Goal: Task Accomplishment & Management: Use online tool/utility

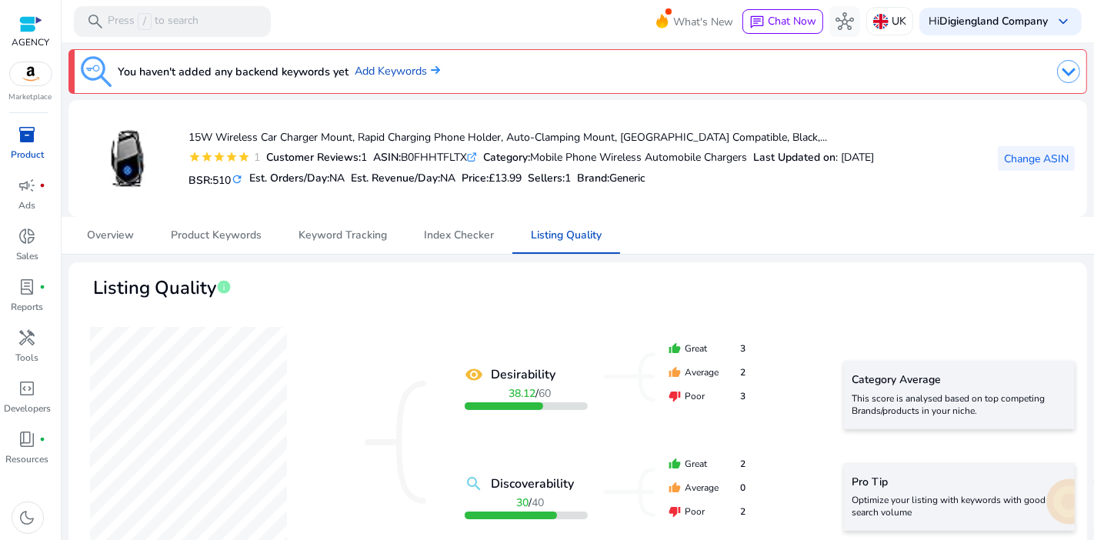
click at [1031, 157] on span "Change ASIN" at bounding box center [1036, 159] width 65 height 16
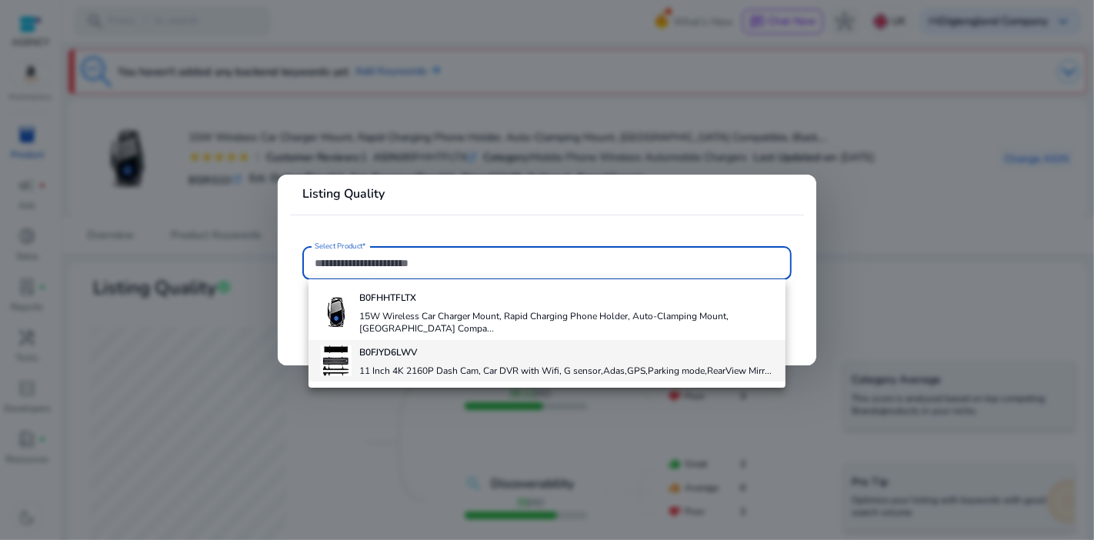
click at [493, 370] on h4 "11 Inch 4K 2160P Dash Cam, Car DVR with Wifi, G sensor,Adas,GPS,Parking mode,Re…" at bounding box center [565, 371] width 412 height 12
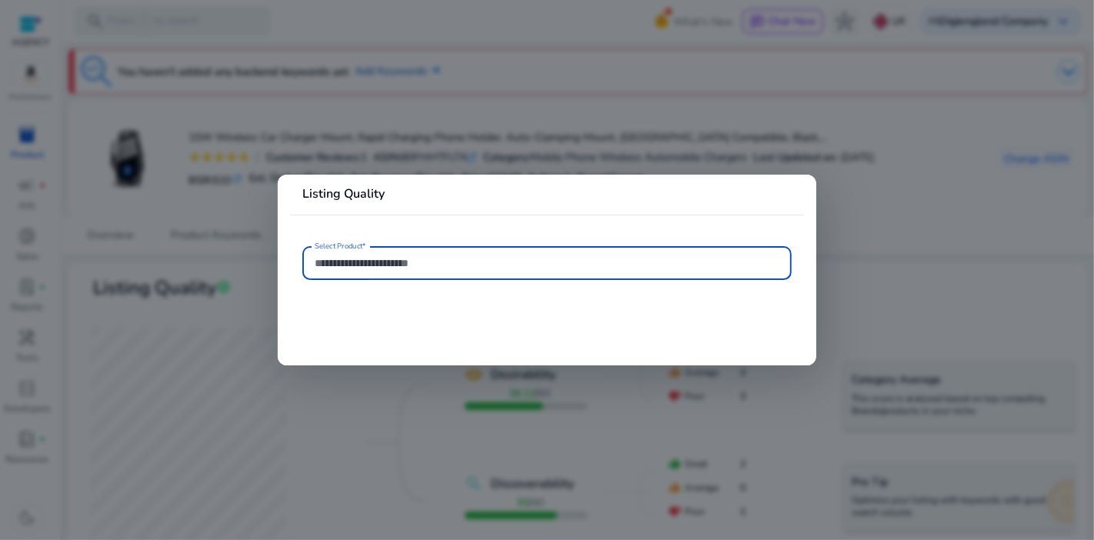
type input "**********"
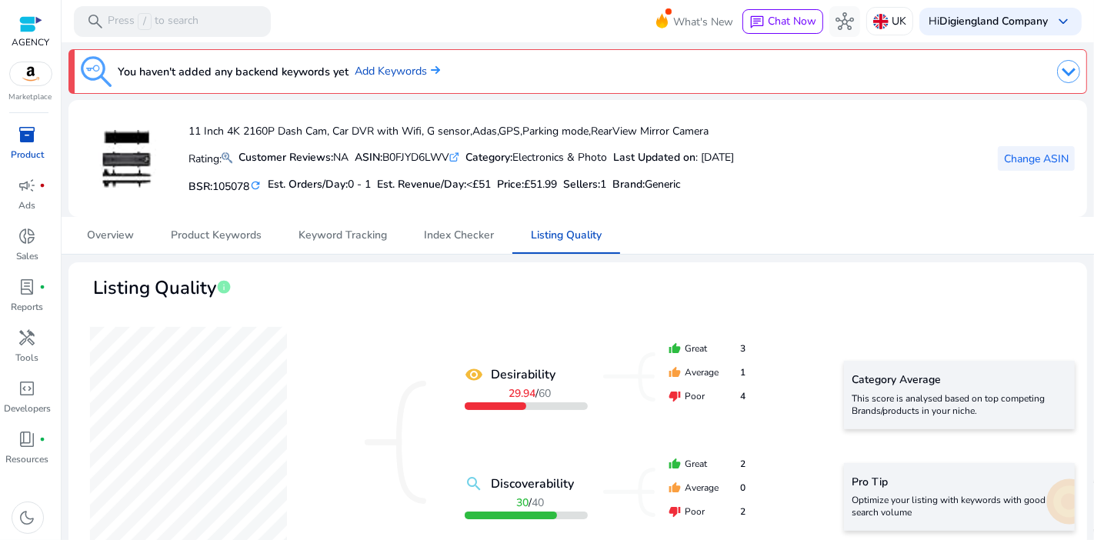
click at [1006, 151] on span "Change ASIN" at bounding box center [1036, 159] width 65 height 16
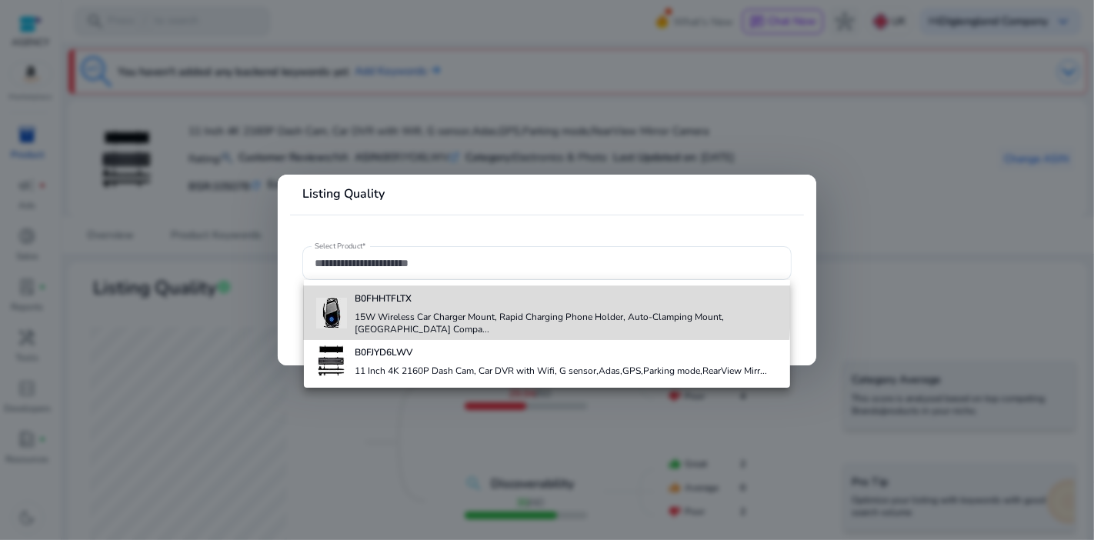
click at [375, 306] on div "B0FHHTFLTX 15W Wireless Car Charger Mount, Rapid Charging Phone Holder, Auto-Cl…" at bounding box center [566, 313] width 423 height 54
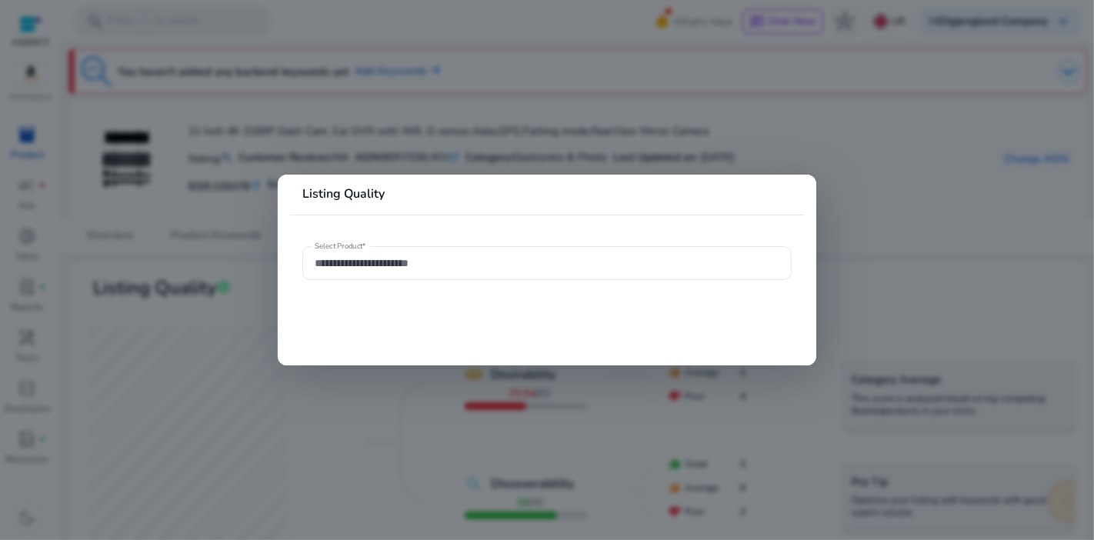
type input "**********"
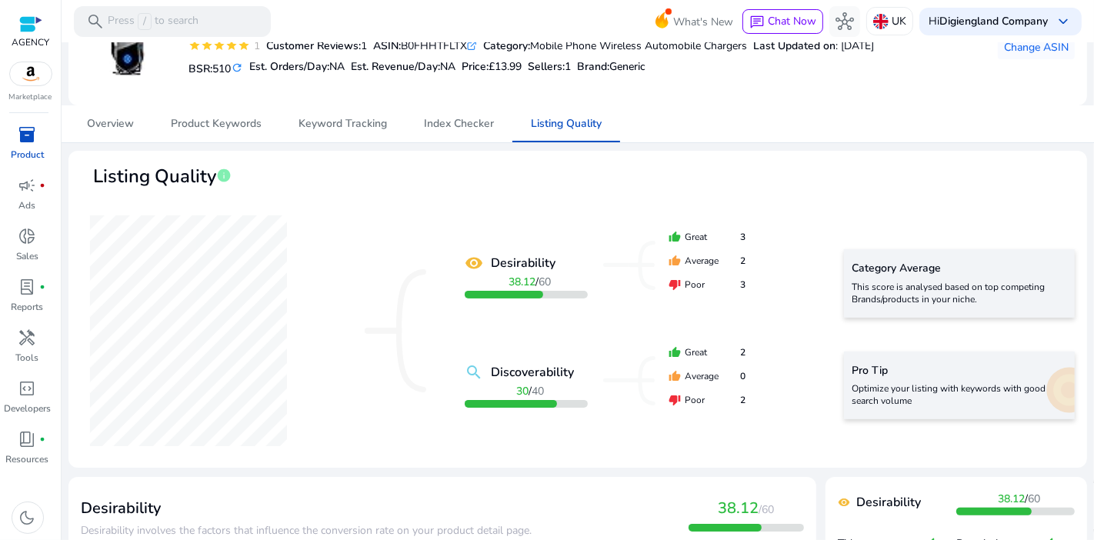
scroll to position [85, 0]
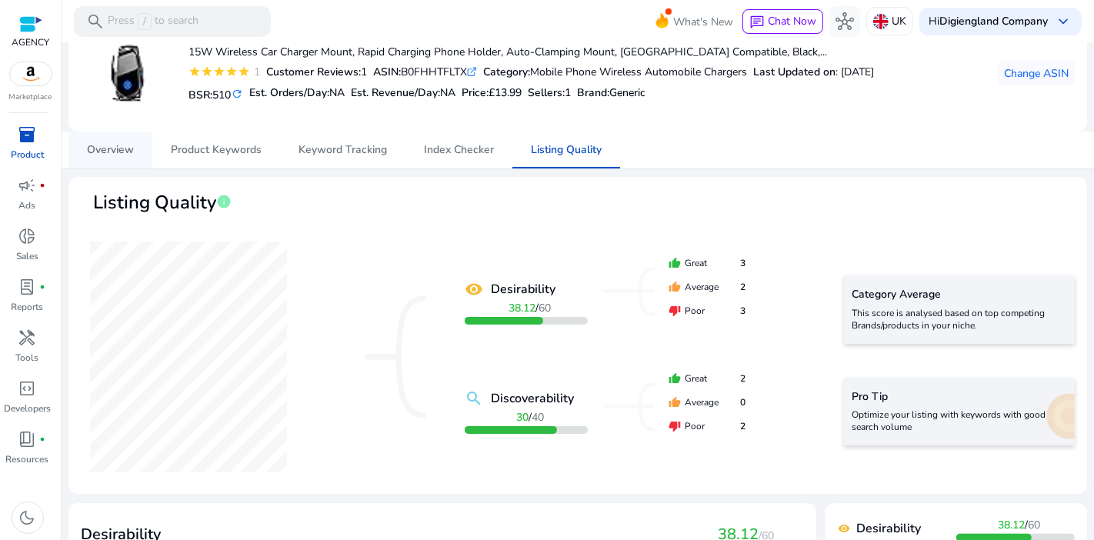
click at [101, 150] on span "Overview" at bounding box center [110, 150] width 47 height 11
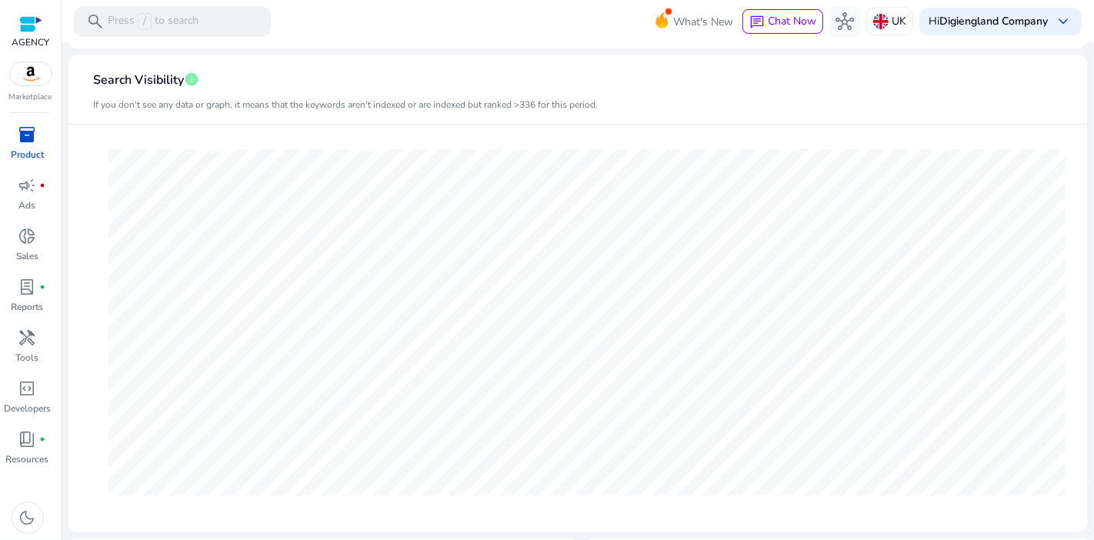
scroll to position [256, 0]
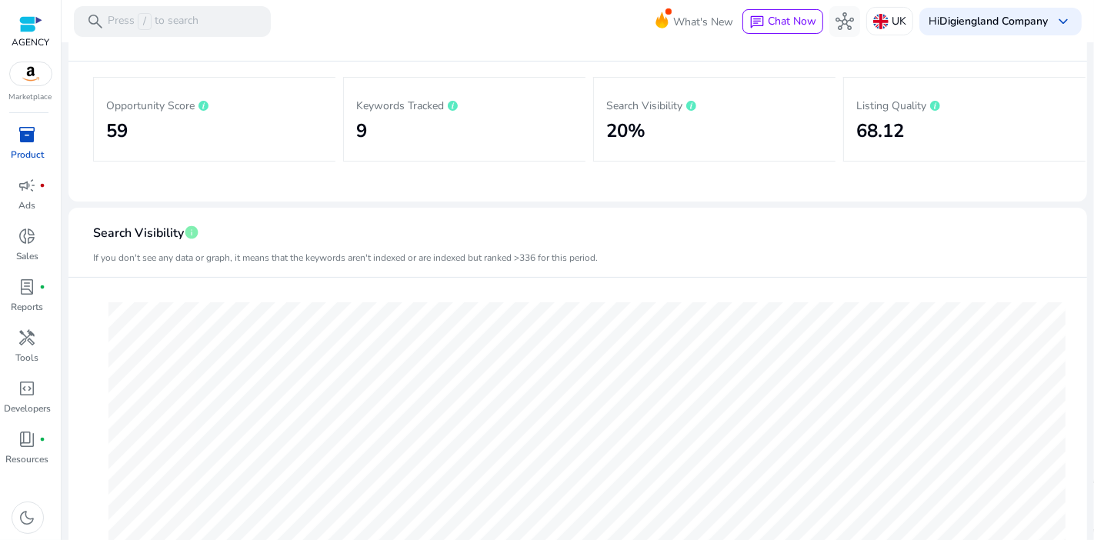
click at [218, 126] on h2 "59" at bounding box center [214, 131] width 217 height 22
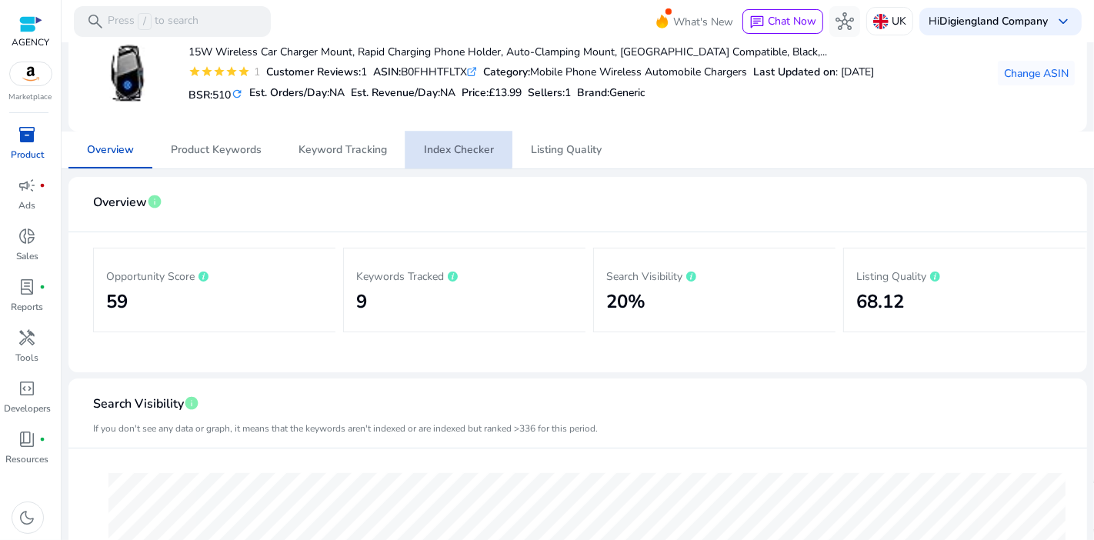
click at [431, 147] on span "Index Checker" at bounding box center [459, 150] width 70 height 11
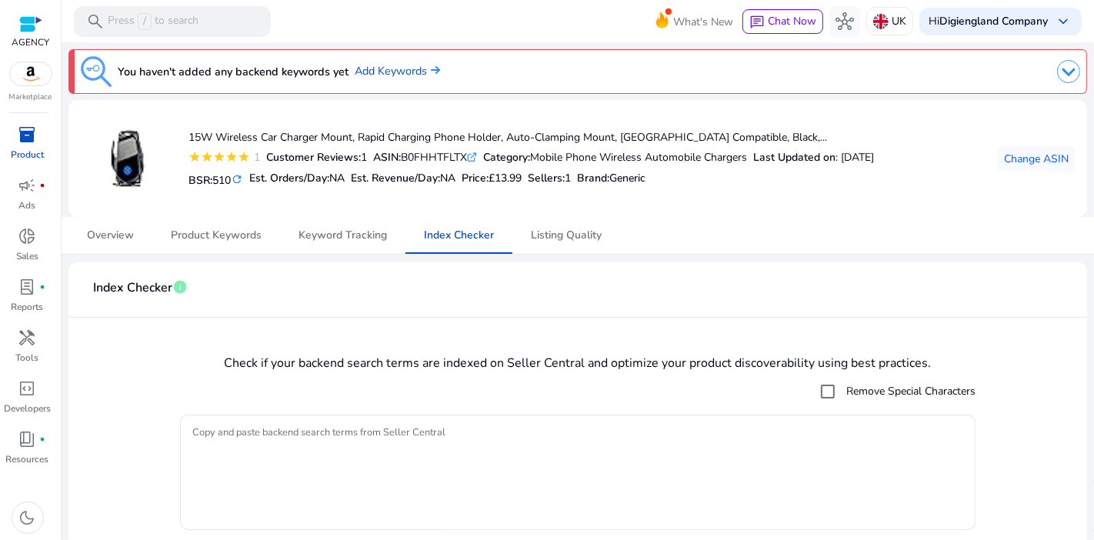
scroll to position [44, 0]
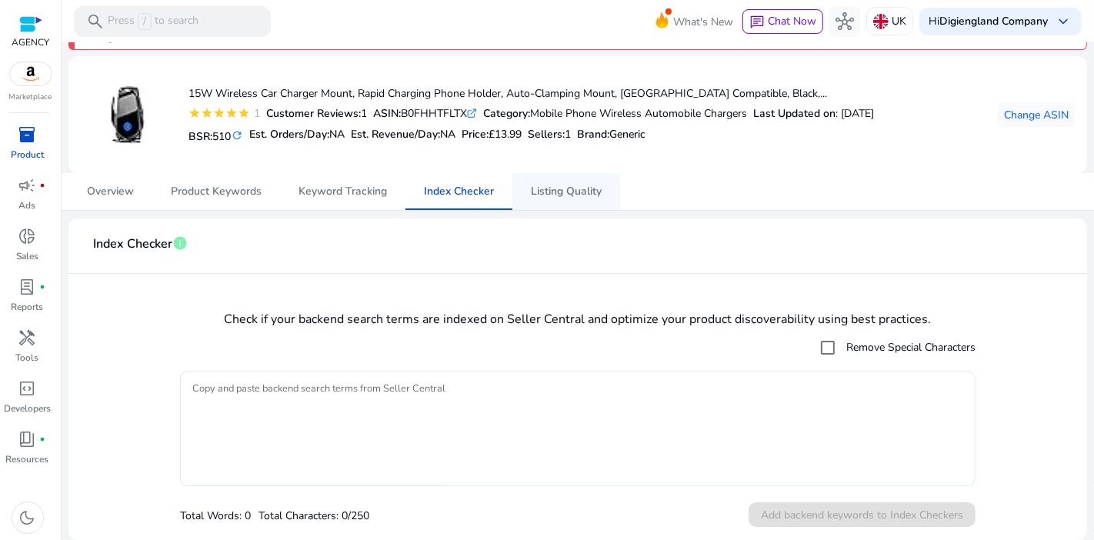
click at [561, 196] on span "Listing Quality" at bounding box center [566, 191] width 71 height 11
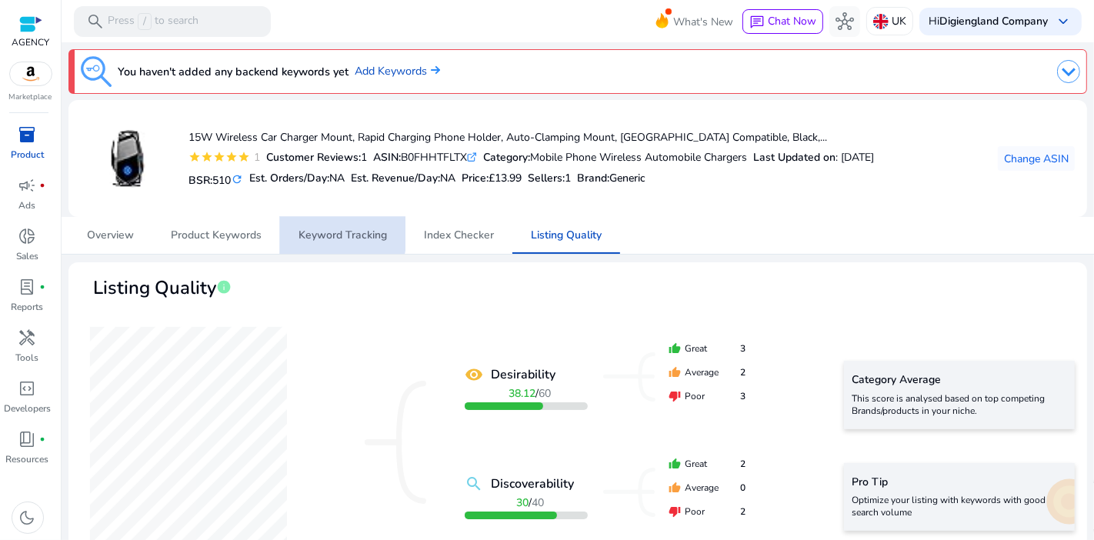
click at [315, 230] on span "Keyword Tracking" at bounding box center [343, 235] width 88 height 11
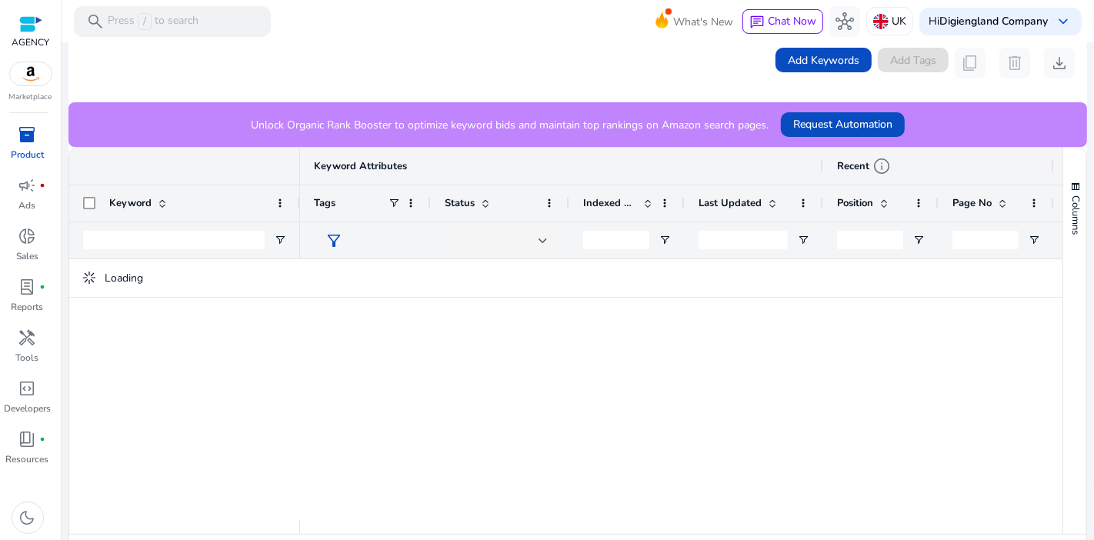
scroll to position [325, 0]
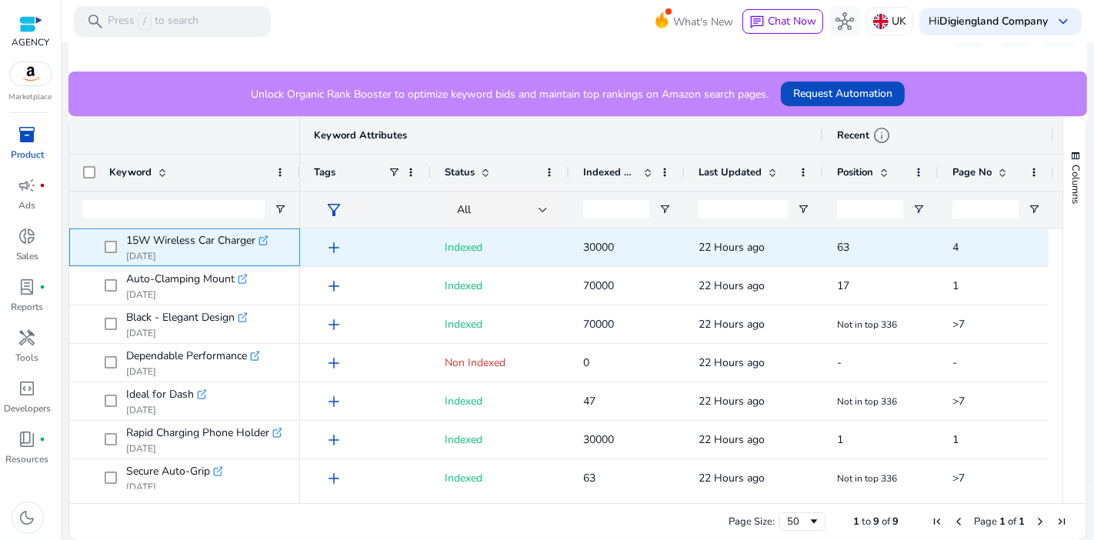
drag, startPoint x: 122, startPoint y: 242, endPoint x: 258, endPoint y: 244, distance: 137.0
click at [258, 244] on span "15W Wireless Car Charger .st0{fill:#2c8af8} [DATE]" at bounding box center [196, 248] width 182 height 32
copy span "15W Wireless Car Charger"
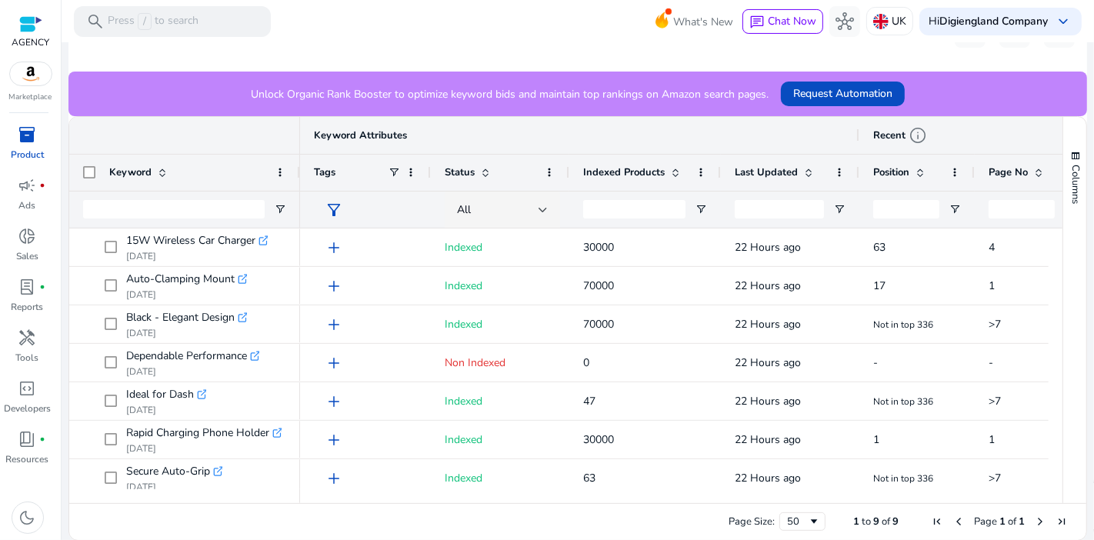
drag, startPoint x: 683, startPoint y: 172, endPoint x: 719, endPoint y: 177, distance: 36.6
click at [719, 177] on div at bounding box center [720, 173] width 6 height 36
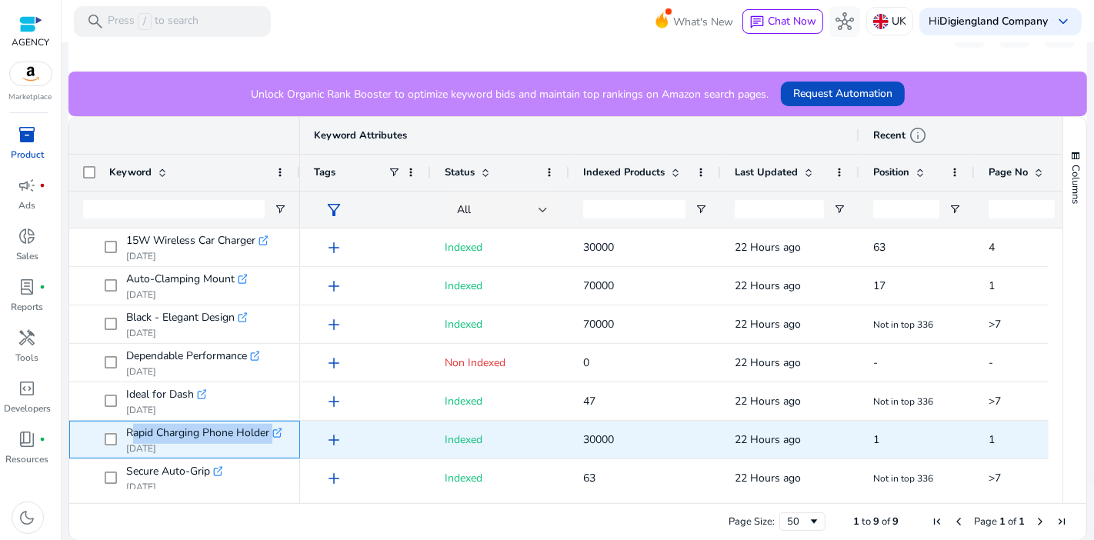
drag, startPoint x: 125, startPoint y: 431, endPoint x: 275, endPoint y: 435, distance: 150.1
click at [275, 435] on div "Rapid Charging Phone Holder .st0{fill:#2c8af8}" at bounding box center [203, 433] width 155 height 18
copy div "Rapid Charging Phone Holder .st0{fill:#2c8af8}"
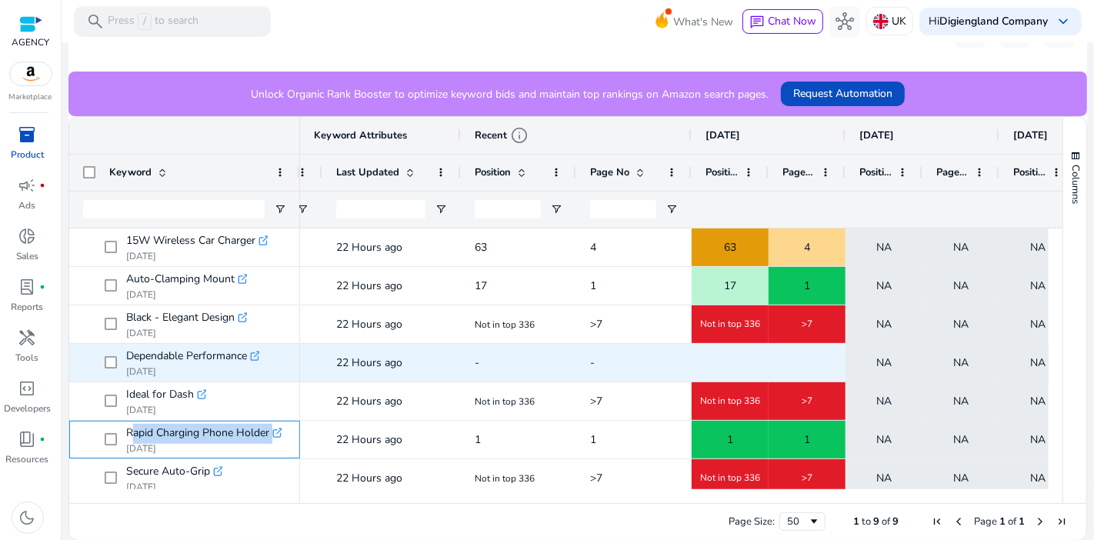
scroll to position [0, 0]
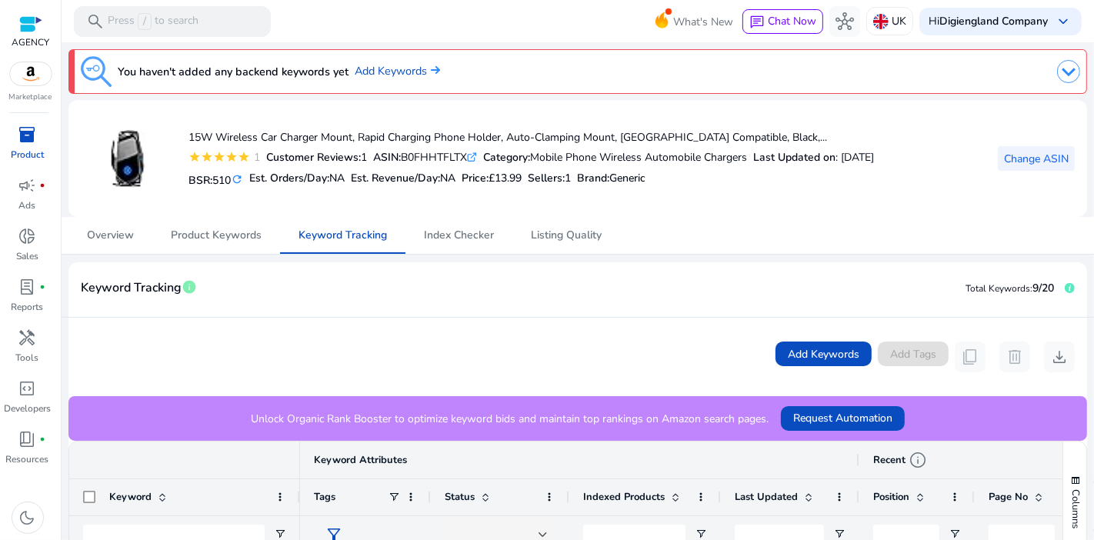
click at [1024, 155] on span "Change ASIN" at bounding box center [1036, 159] width 65 height 16
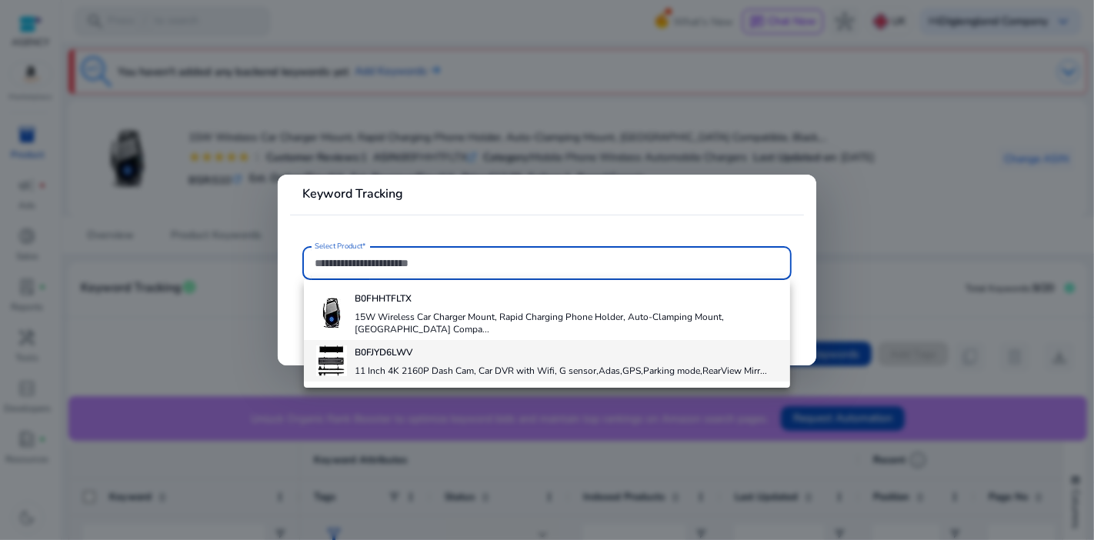
click at [427, 348] on div "B0FJYD6LWV 11 Inch 4K 2160P Dash Cam, Car DVR with Wifi, G sensor,Adas,GPS,Park…" at bounding box center [561, 361] width 412 height 42
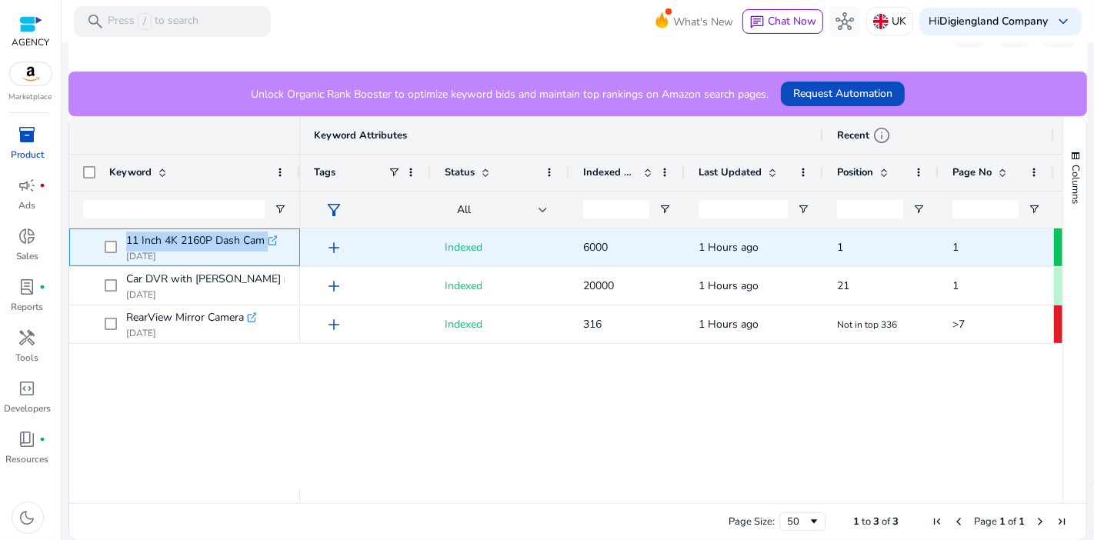
drag, startPoint x: 123, startPoint y: 238, endPoint x: 271, endPoint y: 235, distance: 147.8
click at [271, 235] on span "11 Inch 4K 2160P Dash Cam .st0{fill:#2c8af8} [DATE]" at bounding box center [196, 248] width 182 height 32
copy span "11 Inch 4K 2160P Dash Cam .st0{fill:#2c8af8}"
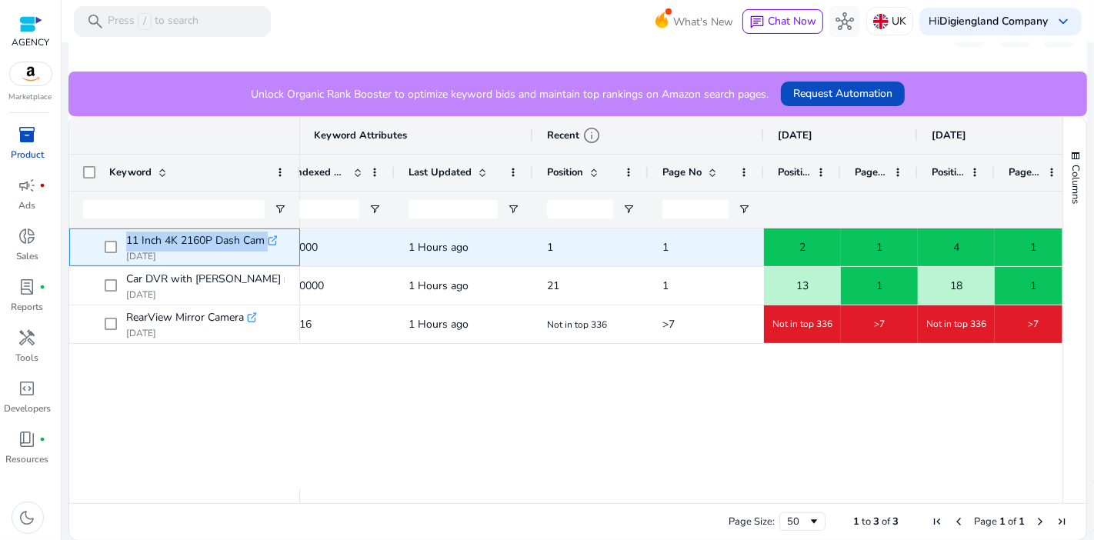
click at [277, 238] on icon ".st0{fill:#2c8af8}" at bounding box center [273, 240] width 11 height 11
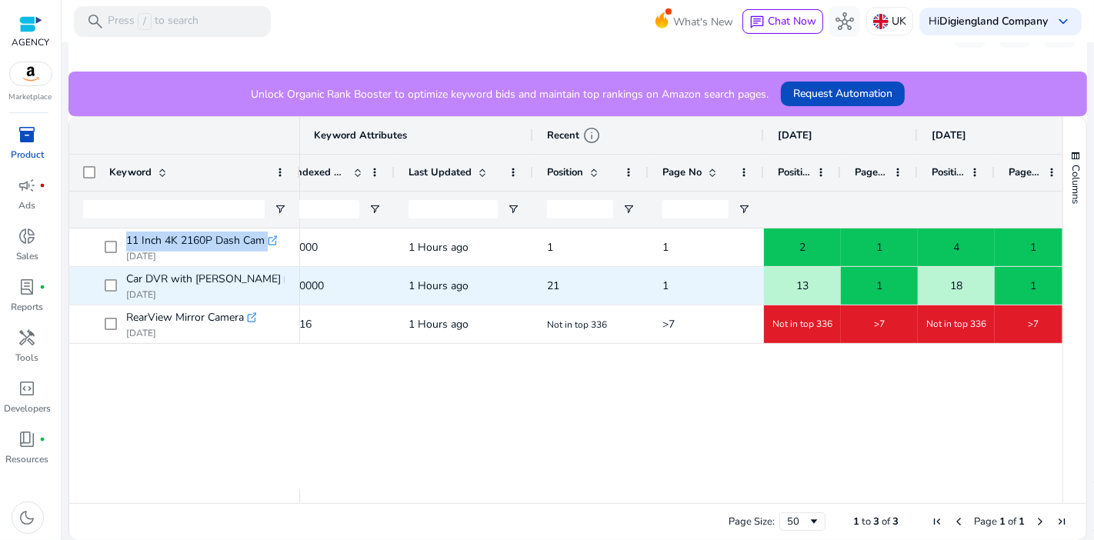
click at [284, 281] on icon ".st0{fill:#2c8af8}" at bounding box center [289, 279] width 11 height 11
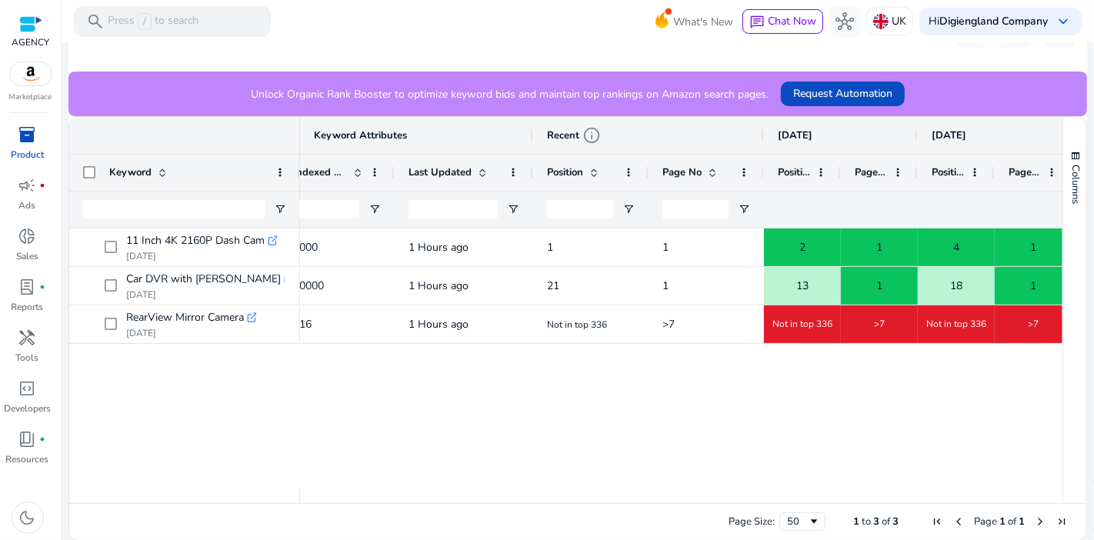
click at [374, 396] on div "6000 1 Hours ago 1 1 2 1 4 1 NA NA Indexed 20000 1 Hours ago 21 1 13 1 18 1 NA …" at bounding box center [681, 358] width 762 height 261
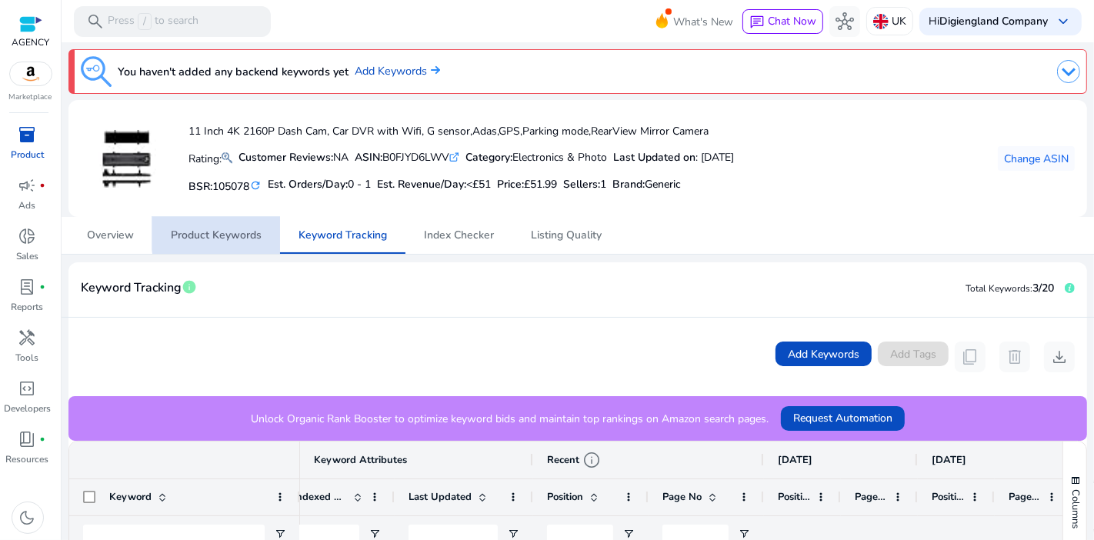
click at [255, 232] on span "Product Keywords" at bounding box center [216, 235] width 91 height 11
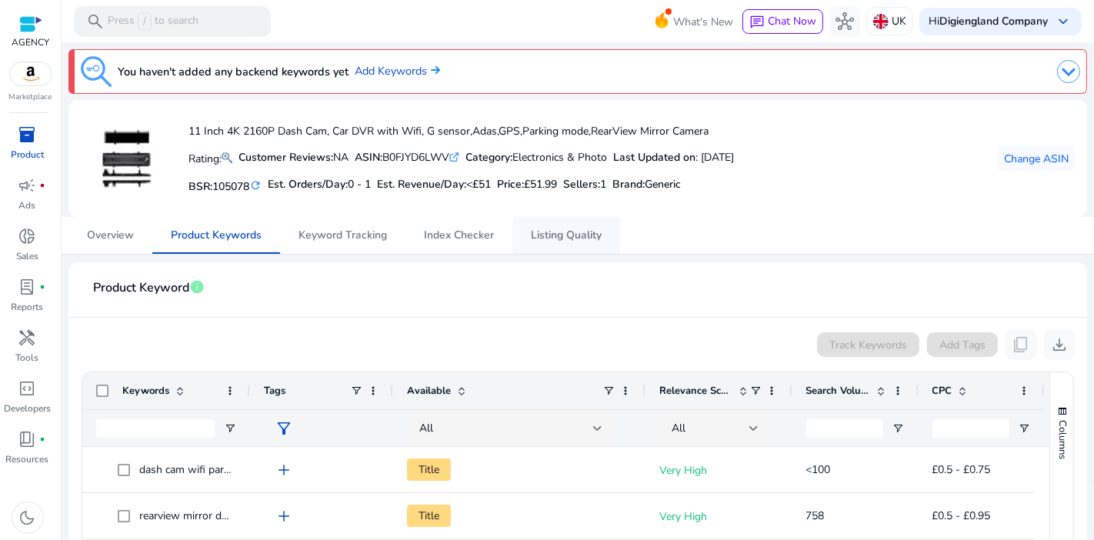
click at [575, 232] on span "Listing Quality" at bounding box center [566, 235] width 71 height 11
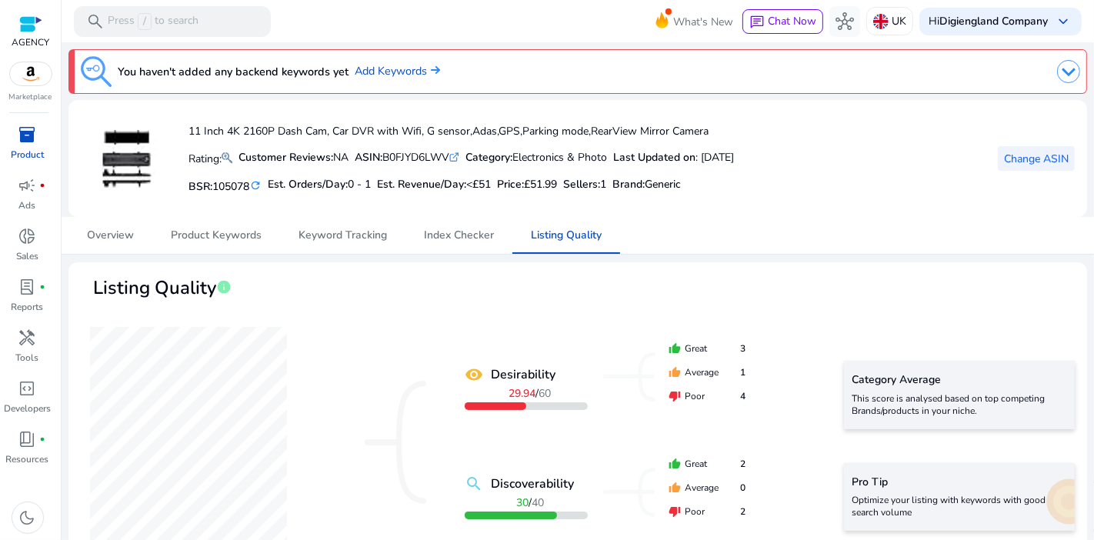
click at [1004, 158] on span "Change ASIN" at bounding box center [1036, 159] width 65 height 16
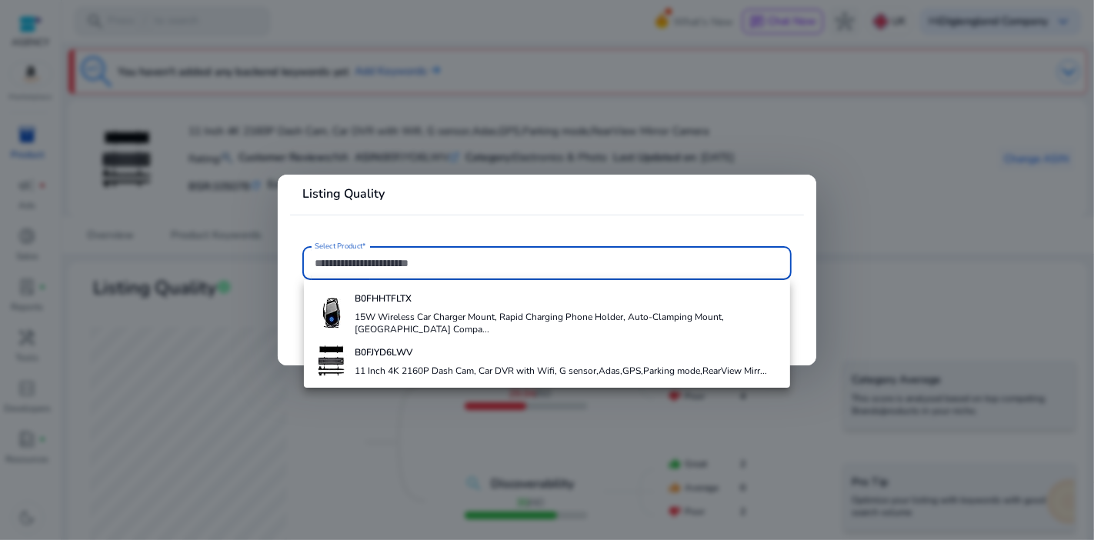
click at [544, 258] on input "Select Product*" at bounding box center [547, 263] width 465 height 17
paste input "**********"
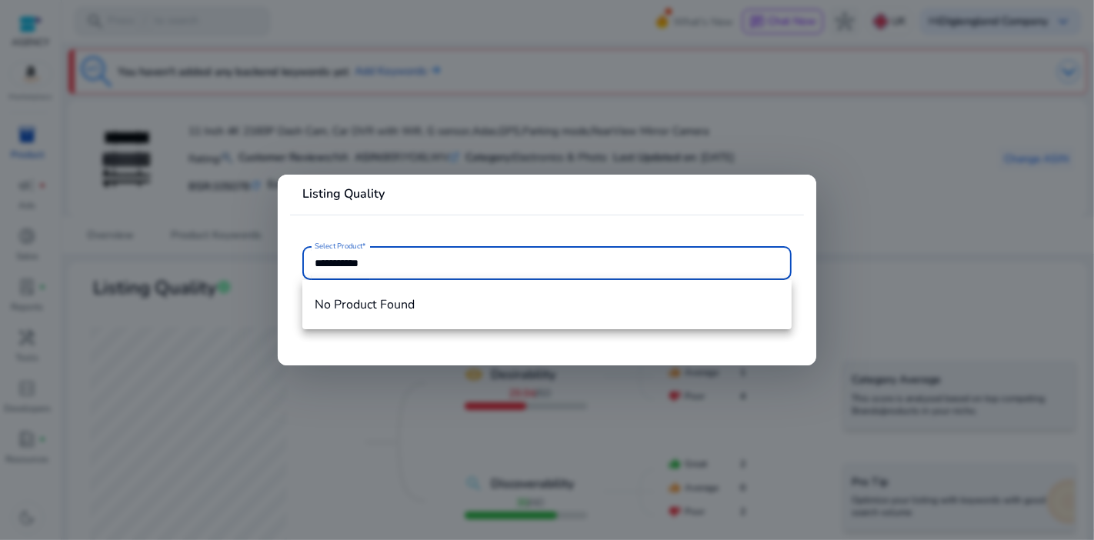
type input "**********"
click at [428, 361] on mat-card "**********" at bounding box center [547, 270] width 539 height 190
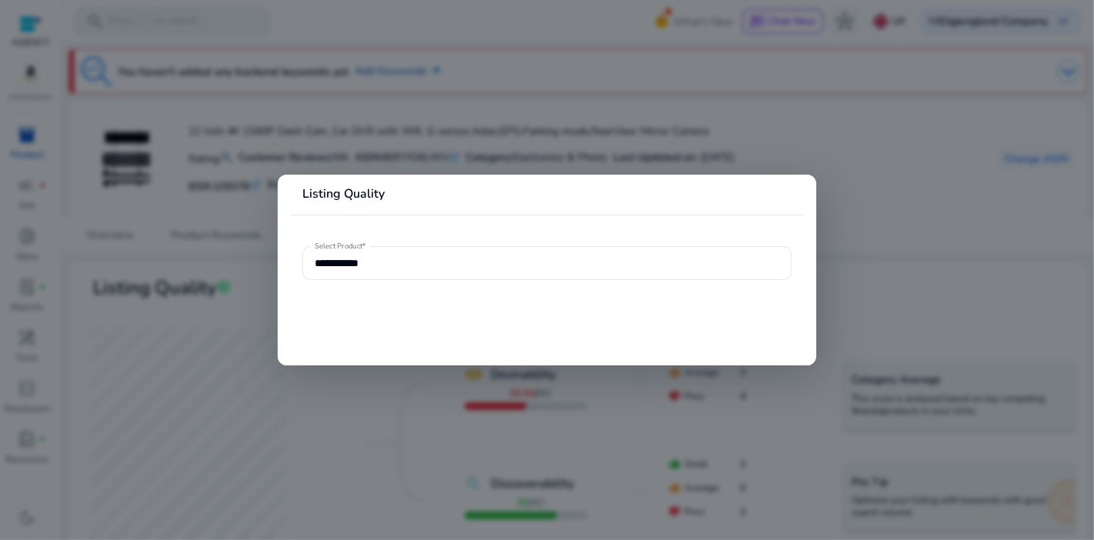
click at [688, 225] on mat-card "**********" at bounding box center [547, 270] width 539 height 190
click at [913, 202] on div at bounding box center [547, 270] width 1094 height 540
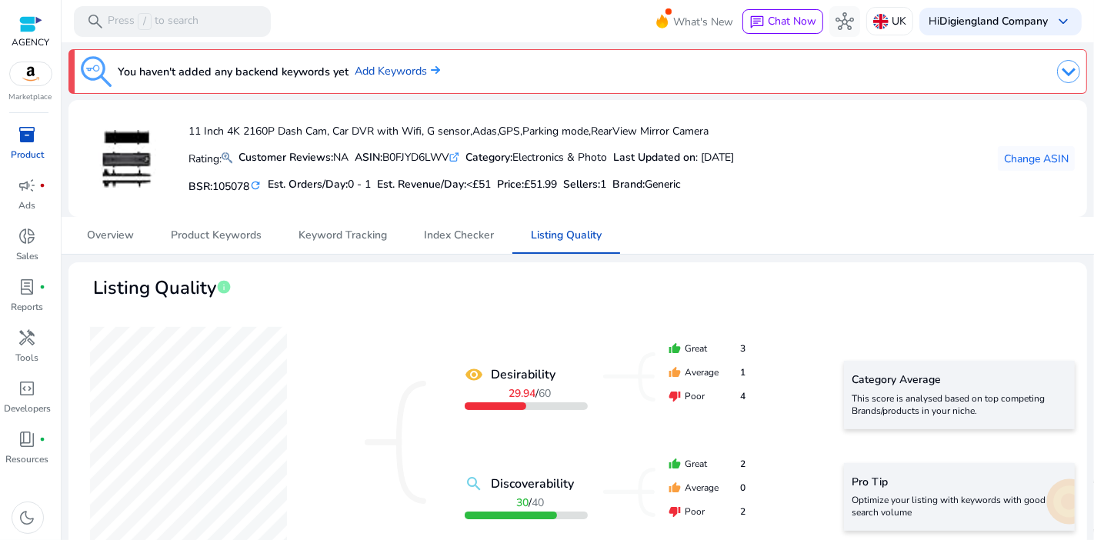
click at [26, 150] on p "Product" at bounding box center [27, 155] width 33 height 14
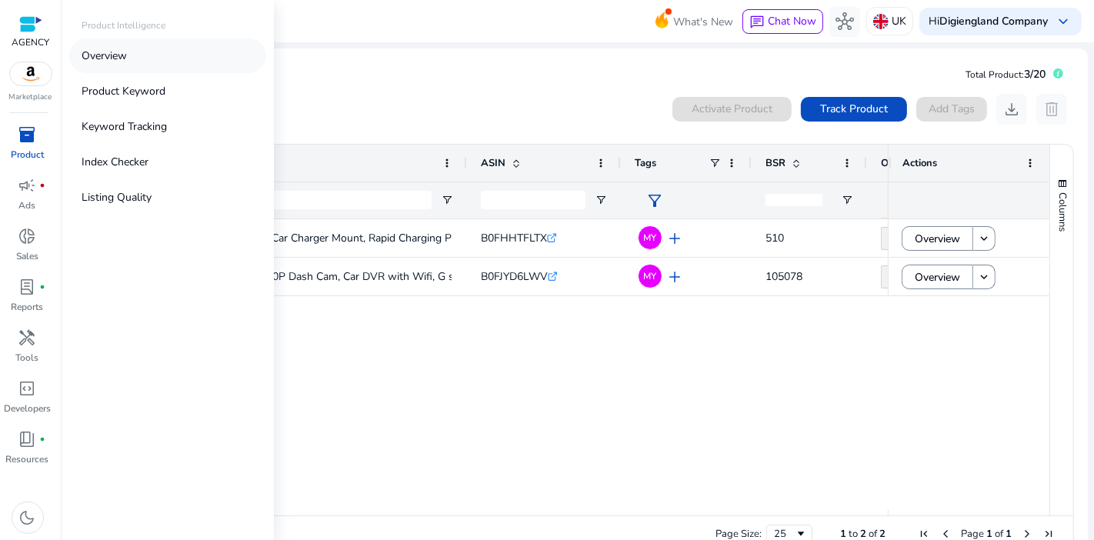
click at [127, 58] on p "Overview" at bounding box center [104, 56] width 45 height 16
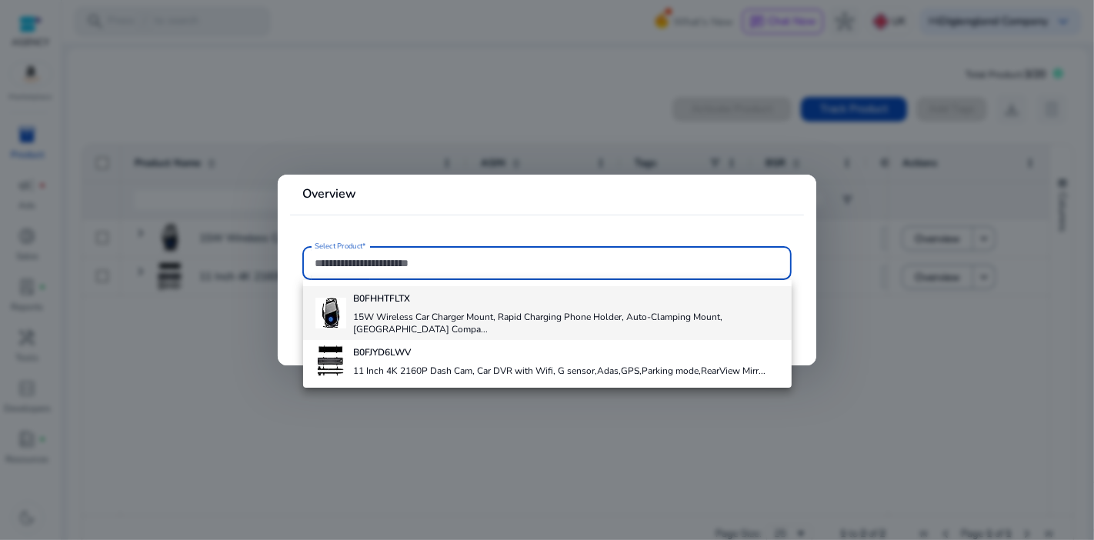
paste input "**********"
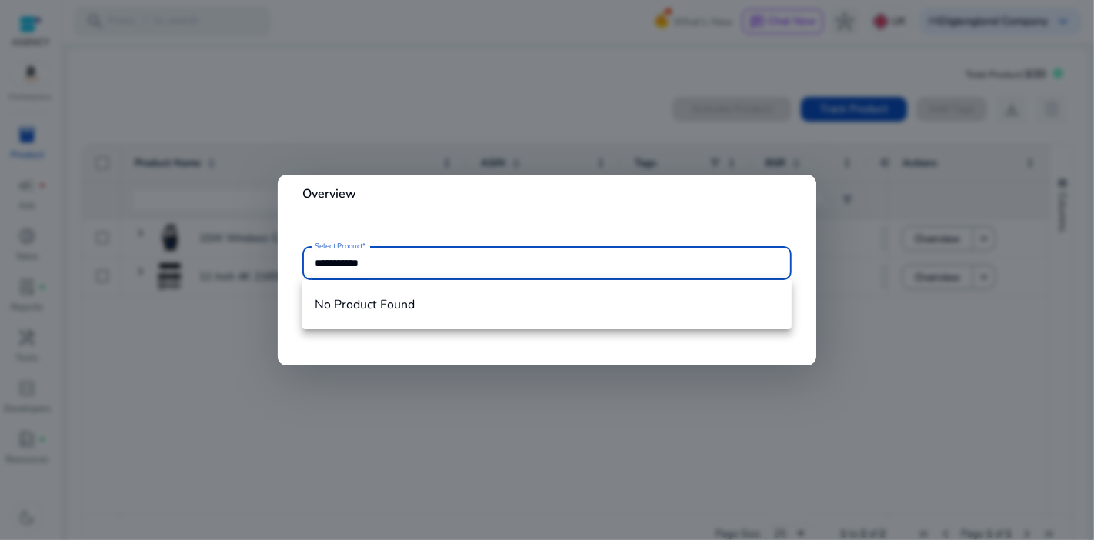
type input "**********"
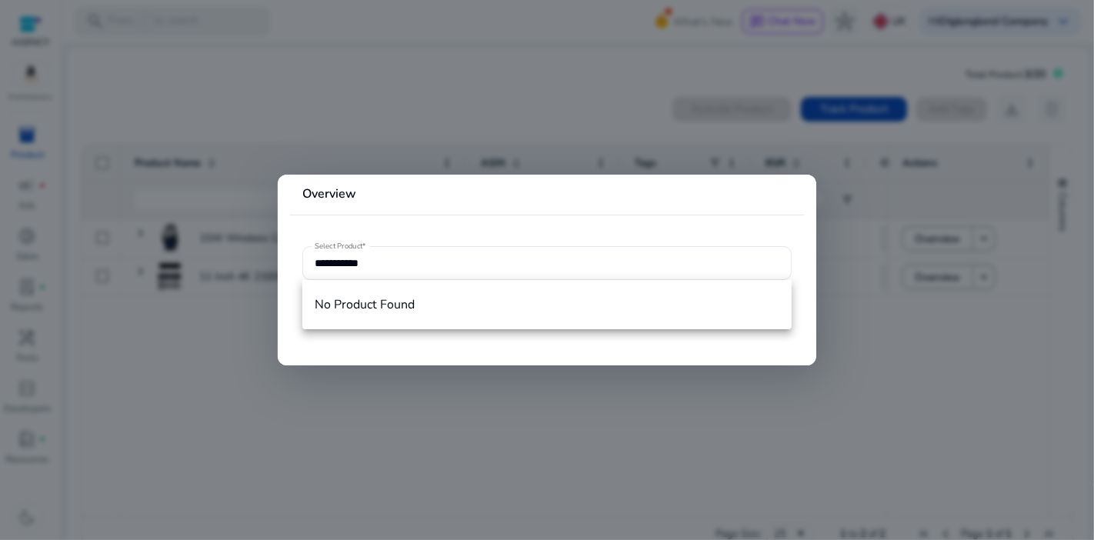
click at [427, 402] on div at bounding box center [547, 270] width 1094 height 540
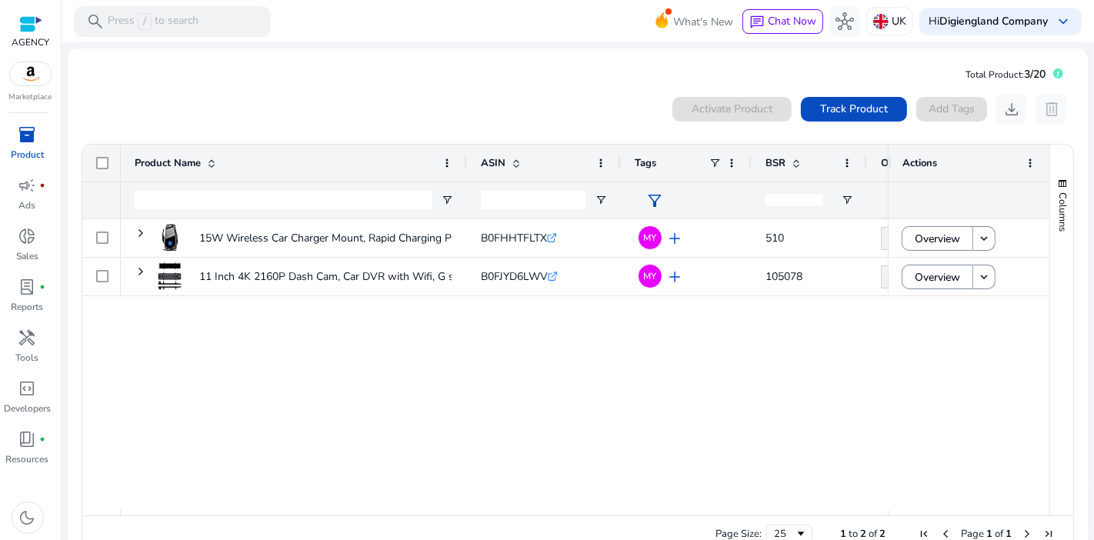
click at [18, 137] on span "inventory_2" at bounding box center [27, 134] width 18 height 18
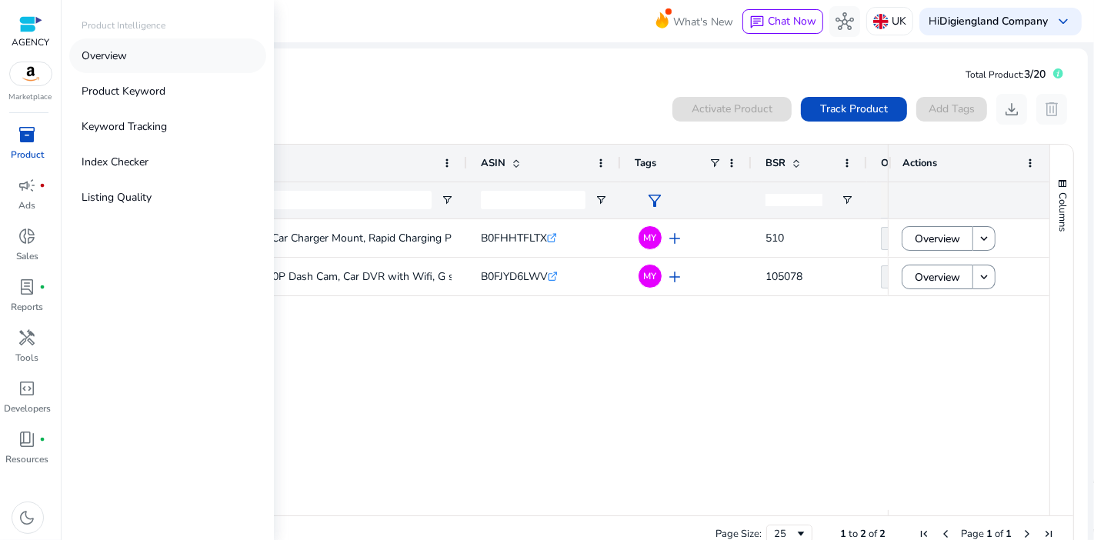
click at [108, 60] on p "Overview" at bounding box center [104, 56] width 45 height 16
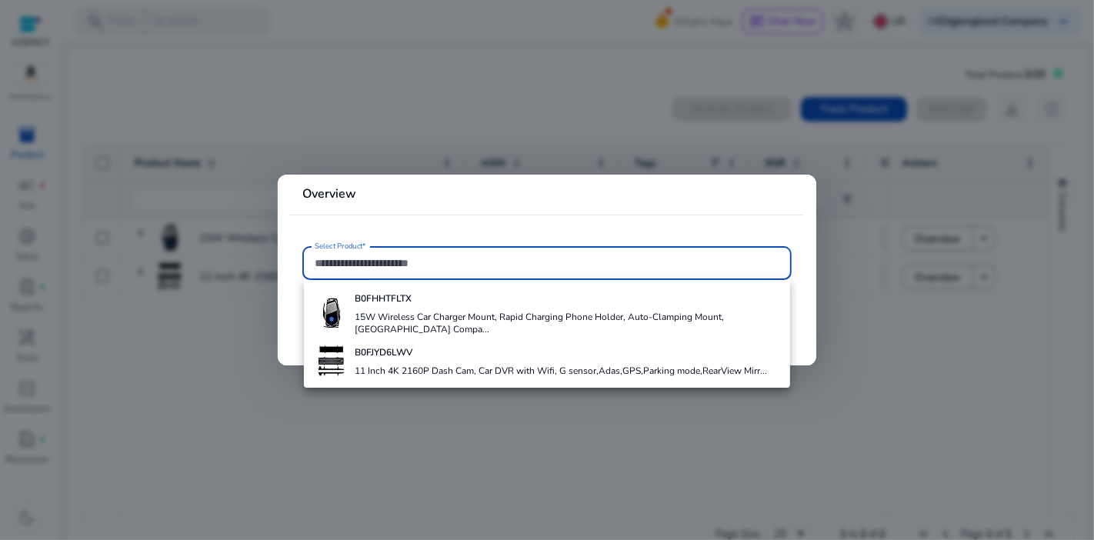
click at [165, 148] on div at bounding box center [547, 270] width 1094 height 540
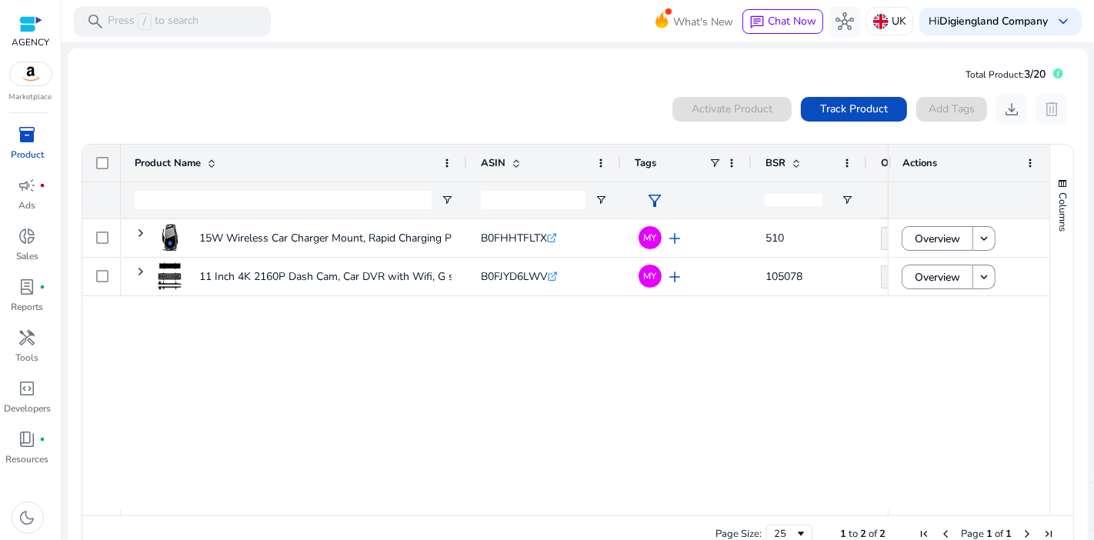
click at [954, 110] on div "Activate Product Track Product Add Tags download delete" at bounding box center [873, 109] width 402 height 31
click at [39, 150] on p "Product" at bounding box center [27, 155] width 33 height 14
click at [510, 359] on div "15W Wireless Car Charger Mount, Rapid Charging Phone Holder,... B0FHHTFLTX .st0…" at bounding box center [504, 364] width 767 height 291
click at [28, 75] on img at bounding box center [31, 73] width 42 height 23
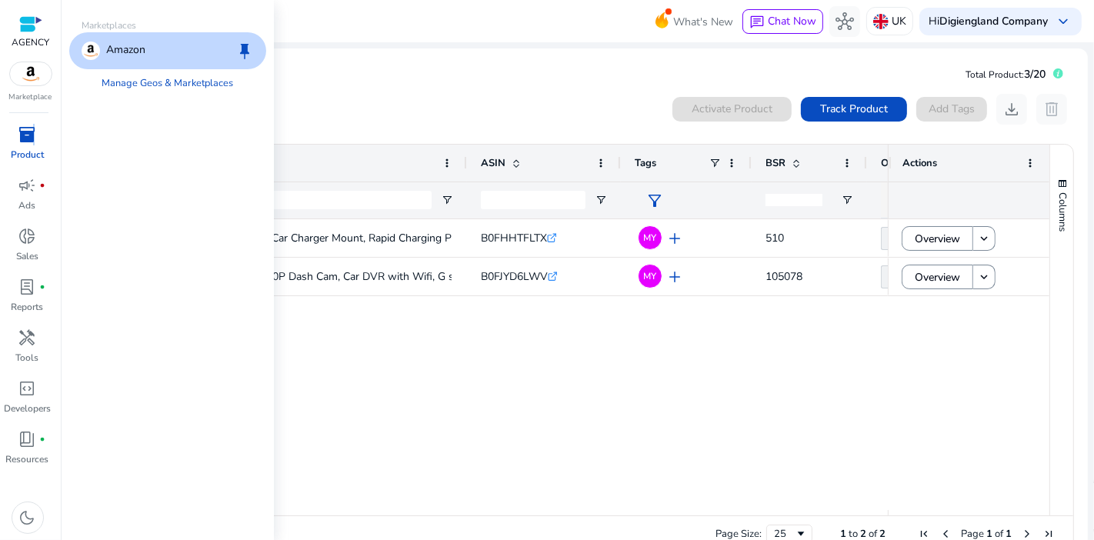
drag, startPoint x: 32, startPoint y: 119, endPoint x: 28, endPoint y: 139, distance: 20.5
click at [32, 123] on div "AGENCY Marketplace inventory_2 Product campaign fiber_manual_record Ads donut_s…" at bounding box center [31, 270] width 62 height 540
click at [27, 142] on span "inventory_2" at bounding box center [27, 134] width 18 height 18
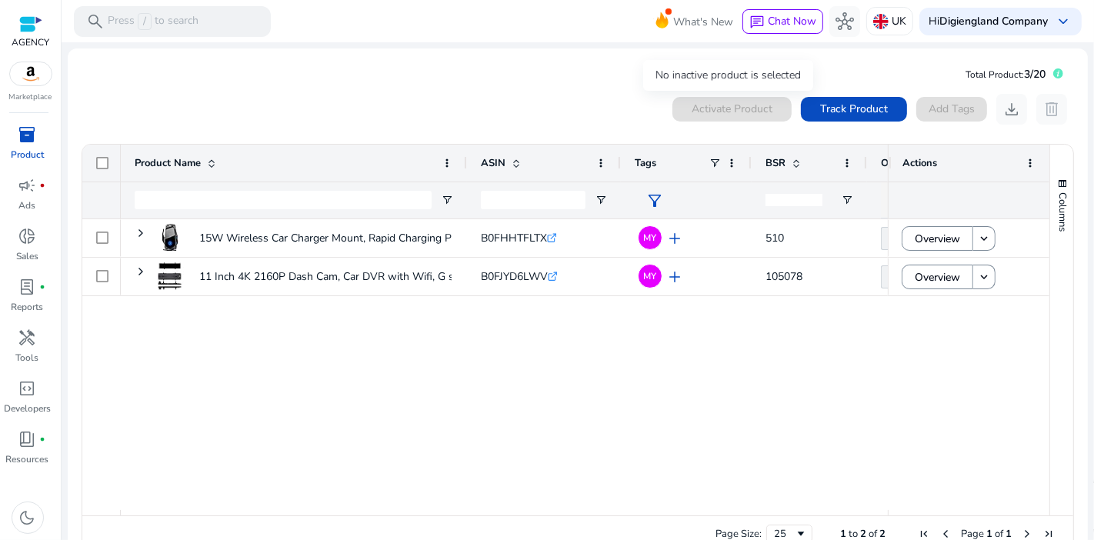
click at [705, 105] on div "Activate Product" at bounding box center [731, 109] width 119 height 25
click at [862, 110] on span "Track Product" at bounding box center [854, 109] width 68 height 16
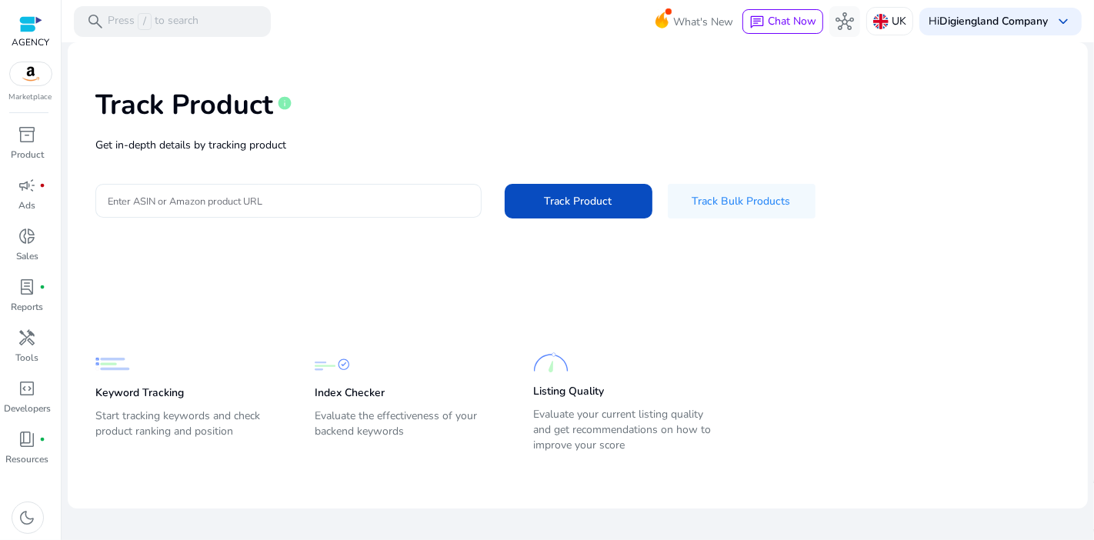
click at [340, 190] on div at bounding box center [289, 201] width 362 height 34
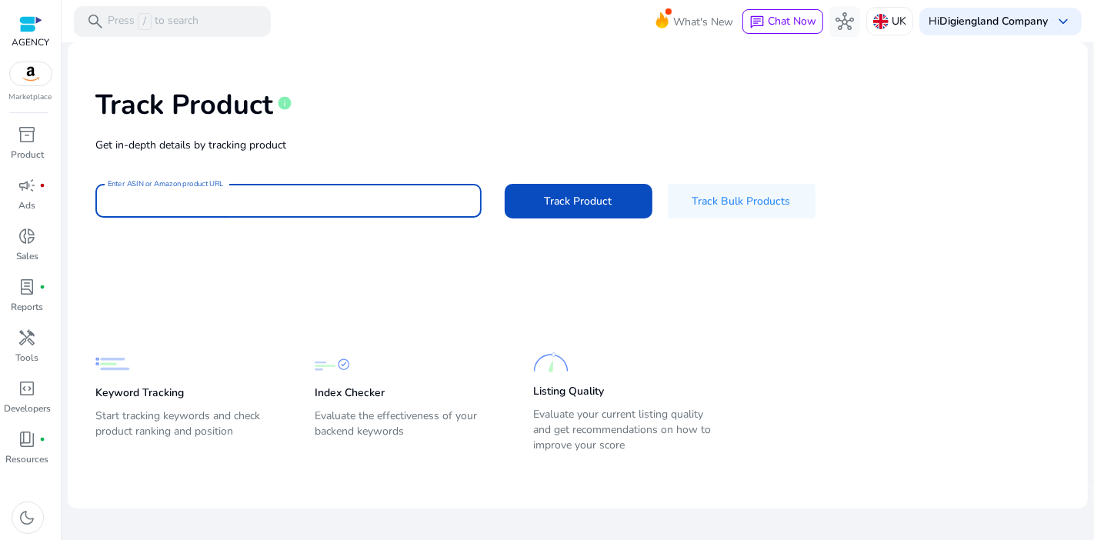
paste input "**********"
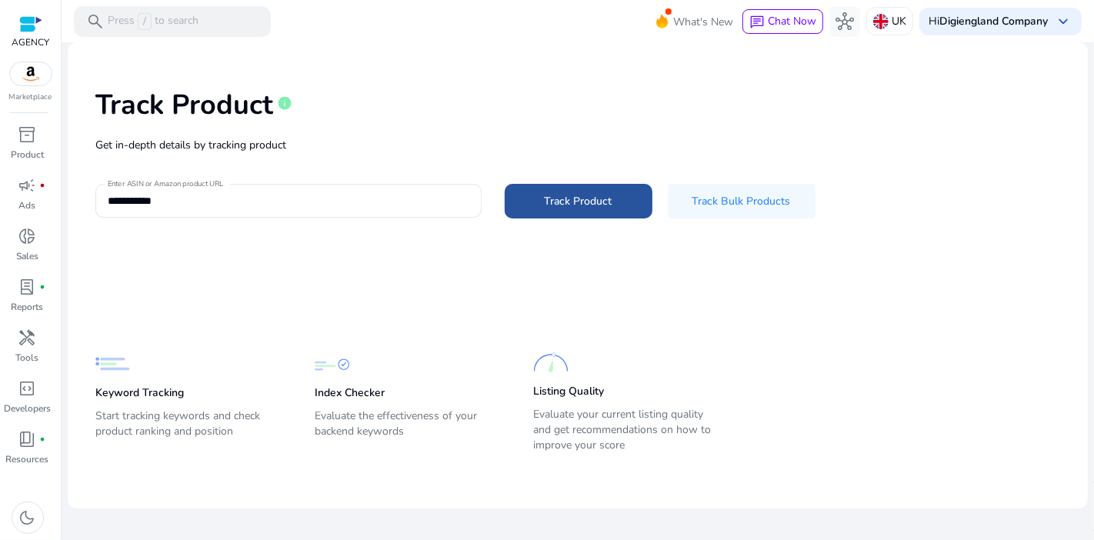
click at [585, 202] on span "Track Product" at bounding box center [579, 201] width 68 height 16
type input "**********"
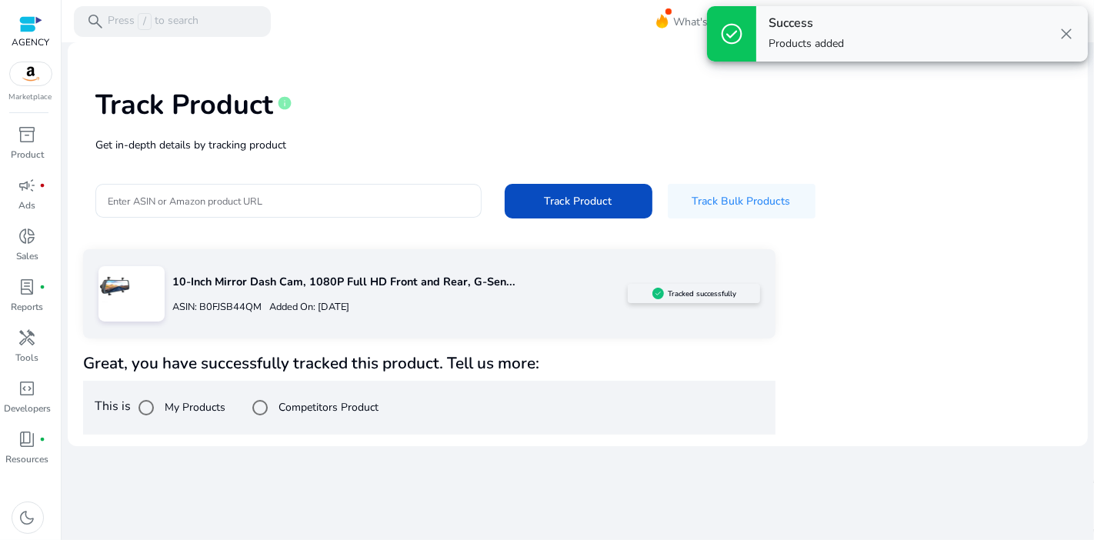
click at [169, 405] on label "My Products" at bounding box center [194, 407] width 64 height 16
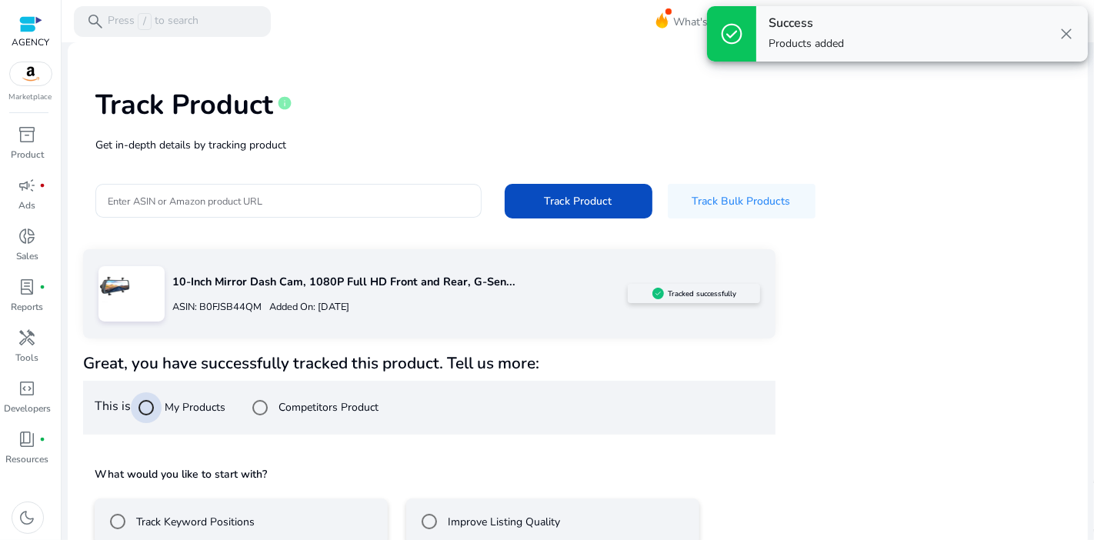
scroll to position [84, 0]
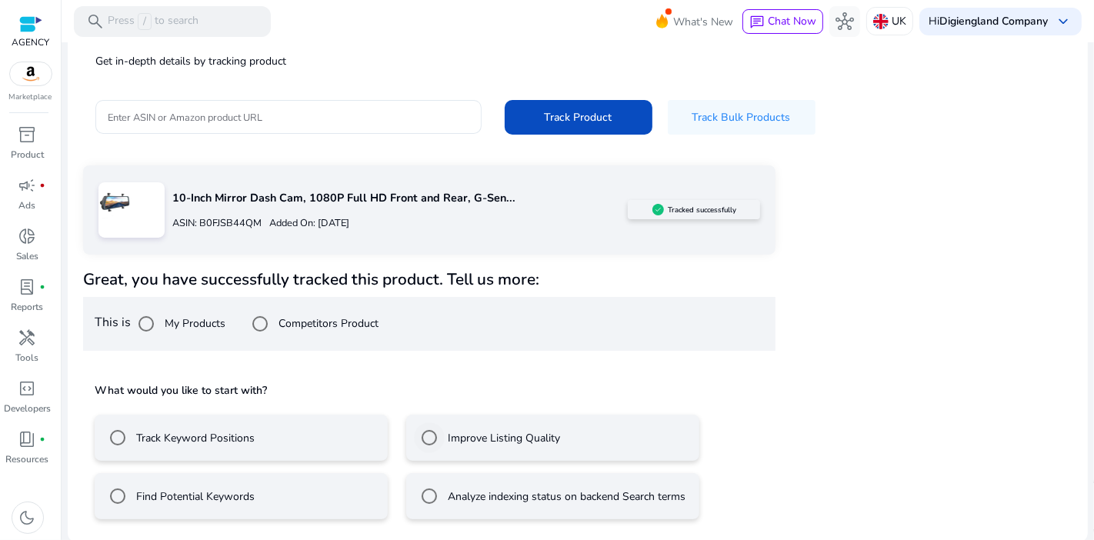
click at [479, 445] on label "Improve Listing Quality" at bounding box center [502, 438] width 115 height 16
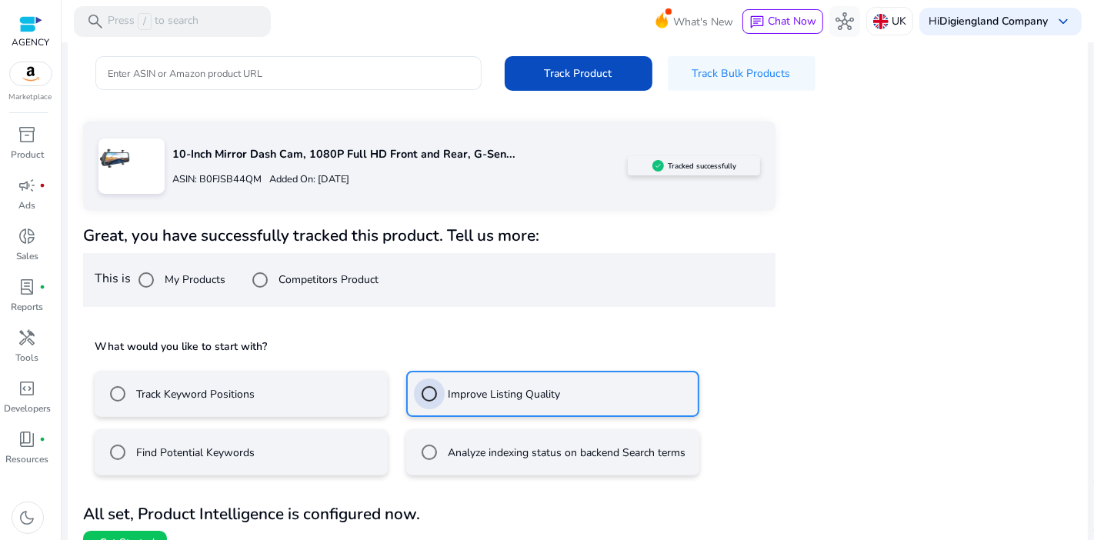
scroll to position [152, 0]
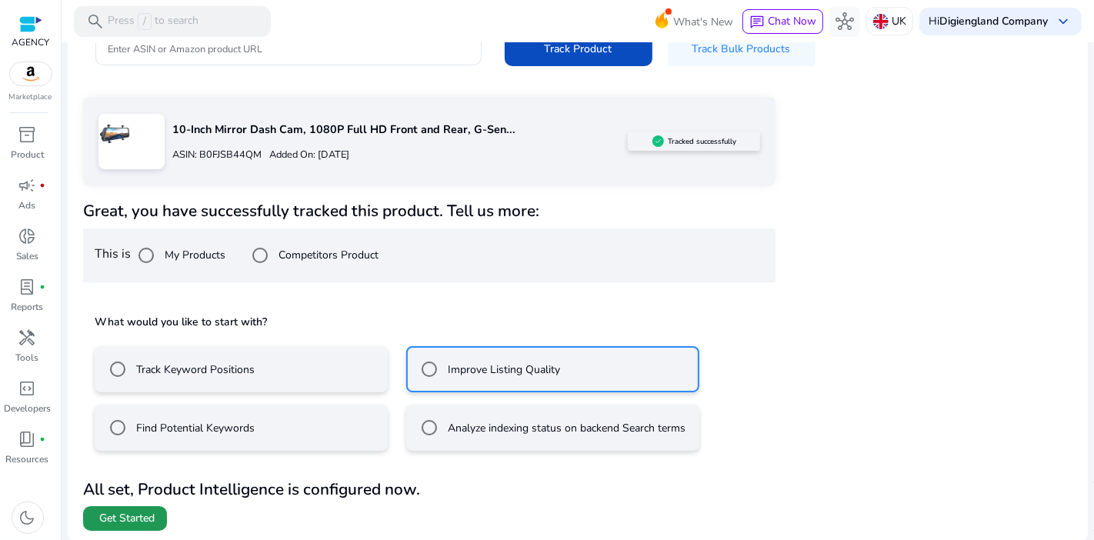
drag, startPoint x: 130, startPoint y: 519, endPoint x: 431, endPoint y: 439, distance: 311.5
click at [132, 519] on span "Get Started" at bounding box center [126, 518] width 55 height 15
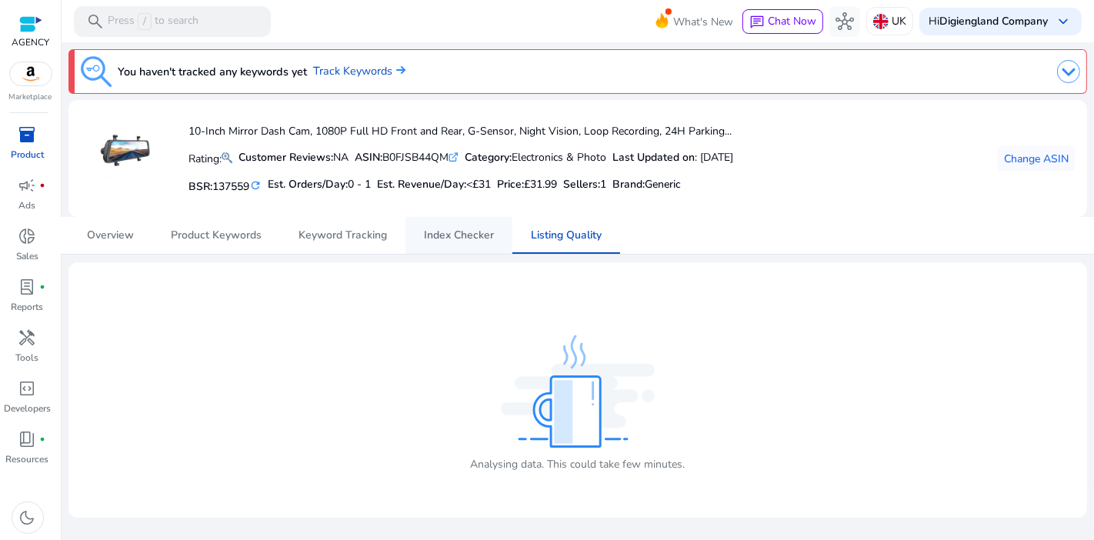
click at [465, 241] on span "Index Checker" at bounding box center [459, 235] width 70 height 11
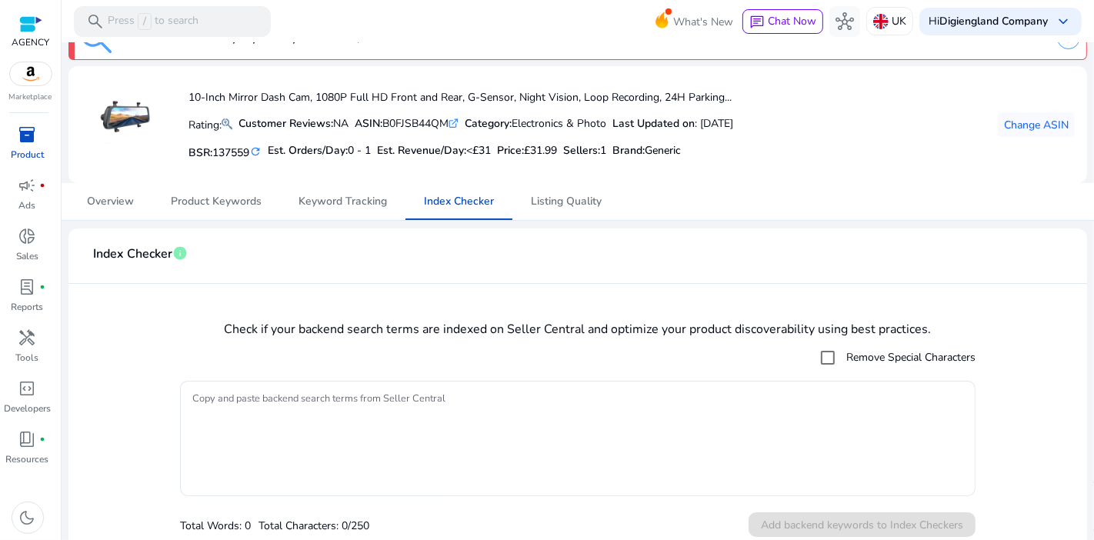
scroll to position [44, 0]
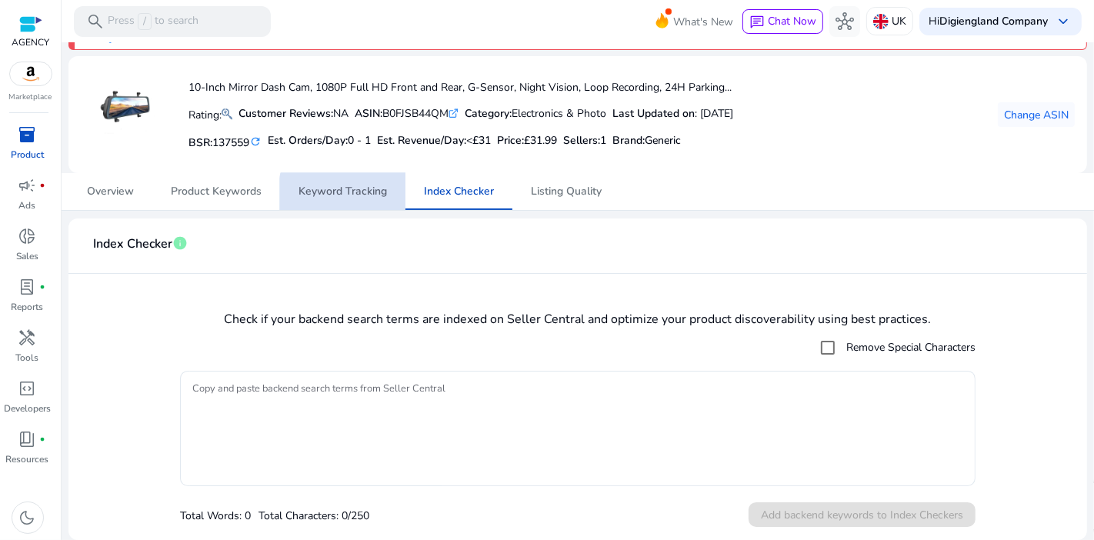
click at [375, 195] on span "Keyword Tracking" at bounding box center [343, 191] width 88 height 11
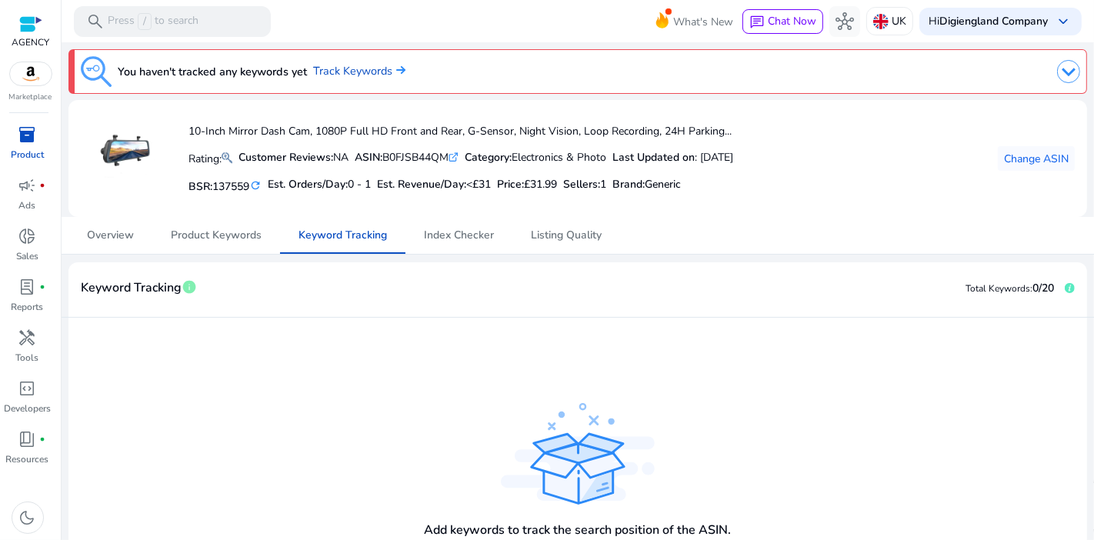
scroll to position [132, 0]
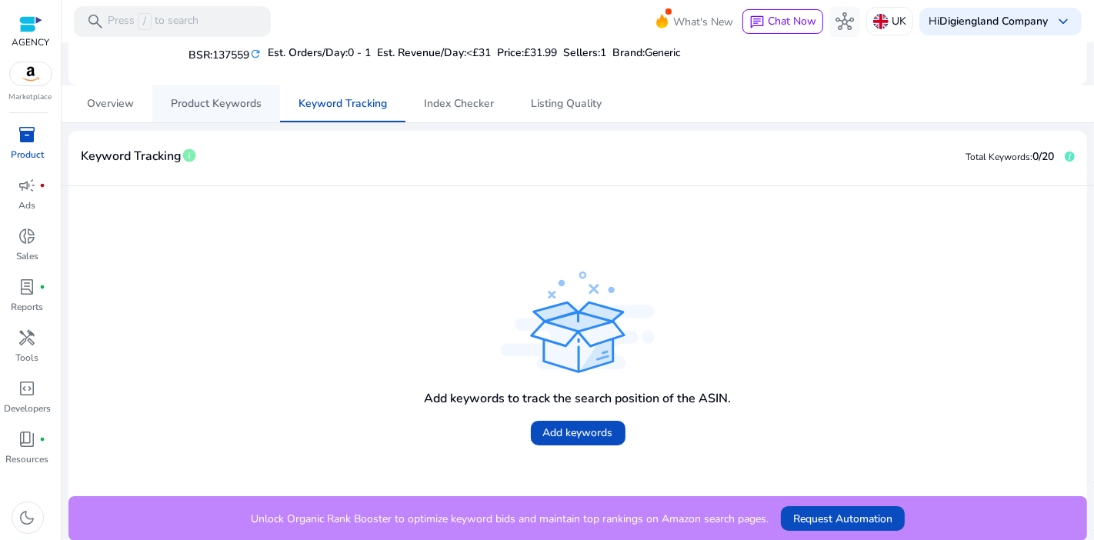
click at [226, 105] on span "Product Keywords" at bounding box center [216, 103] width 91 height 11
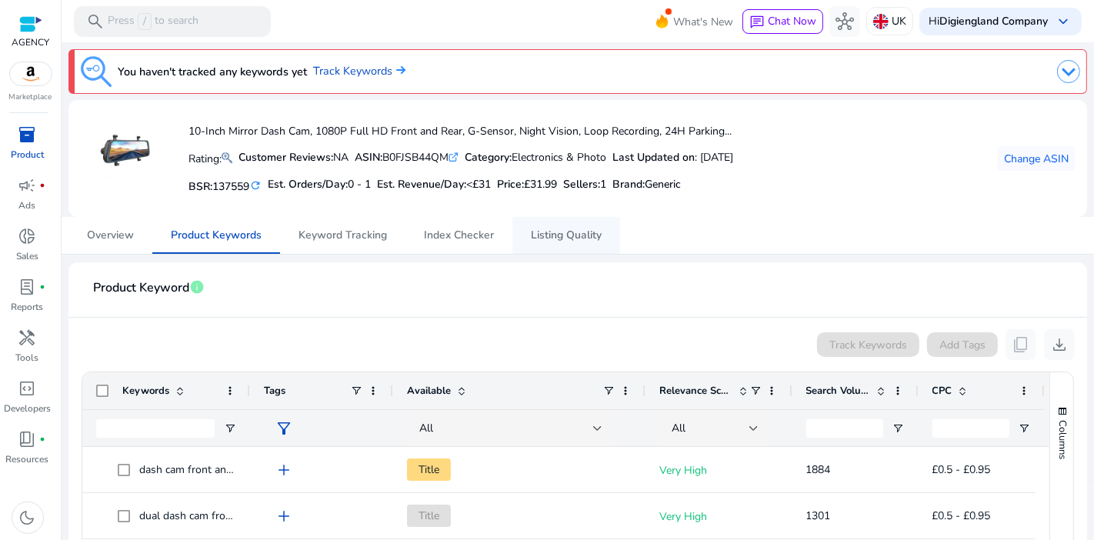
click at [580, 245] on span "Listing Quality" at bounding box center [566, 235] width 71 height 37
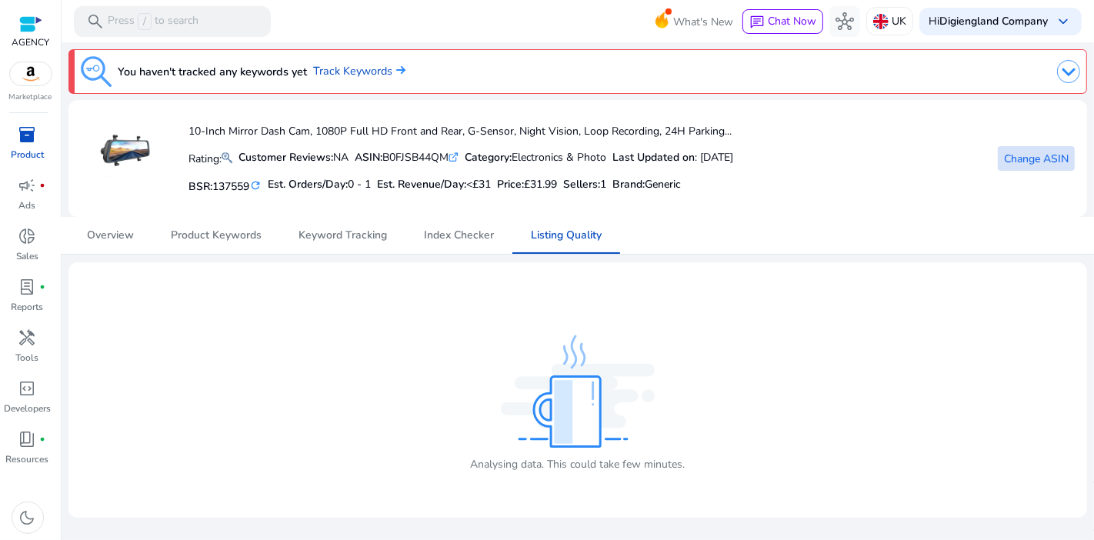
click at [1039, 163] on span "Change ASIN" at bounding box center [1036, 159] width 65 height 16
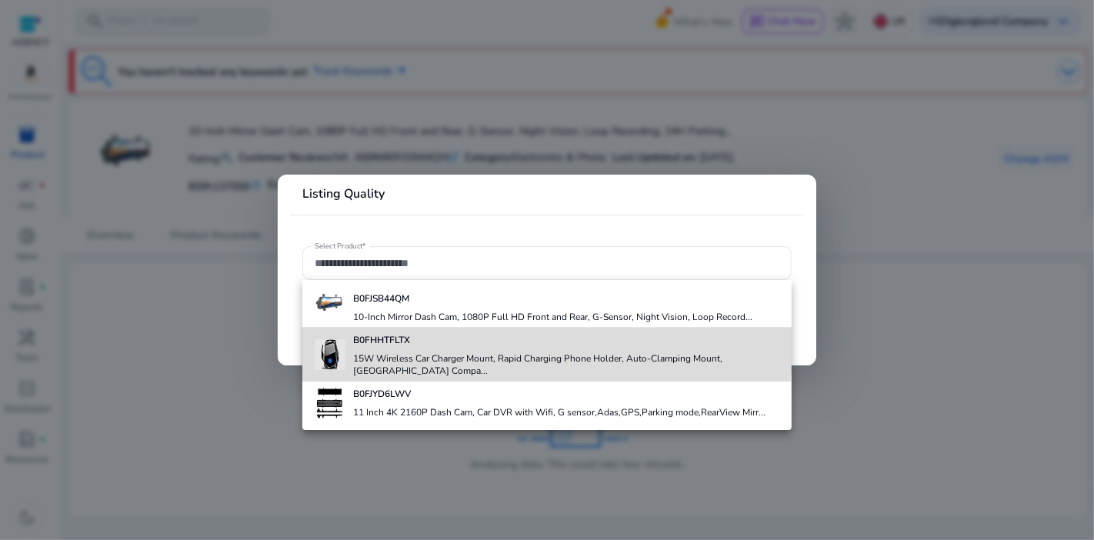
click at [395, 348] on div "B0FHHTFLTX 15W Wireless Car Charger Mount, Rapid Charging Phone Holder, Auto-Cl…" at bounding box center [566, 355] width 426 height 54
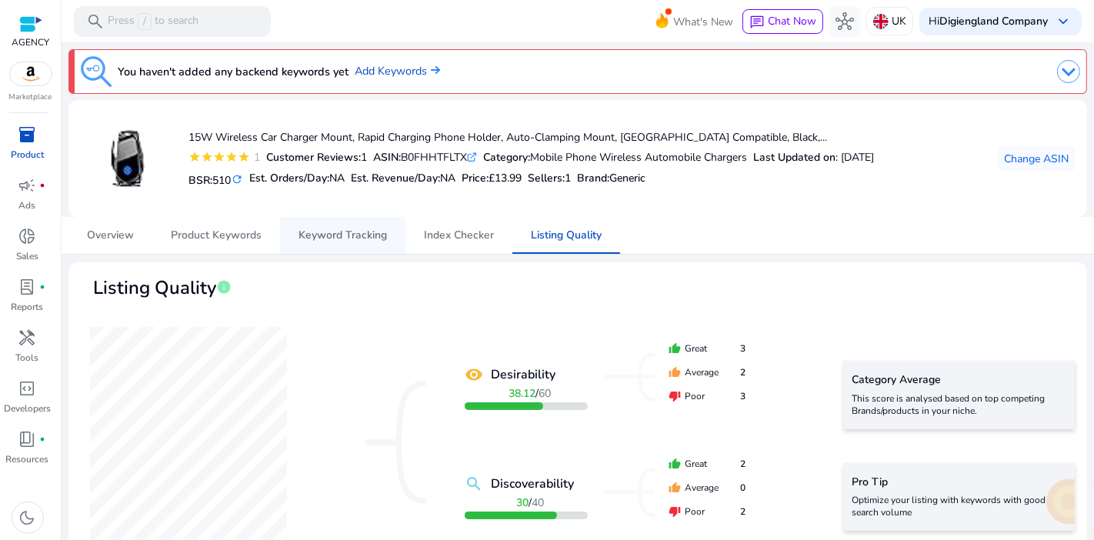
click at [367, 236] on span "Keyword Tracking" at bounding box center [343, 235] width 88 height 11
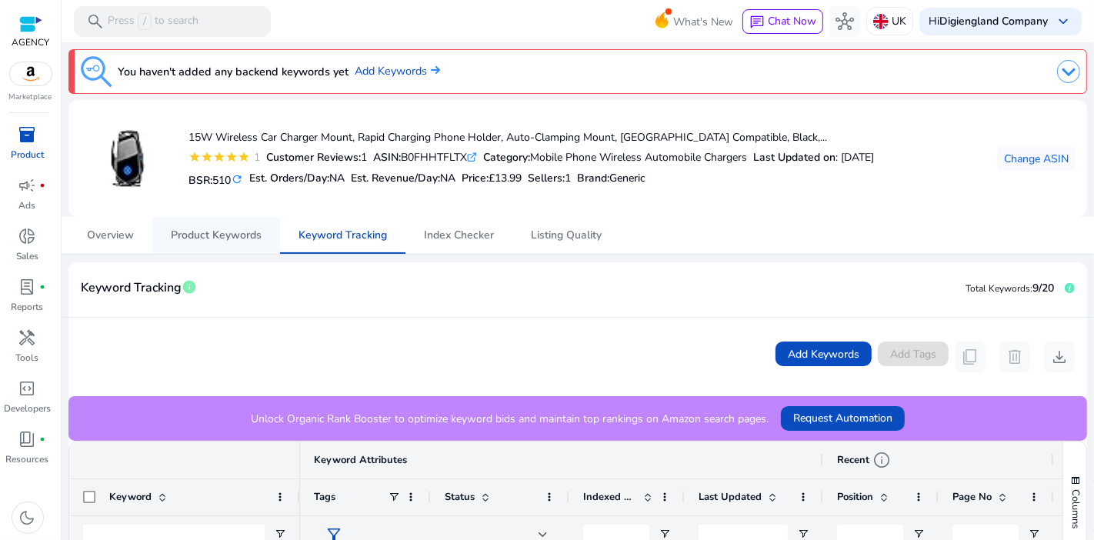
click at [238, 236] on span "Product Keywords" at bounding box center [216, 235] width 91 height 11
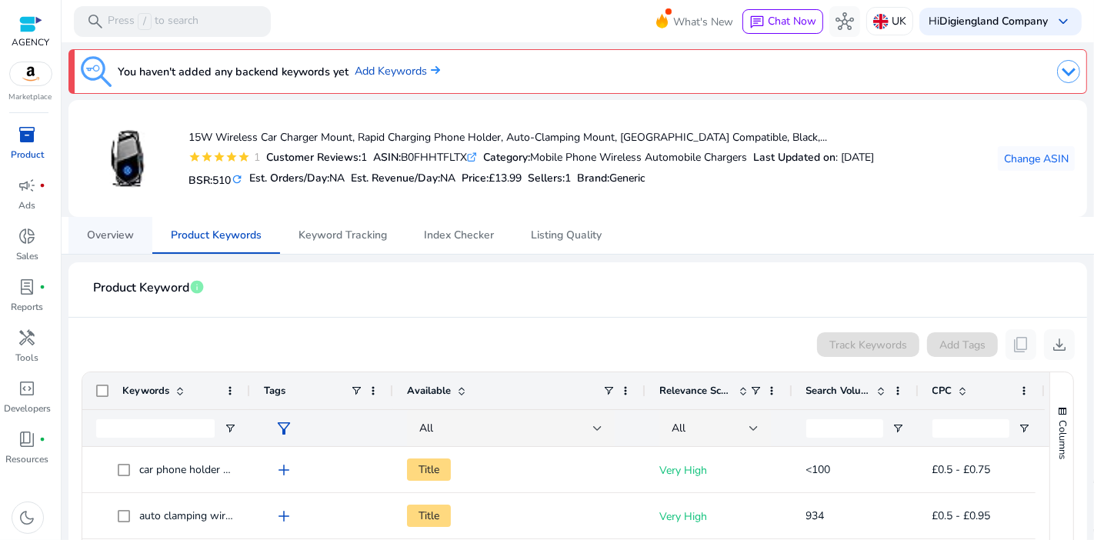
click at [127, 242] on span "Overview" at bounding box center [110, 235] width 47 height 37
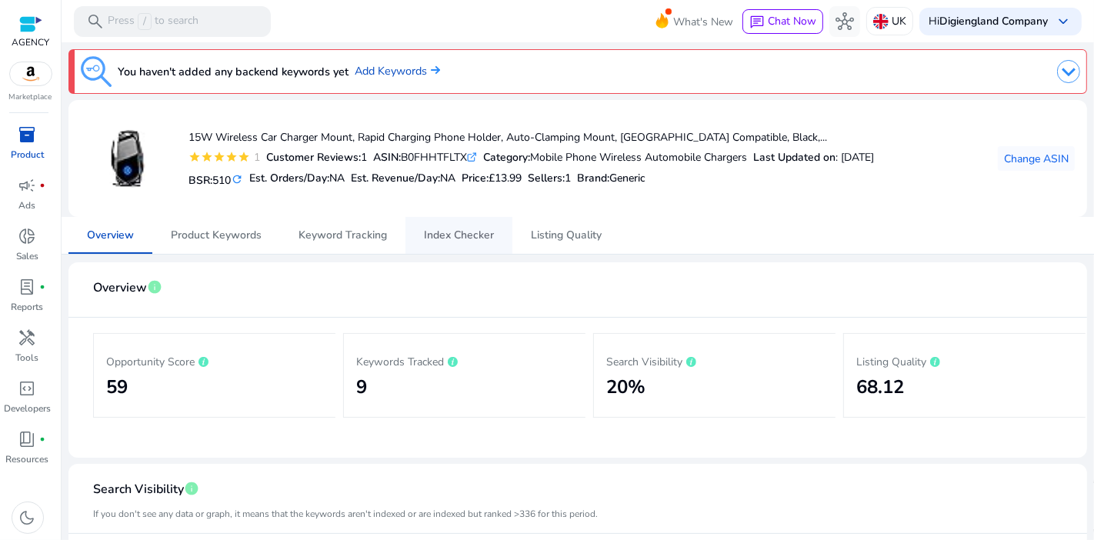
click at [460, 230] on span "Index Checker" at bounding box center [459, 235] width 70 height 11
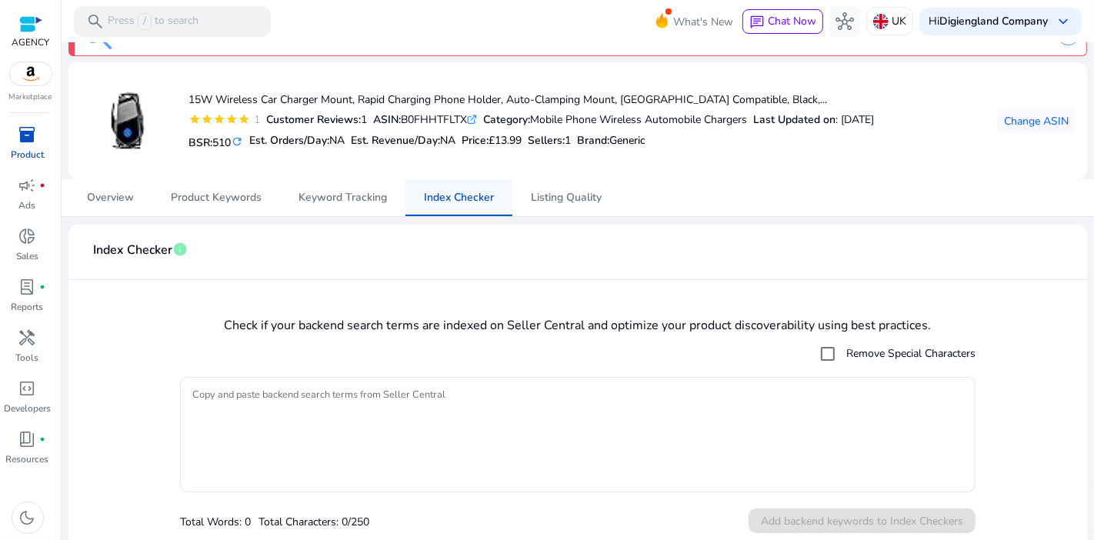
scroll to position [44, 0]
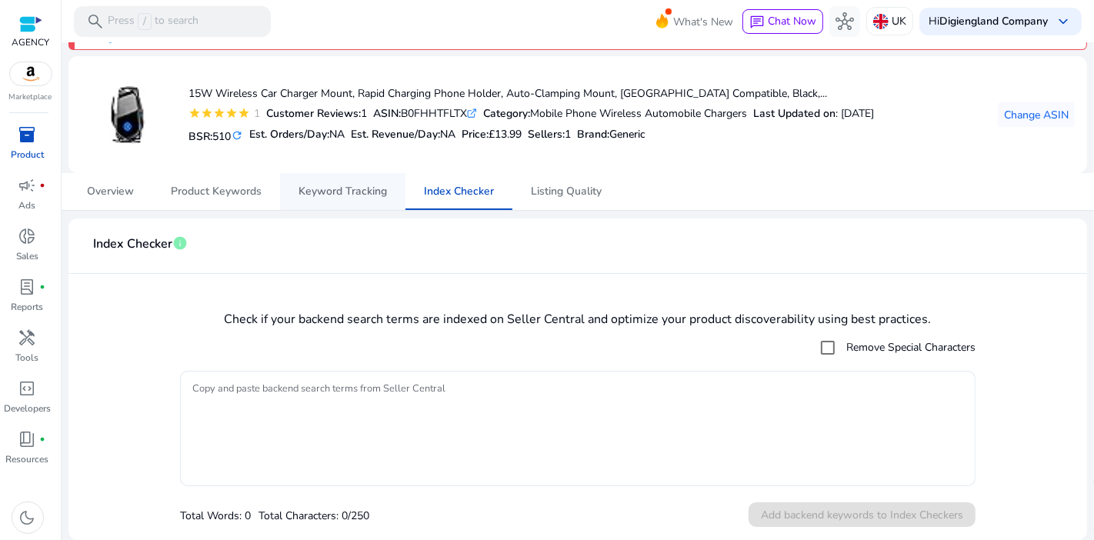
click at [354, 198] on span "Keyword Tracking" at bounding box center [343, 191] width 88 height 37
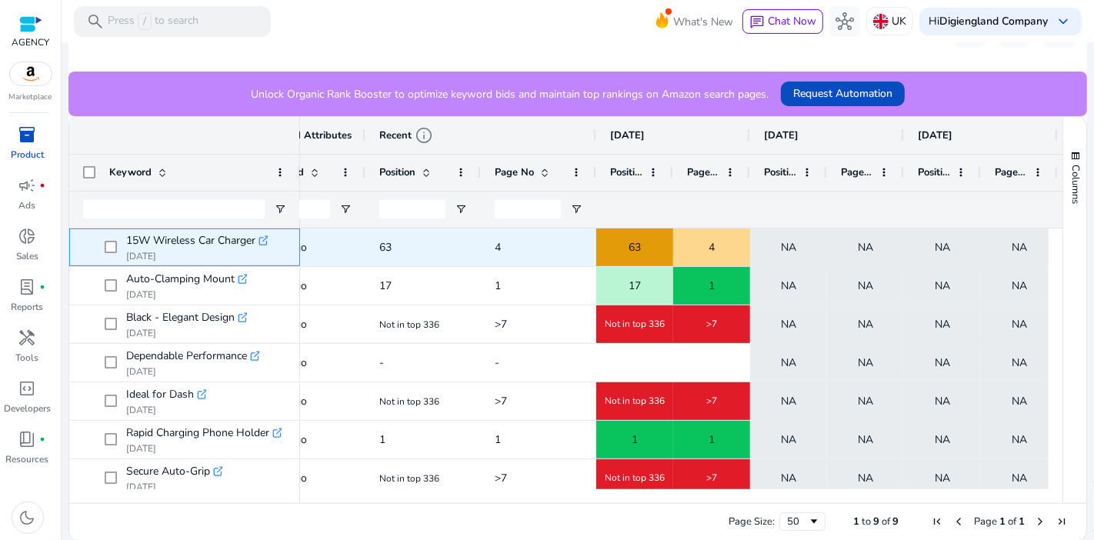
click at [263, 244] on icon ".st0{fill:#2c8af8}" at bounding box center [263, 240] width 11 height 11
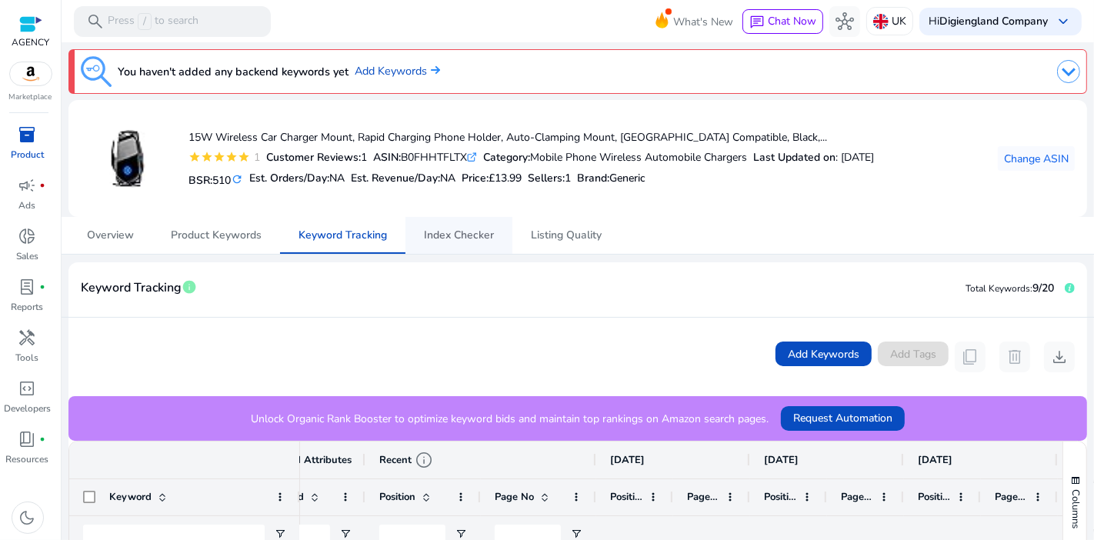
click at [468, 240] on span "Index Checker" at bounding box center [459, 235] width 70 height 11
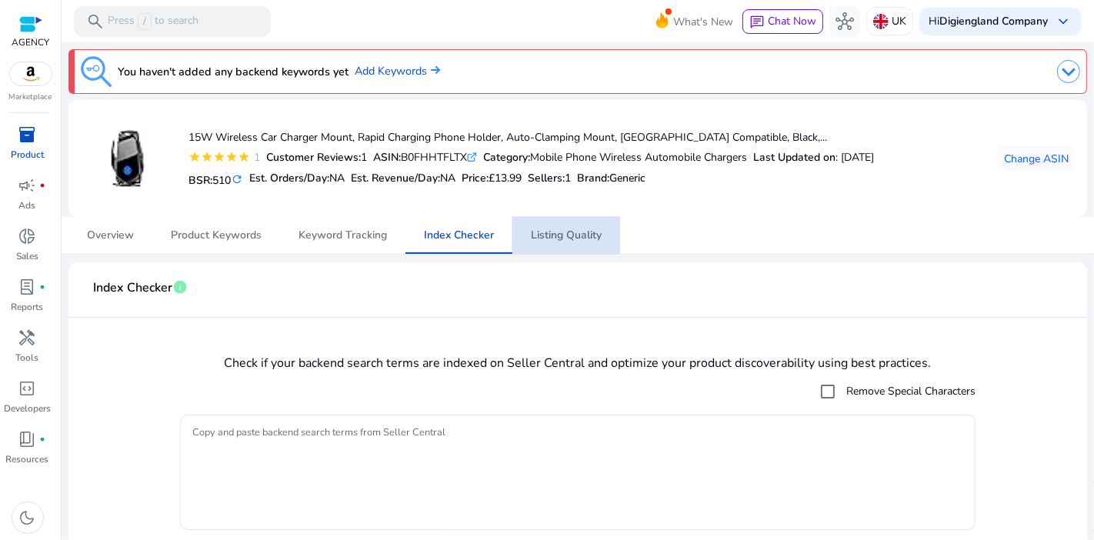
click at [569, 235] on span "Listing Quality" at bounding box center [566, 235] width 71 height 11
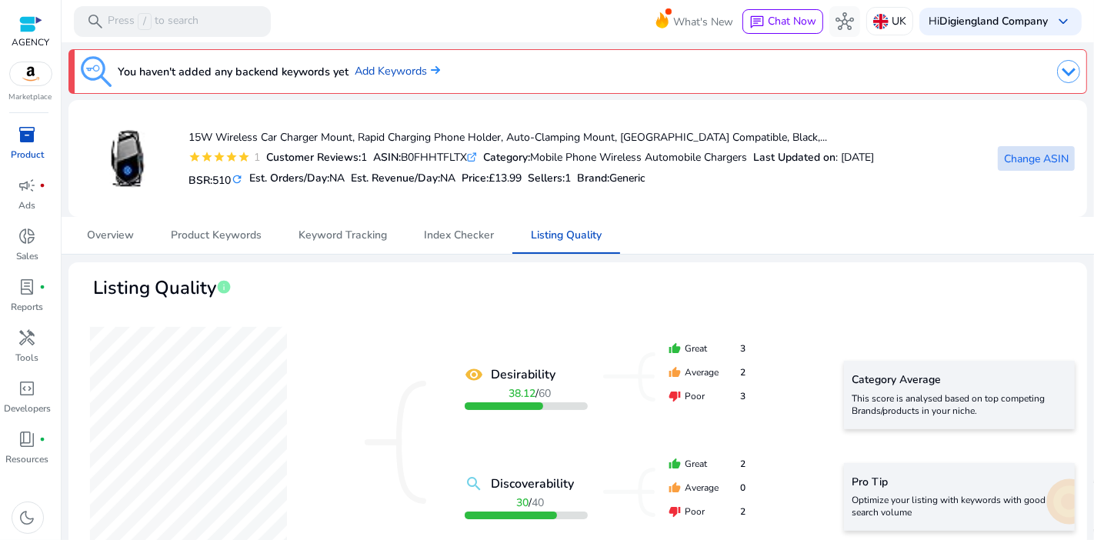
click at [1028, 148] on span at bounding box center [1036, 158] width 77 height 37
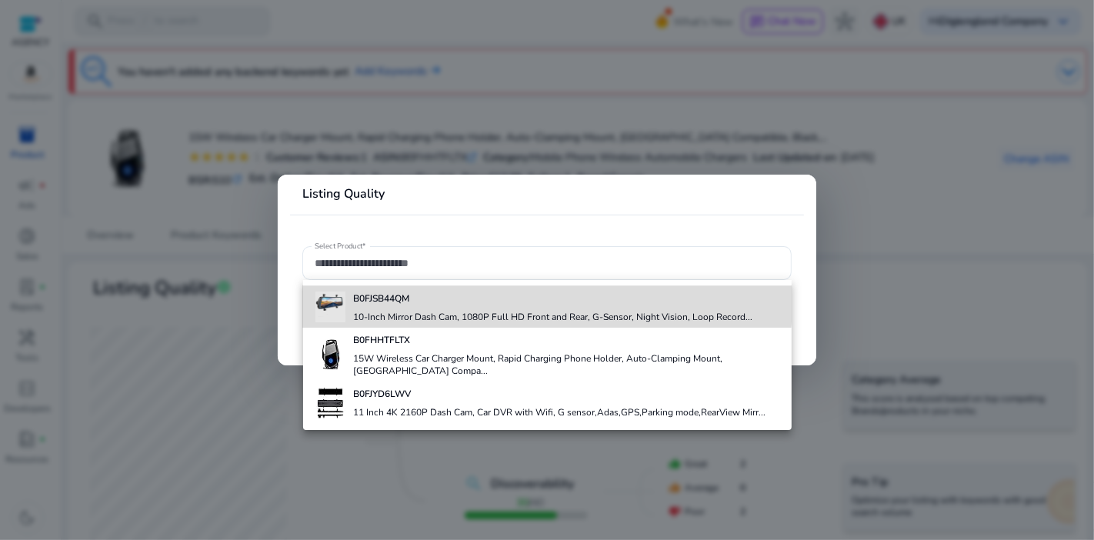
click at [394, 300] on b "B0FJSB44QM" at bounding box center [382, 298] width 56 height 12
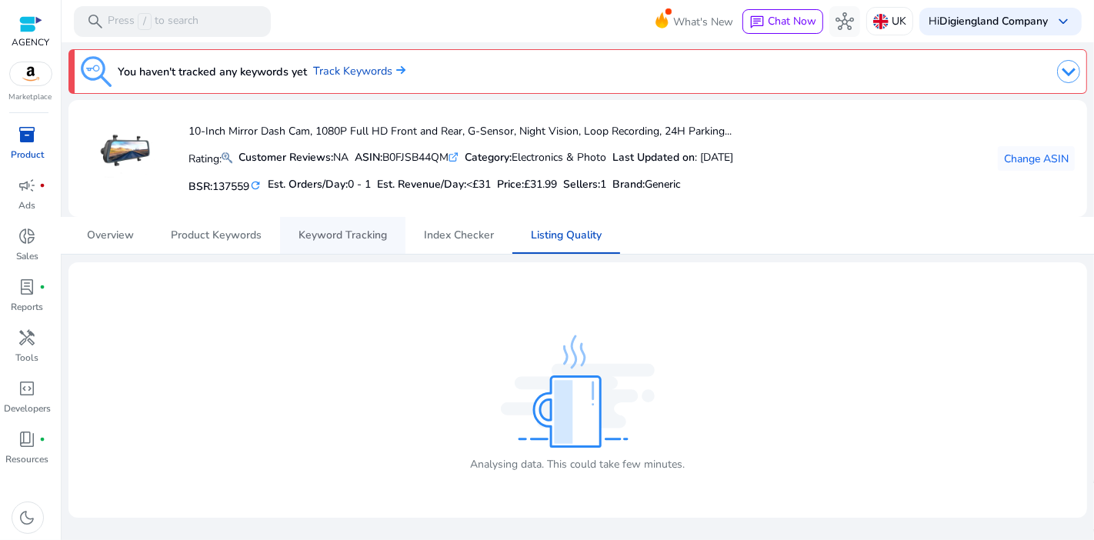
click at [362, 234] on span "Keyword Tracking" at bounding box center [343, 235] width 88 height 11
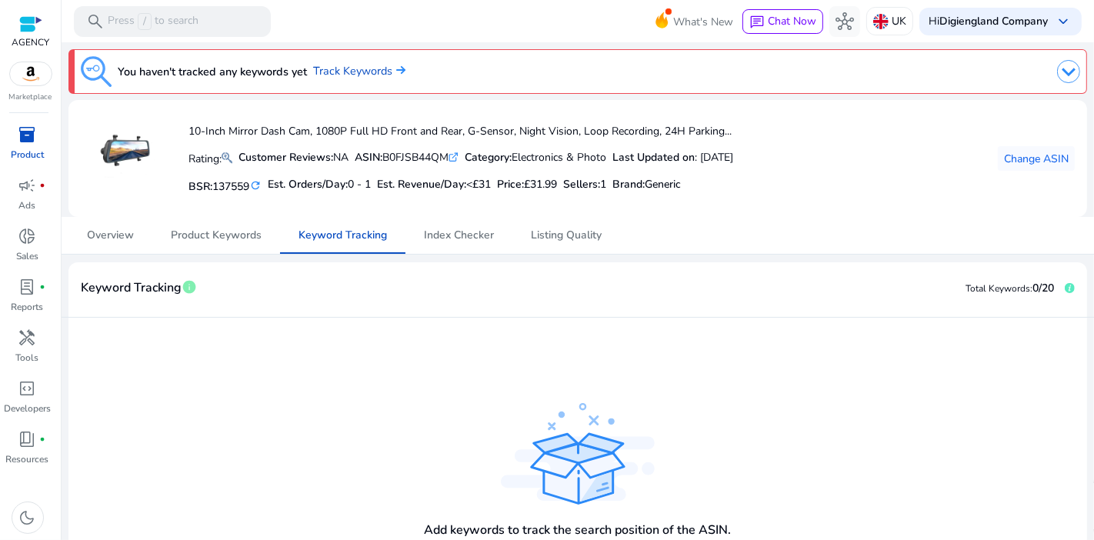
scroll to position [132, 0]
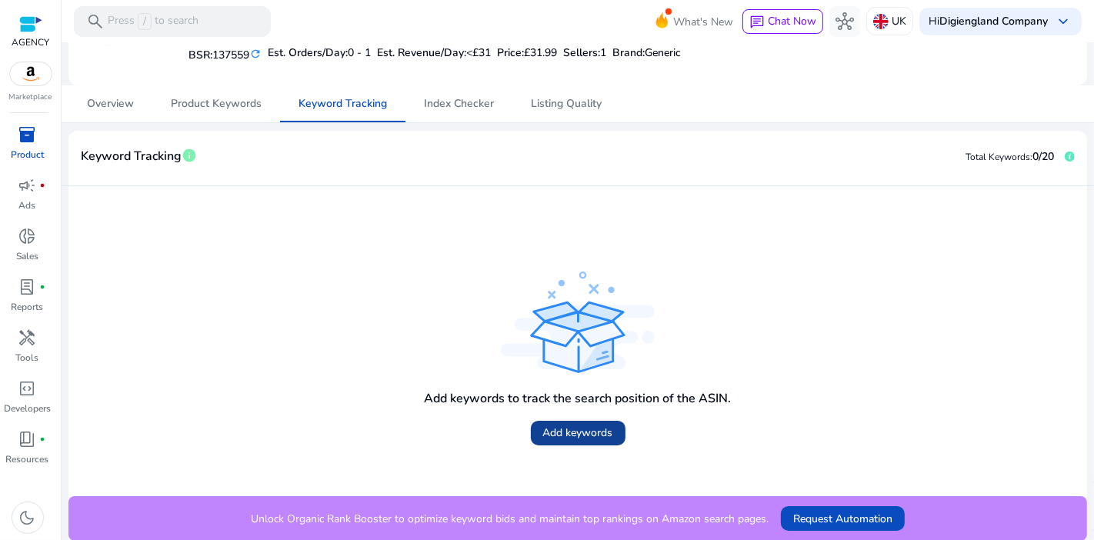
click at [580, 419] on span at bounding box center [578, 433] width 95 height 37
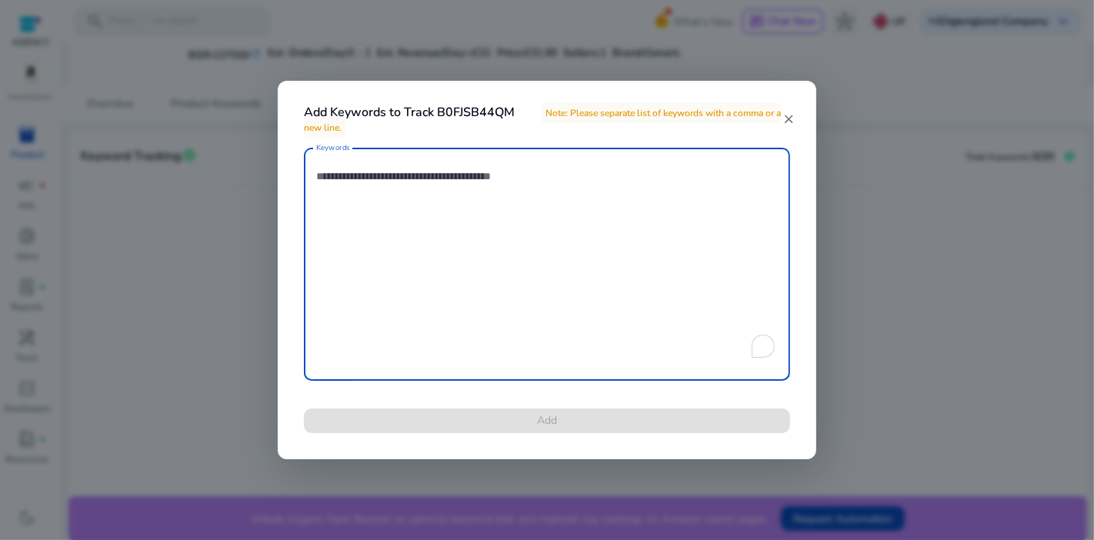
click at [787, 121] on mat-icon "close" at bounding box center [788, 119] width 13 height 14
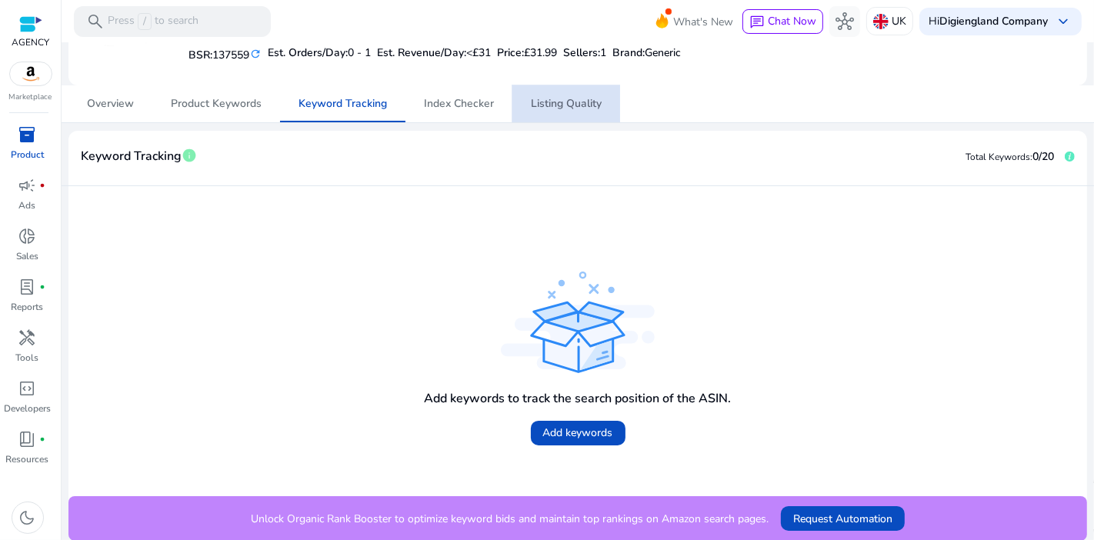
click at [539, 105] on span "Listing Quality" at bounding box center [566, 103] width 71 height 11
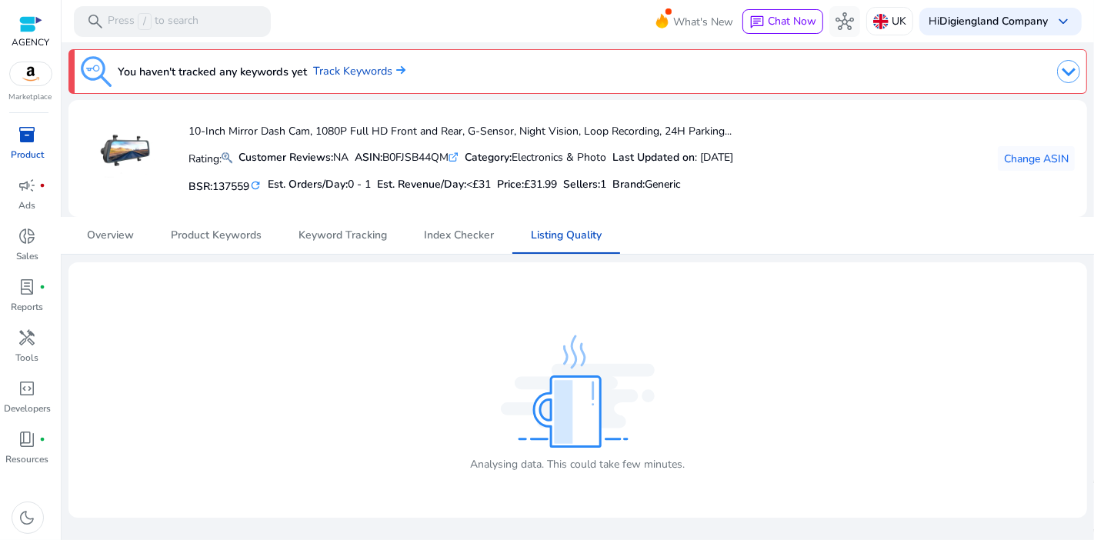
click at [632, 344] on img at bounding box center [578, 391] width 154 height 113
click at [573, 232] on span "Listing Quality" at bounding box center [566, 235] width 71 height 11
click at [1039, 155] on span "Change ASIN" at bounding box center [1036, 159] width 65 height 16
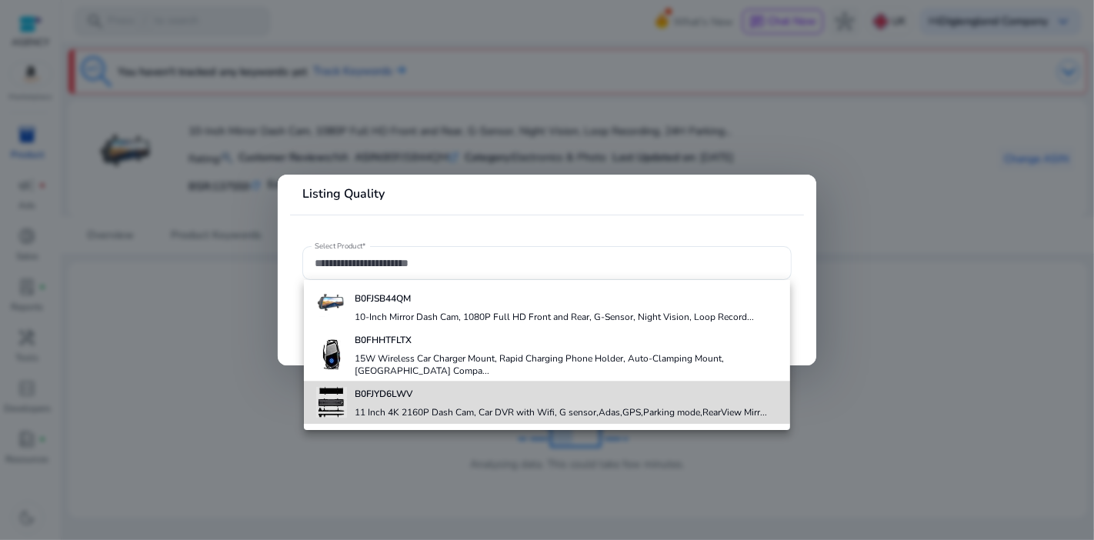
click at [409, 388] on b "B0FJYD6LWV" at bounding box center [384, 394] width 58 height 12
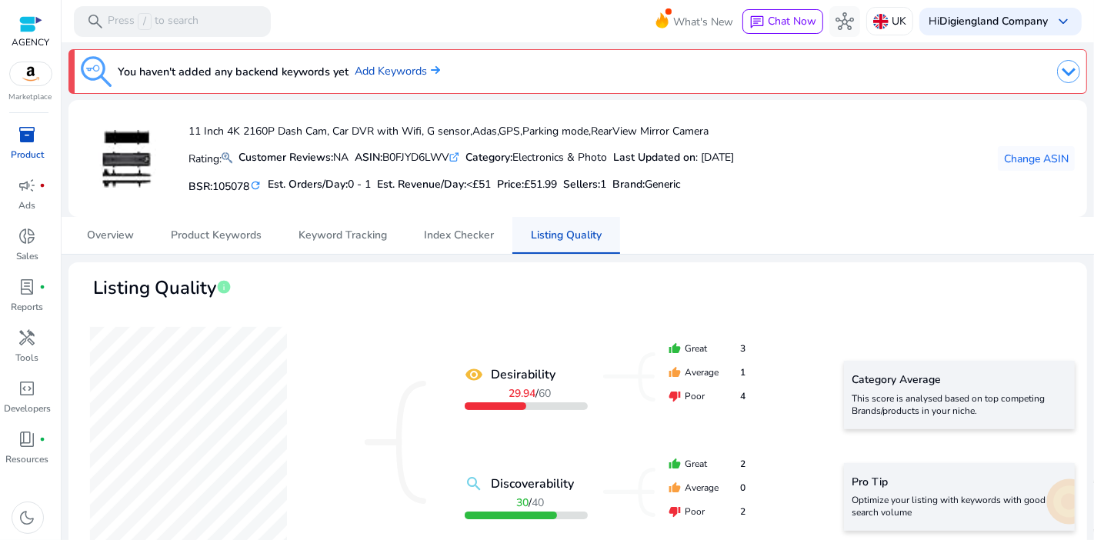
scroll to position [171, 0]
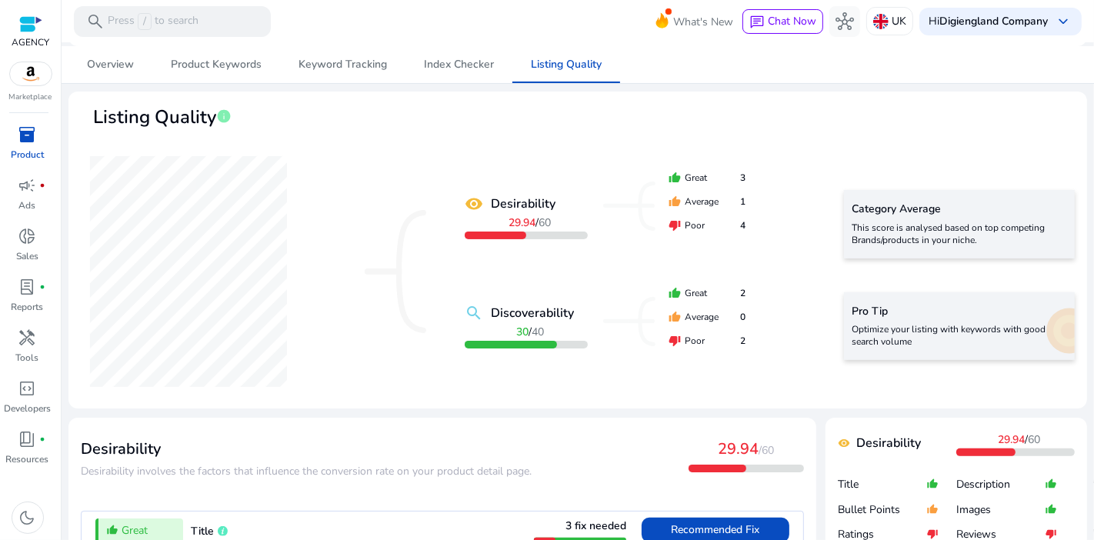
click at [538, 233] on div at bounding box center [526, 236] width 123 height 8
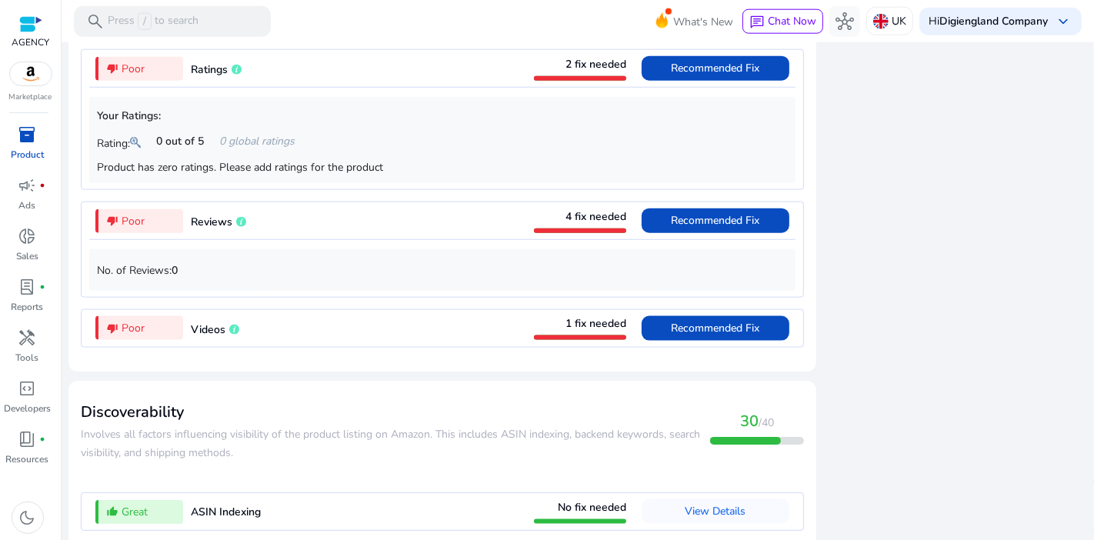
scroll to position [1709, 0]
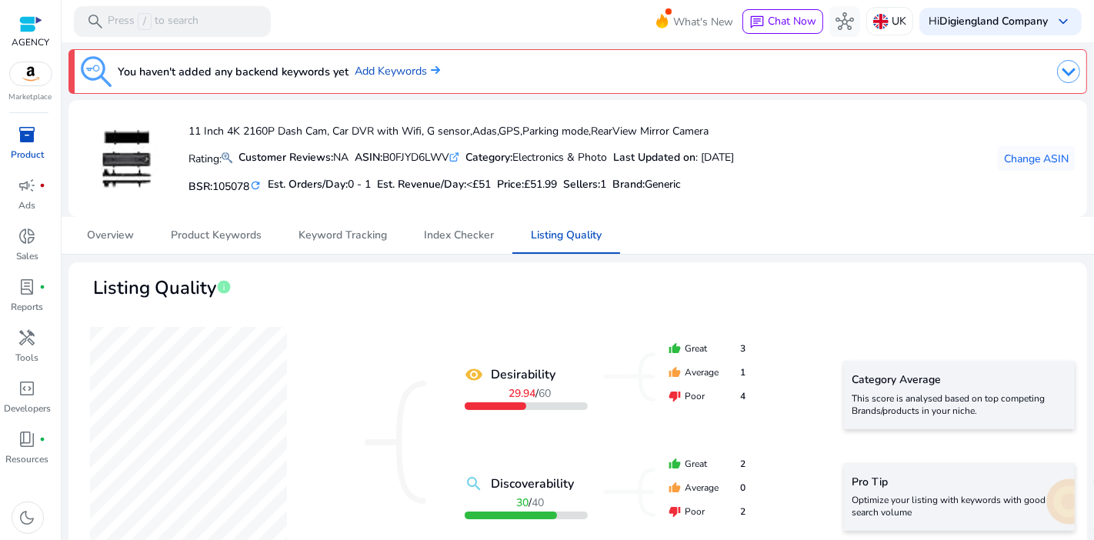
scroll to position [1709, 0]
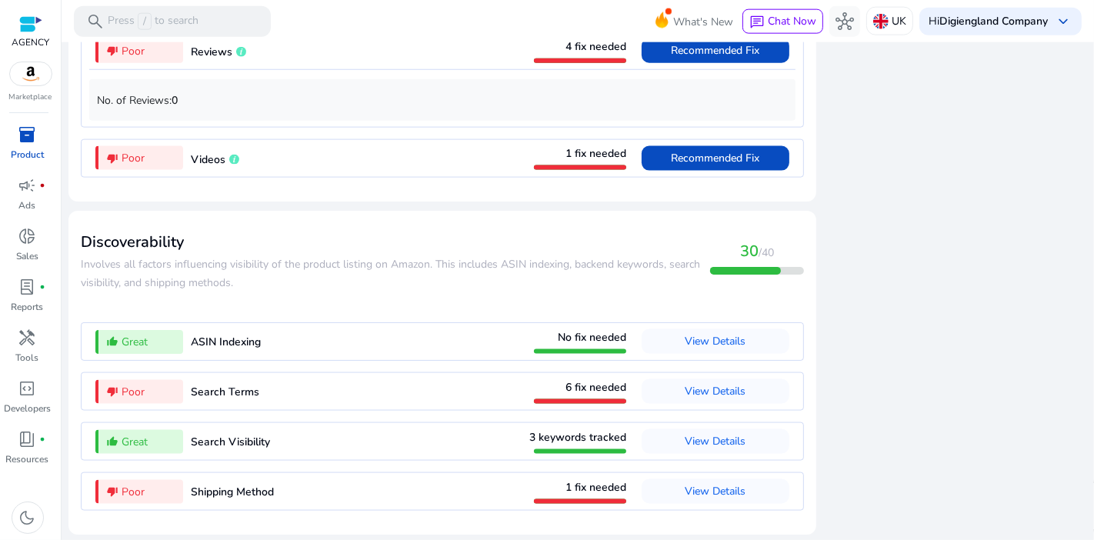
click at [616, 495] on div at bounding box center [580, 499] width 92 height 8
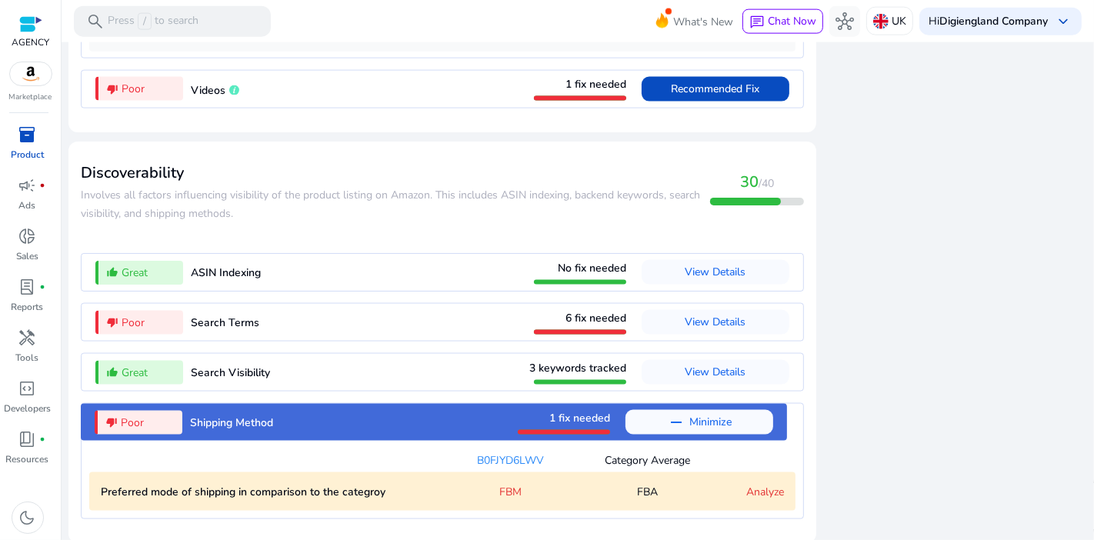
scroll to position [1786, 0]
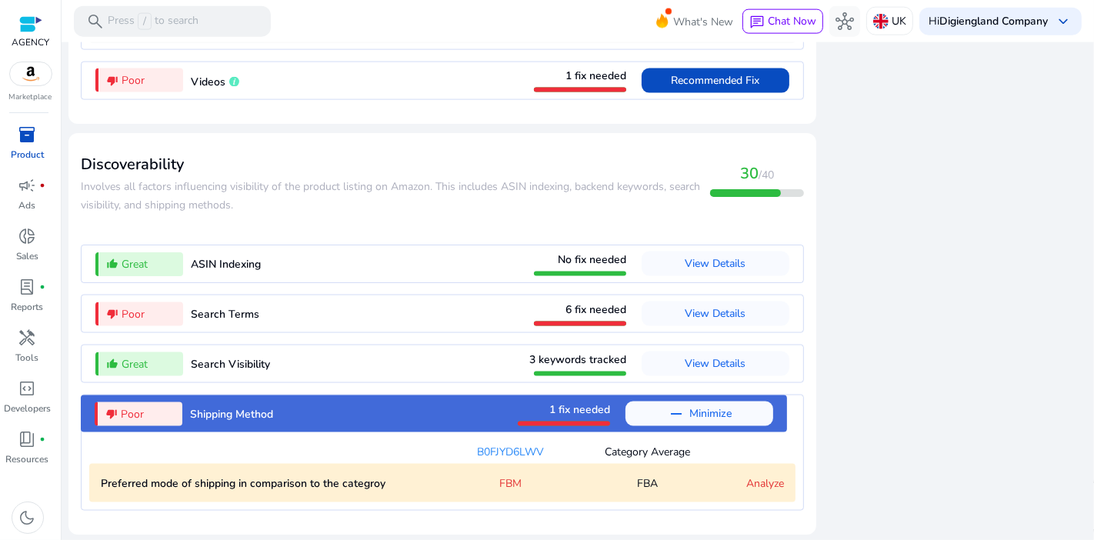
drag, startPoint x: 549, startPoint y: 411, endPoint x: 557, endPoint y: 390, distance: 22.4
click at [549, 411] on span "1 fix needed" at bounding box center [579, 409] width 61 height 15
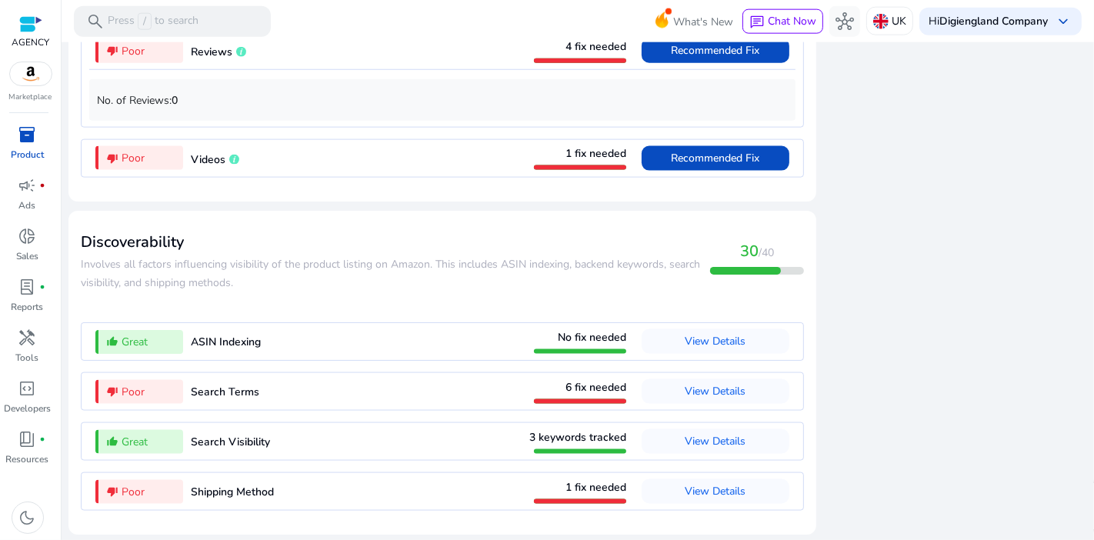
click at [565, 385] on span "6 fix needed" at bounding box center [595, 387] width 61 height 15
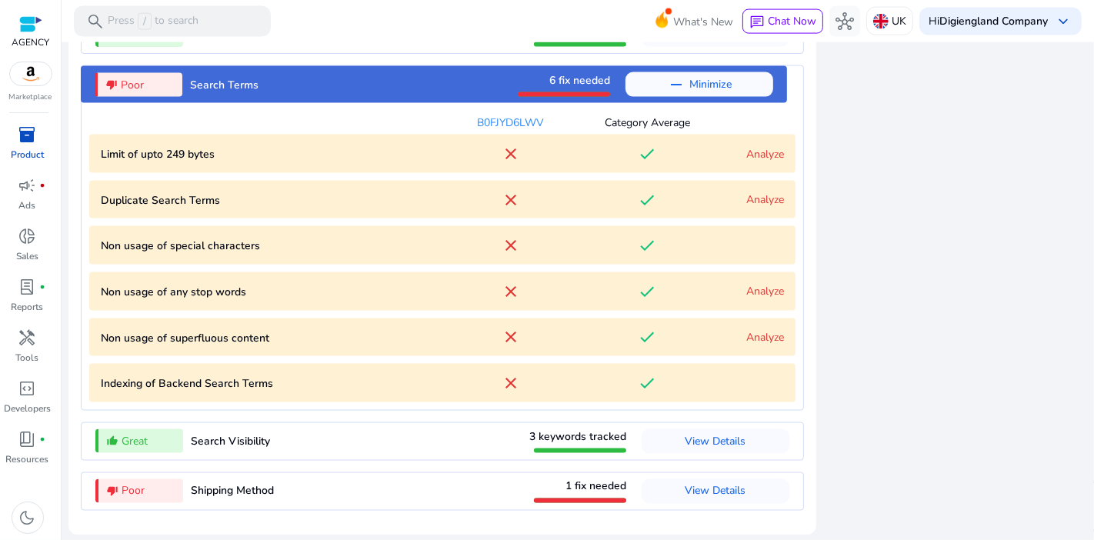
scroll to position [1844, 0]
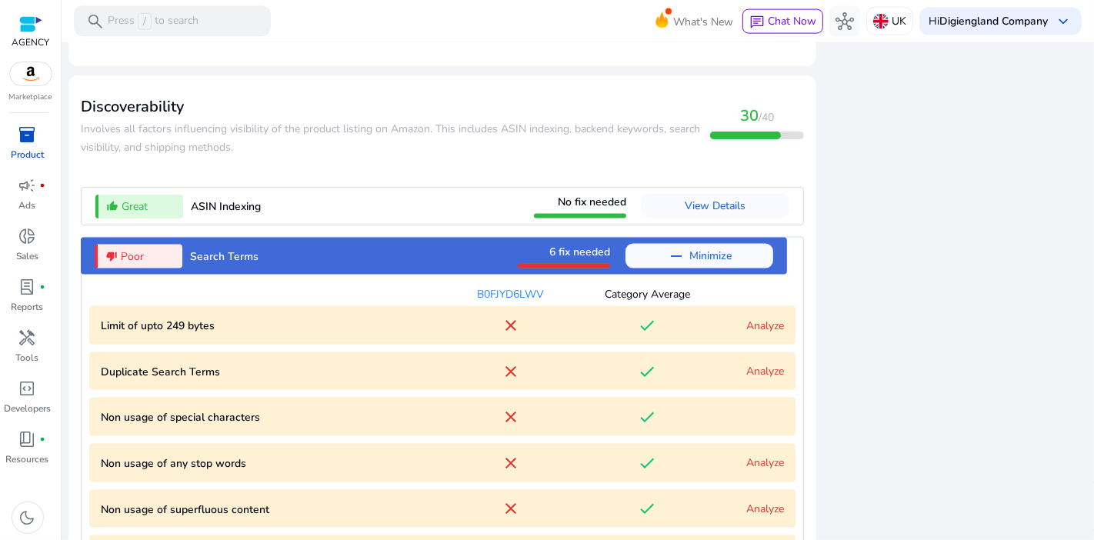
click at [556, 255] on span "6 fix needed" at bounding box center [579, 252] width 61 height 15
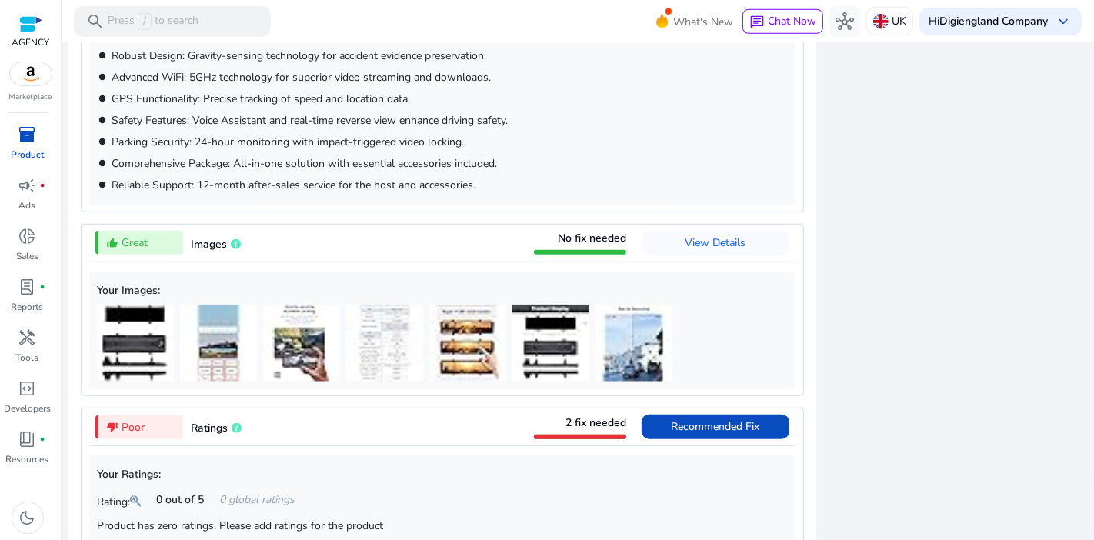
scroll to position [1110, 0]
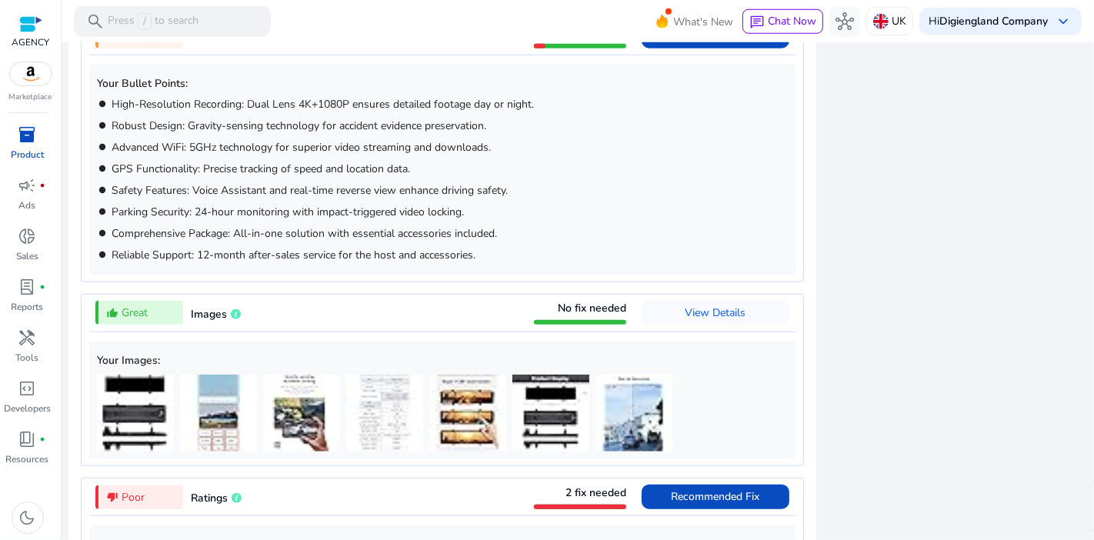
click at [539, 308] on div "No fix needed" at bounding box center [580, 313] width 92 height 24
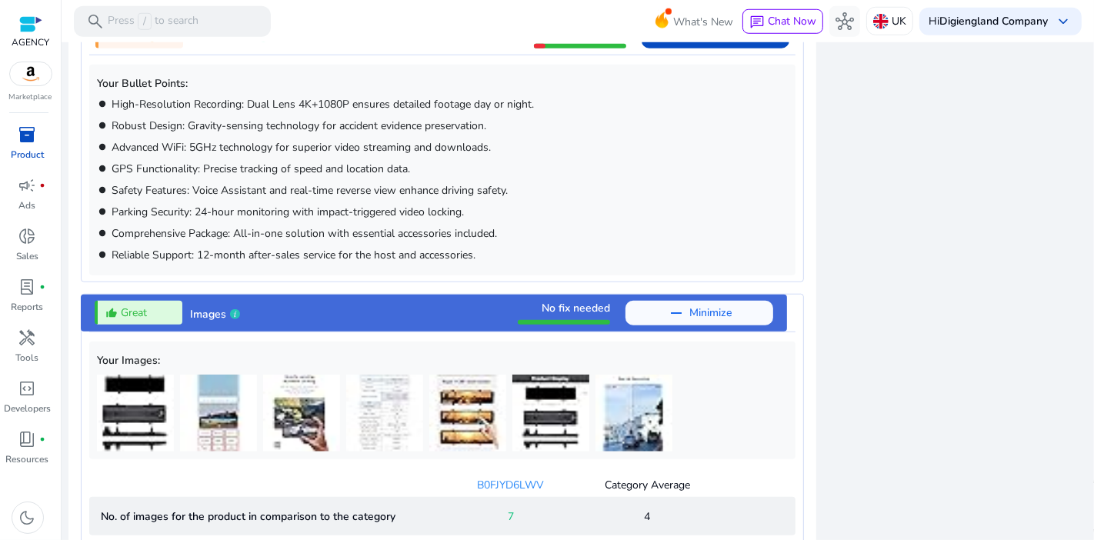
click at [542, 308] on span "No fix needed" at bounding box center [576, 308] width 68 height 15
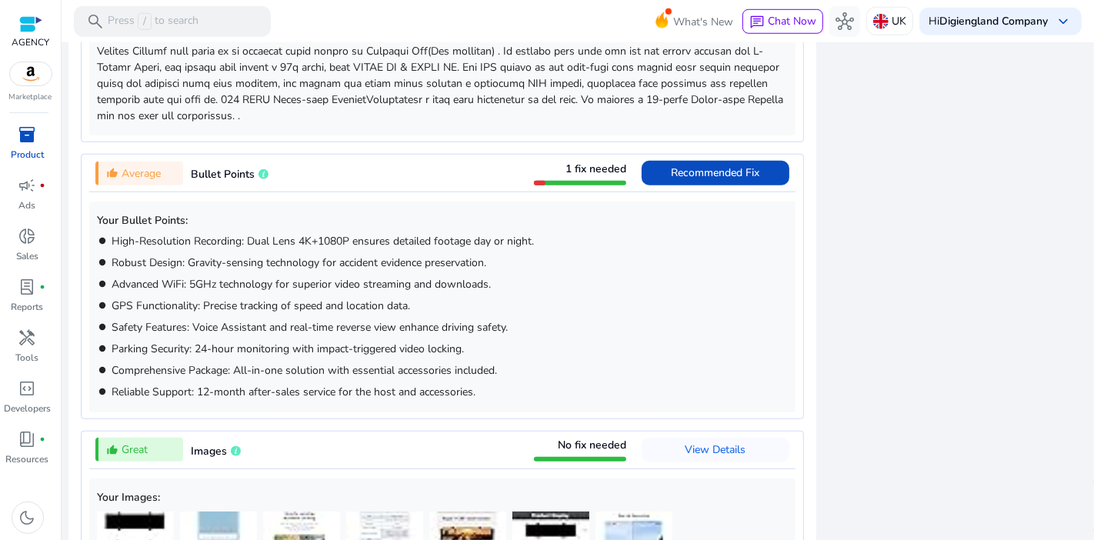
scroll to position [888, 0]
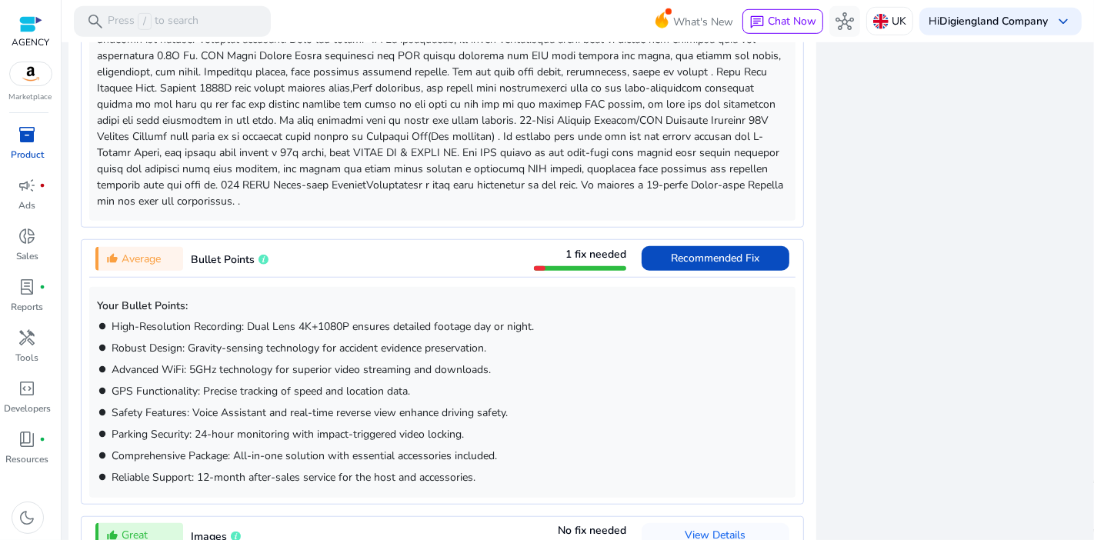
click at [585, 262] on div at bounding box center [580, 266] width 92 height 8
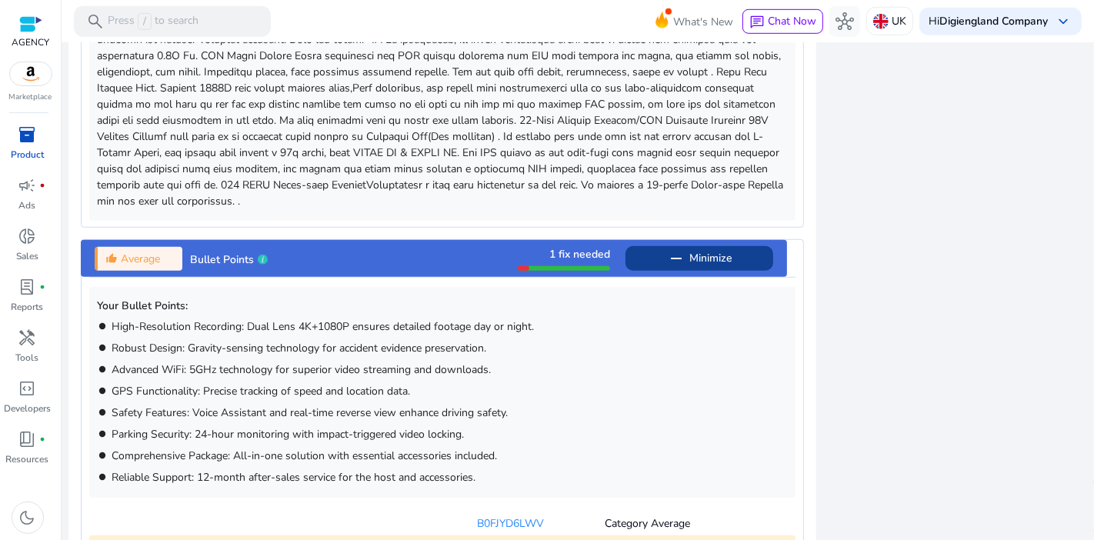
click at [667, 260] on mat-icon "remove" at bounding box center [676, 258] width 18 height 18
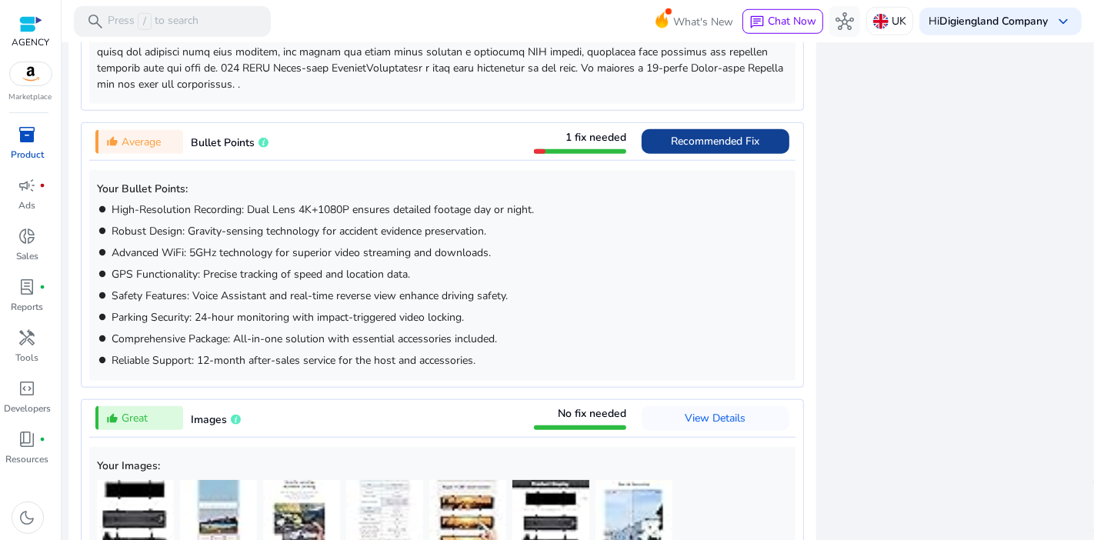
scroll to position [954, 0]
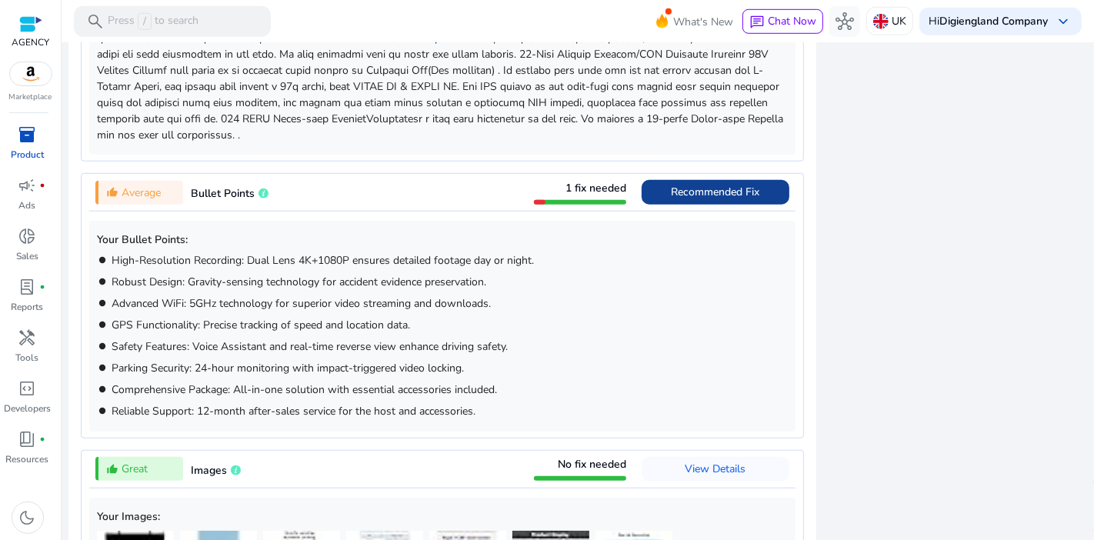
click at [673, 187] on span "Recommended Fix" at bounding box center [716, 192] width 88 height 15
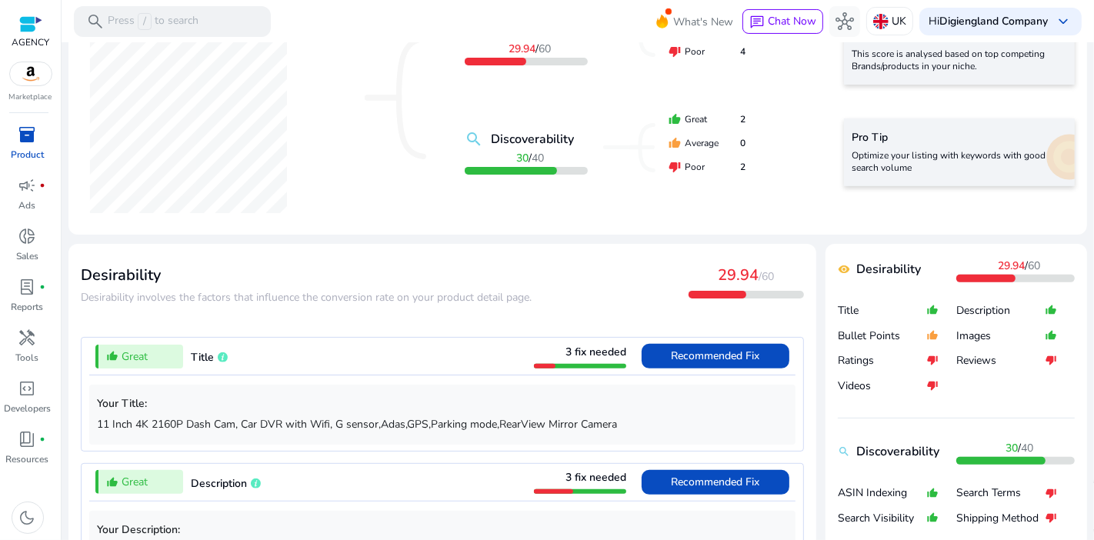
scroll to position [419, 0]
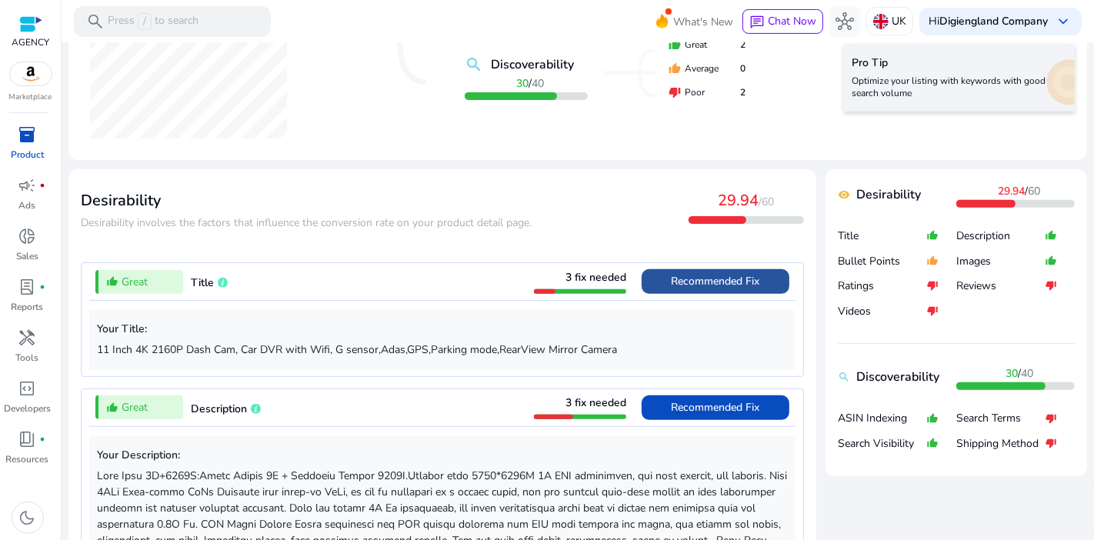
click at [675, 286] on span "Recommended Fix" at bounding box center [716, 281] width 88 height 15
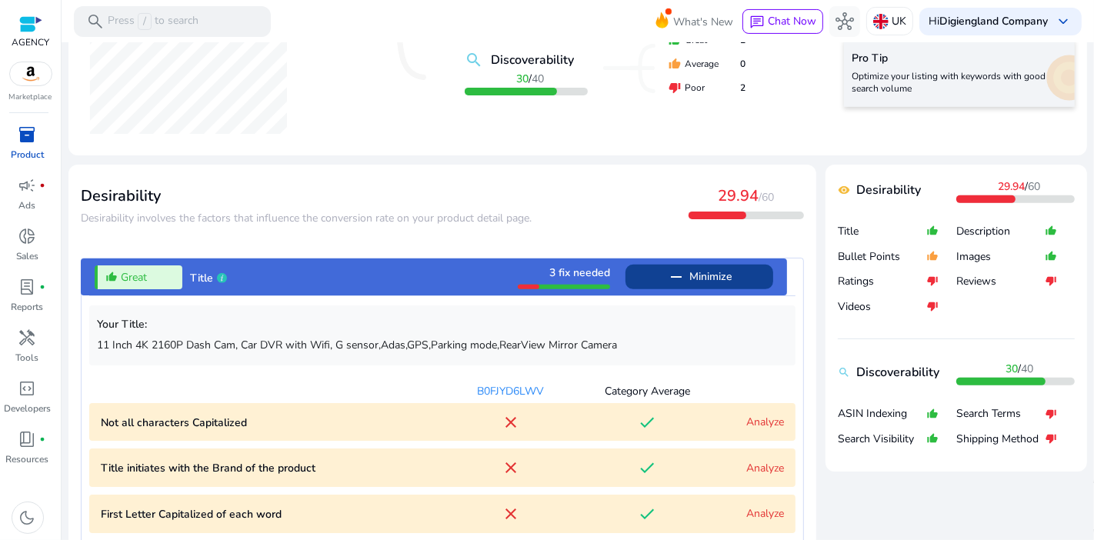
scroll to position [0, 0]
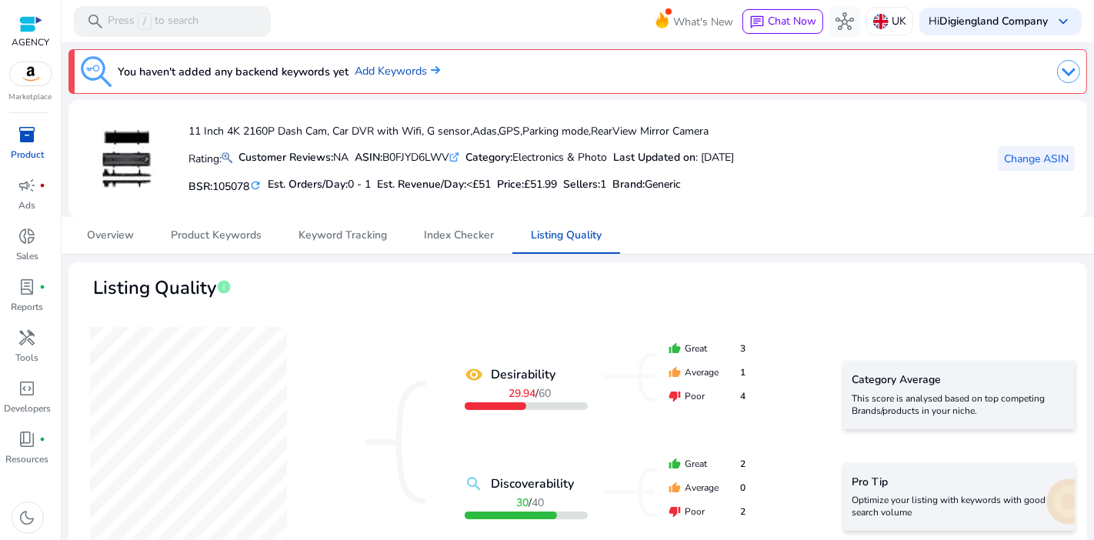
click at [1029, 154] on span "Change ASIN" at bounding box center [1036, 159] width 65 height 16
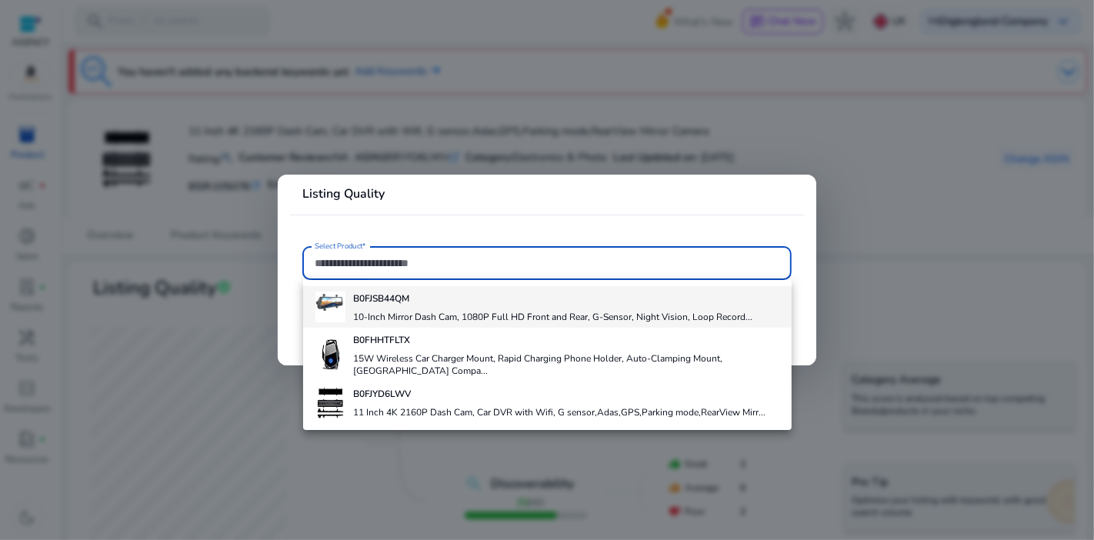
click at [444, 306] on div "B0FJSB44QM 10-Inch Mirror Dash Cam, 1080P Full HD Front and Rear, G-Sensor, Nig…" at bounding box center [553, 307] width 399 height 42
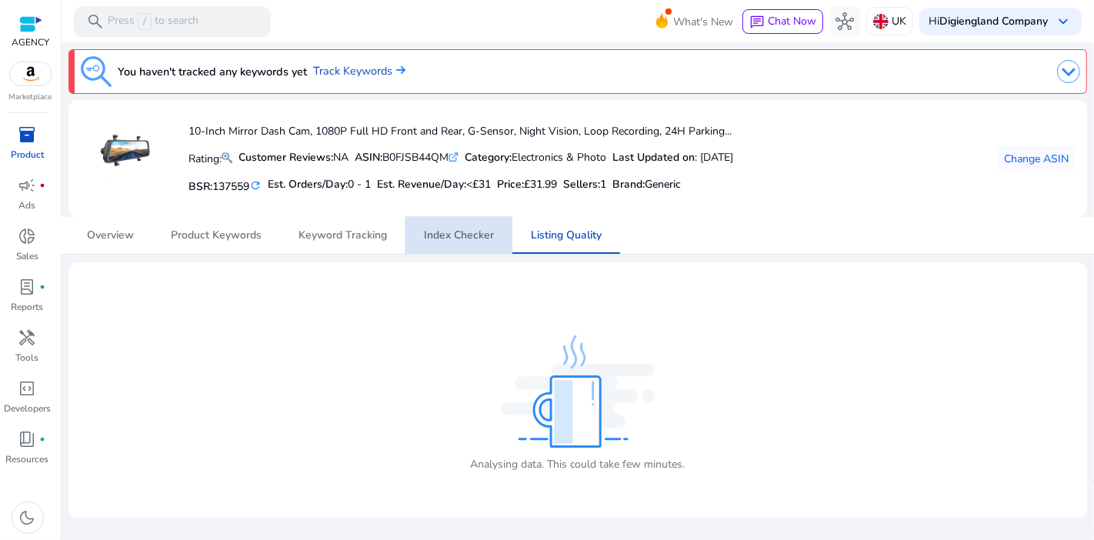
click at [480, 241] on span "Index Checker" at bounding box center [459, 235] width 70 height 11
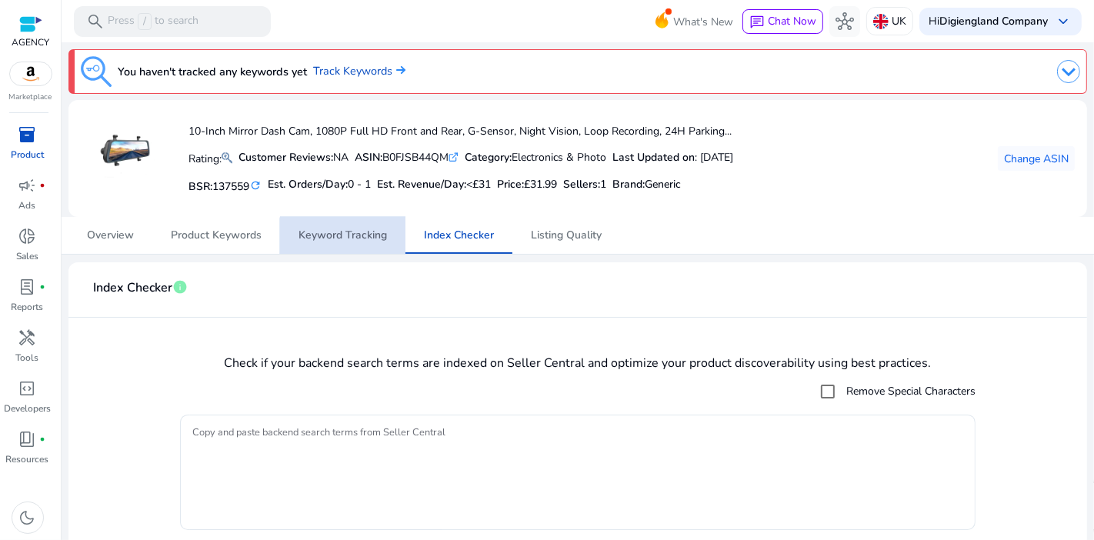
click at [345, 238] on span "Keyword Tracking" at bounding box center [343, 235] width 88 height 11
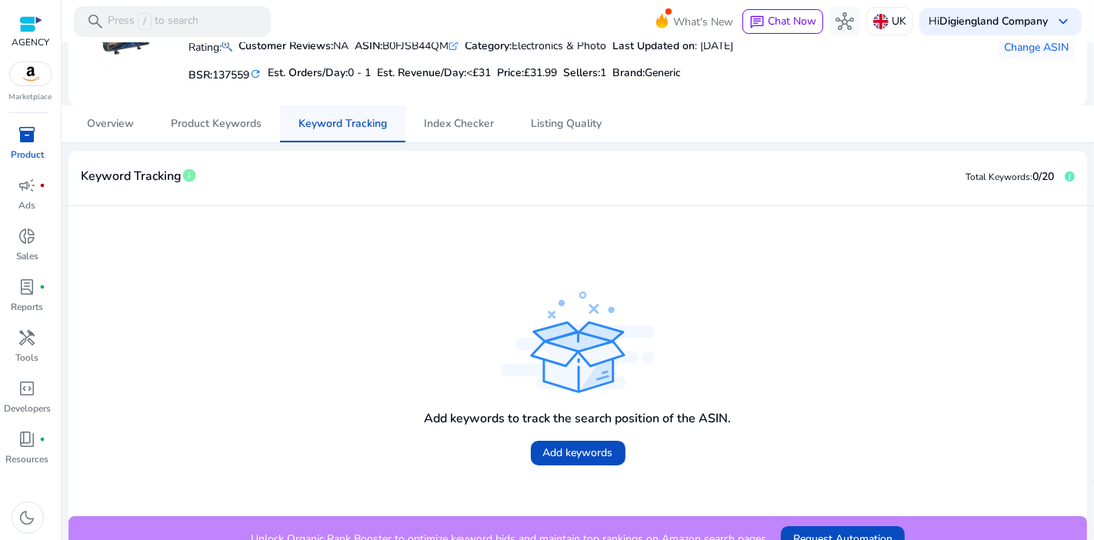
scroll to position [132, 0]
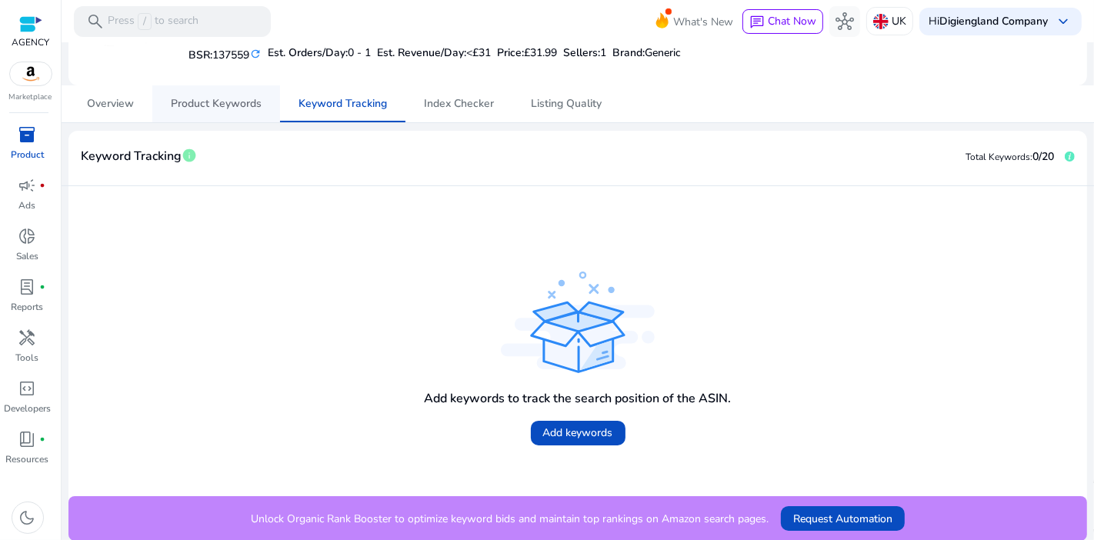
click at [228, 102] on span "Product Keywords" at bounding box center [216, 103] width 91 height 11
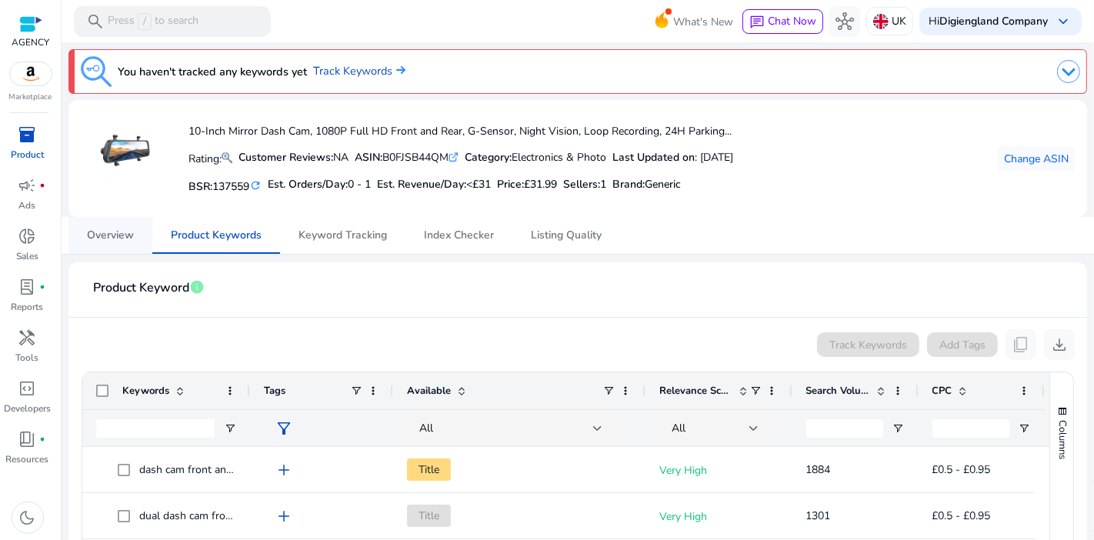
click at [125, 231] on span "Overview" at bounding box center [110, 235] width 47 height 11
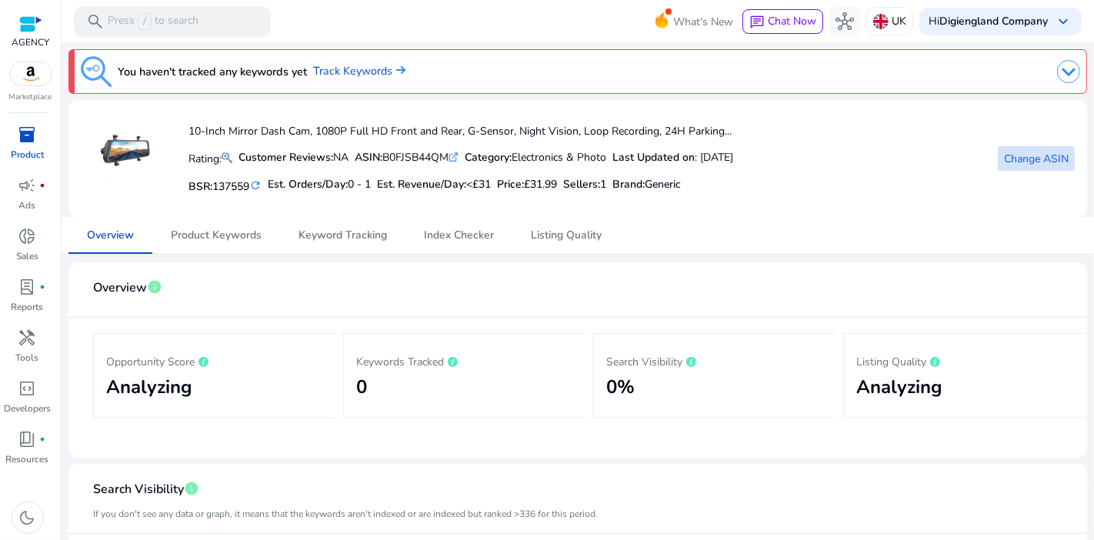
click at [1013, 157] on span "Change ASIN" at bounding box center [1036, 159] width 65 height 16
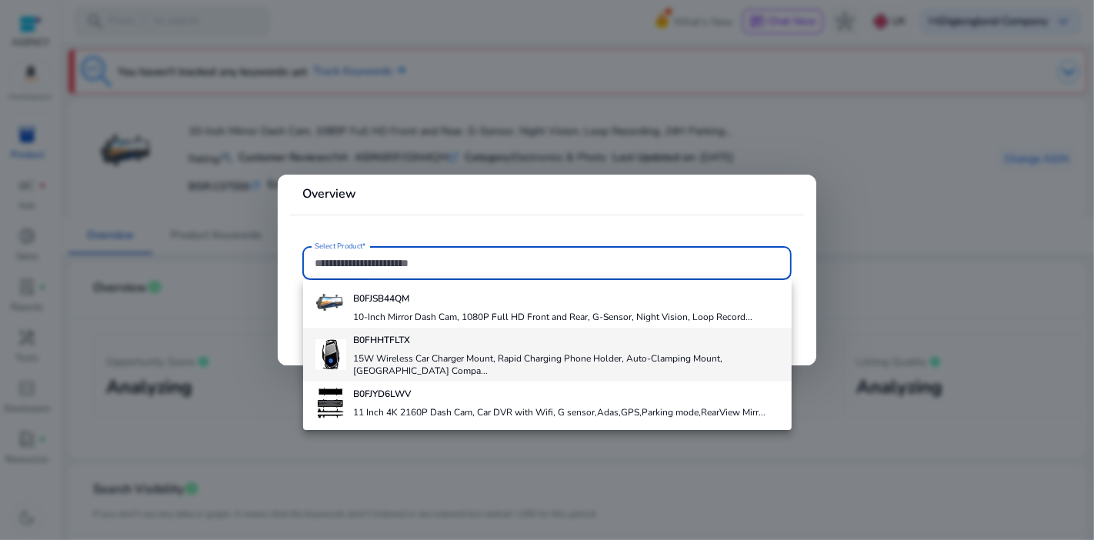
click at [459, 363] on h4 "15W Wireless Car Charger Mount, Rapid Charging Phone Holder, Auto-Clamping Moun…" at bounding box center [566, 364] width 425 height 25
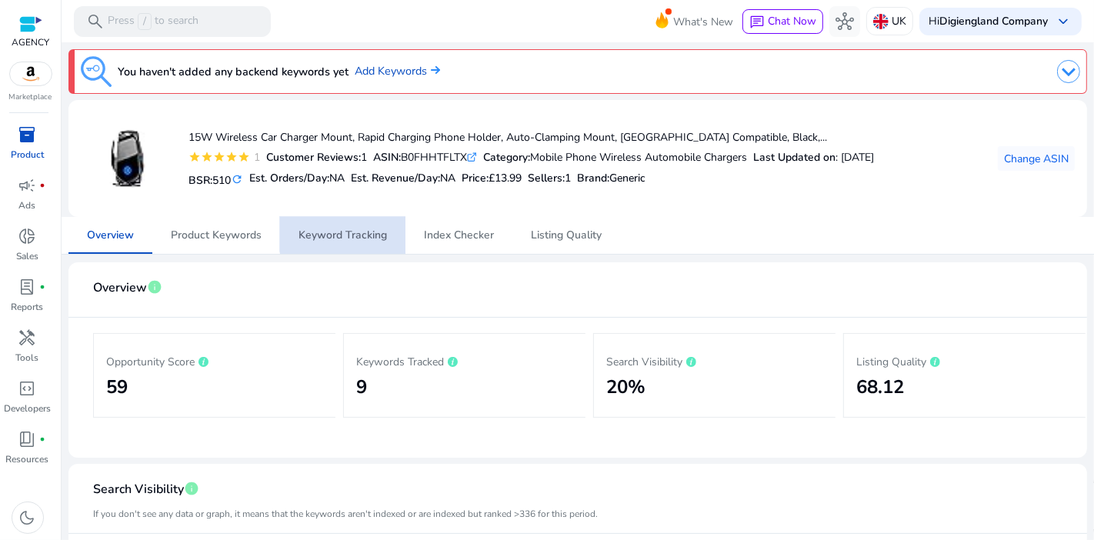
click at [378, 230] on span "Keyword Tracking" at bounding box center [343, 235] width 88 height 11
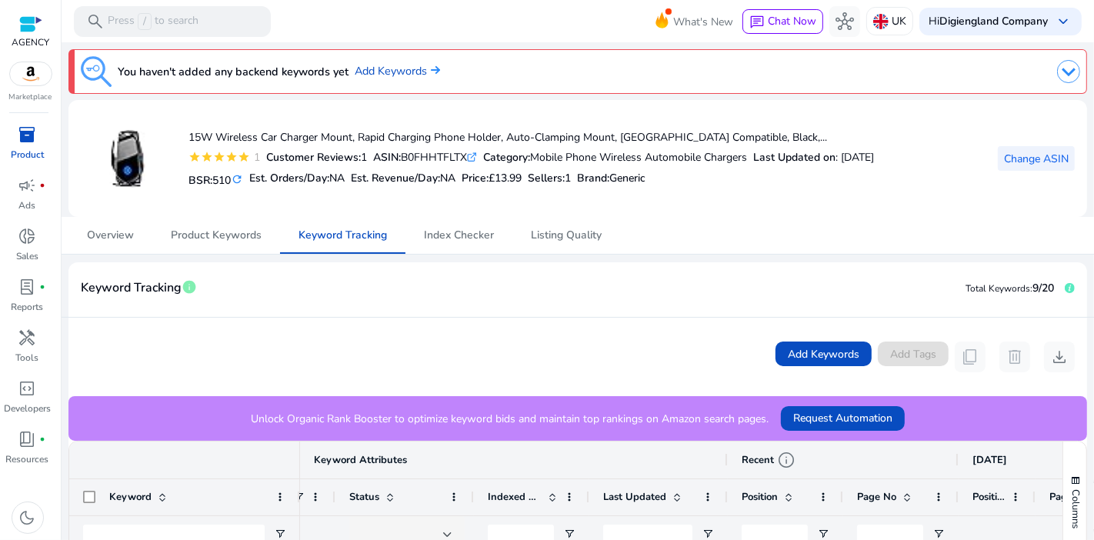
click at [1024, 166] on span at bounding box center [1036, 158] width 77 height 37
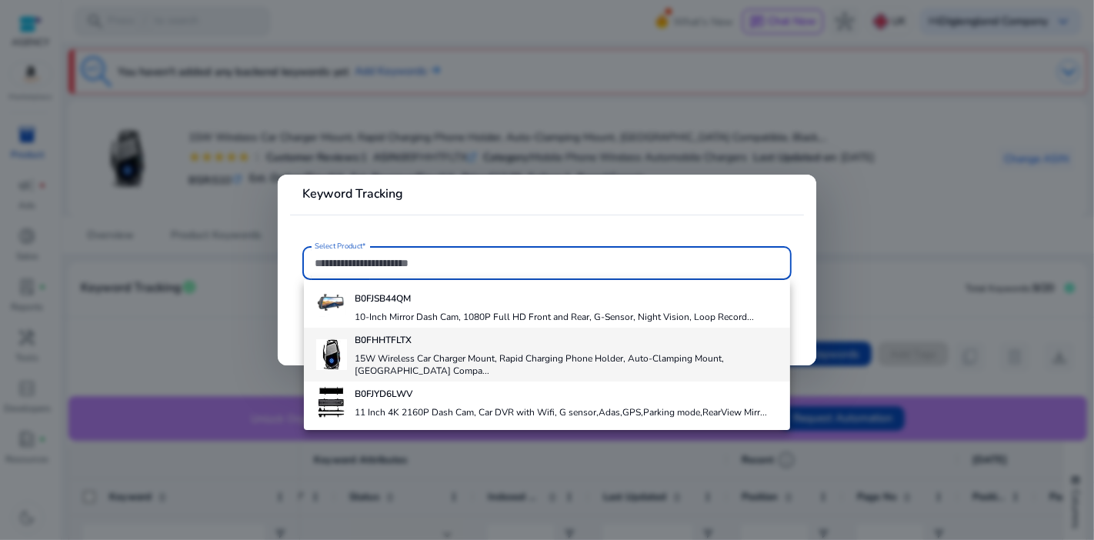
click at [426, 363] on h4 "15W Wireless Car Charger Mount, Rapid Charging Phone Holder, Auto-Clamping Moun…" at bounding box center [566, 364] width 423 height 25
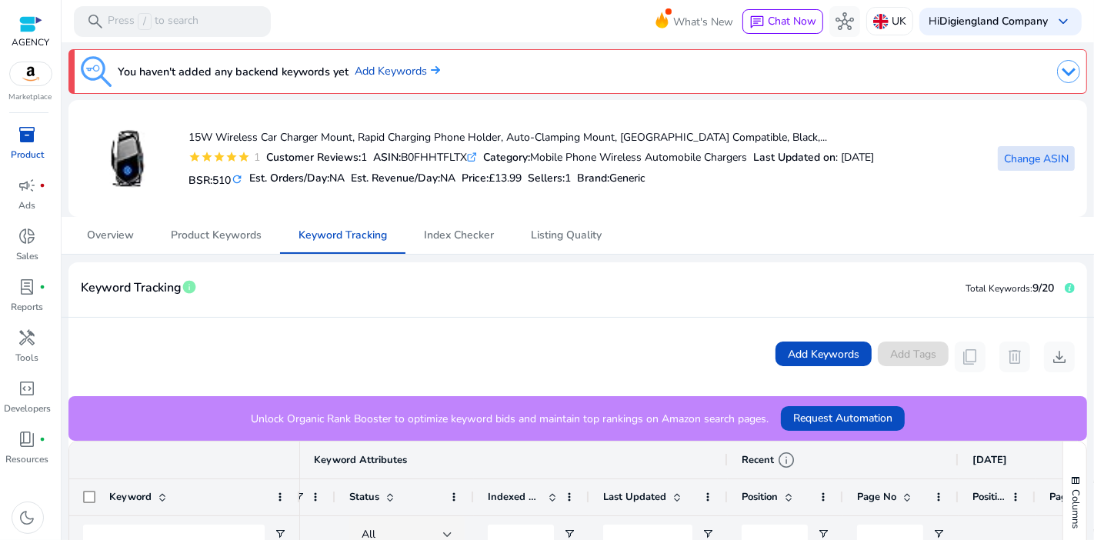
click at [1048, 152] on span "Change ASIN" at bounding box center [1036, 159] width 65 height 16
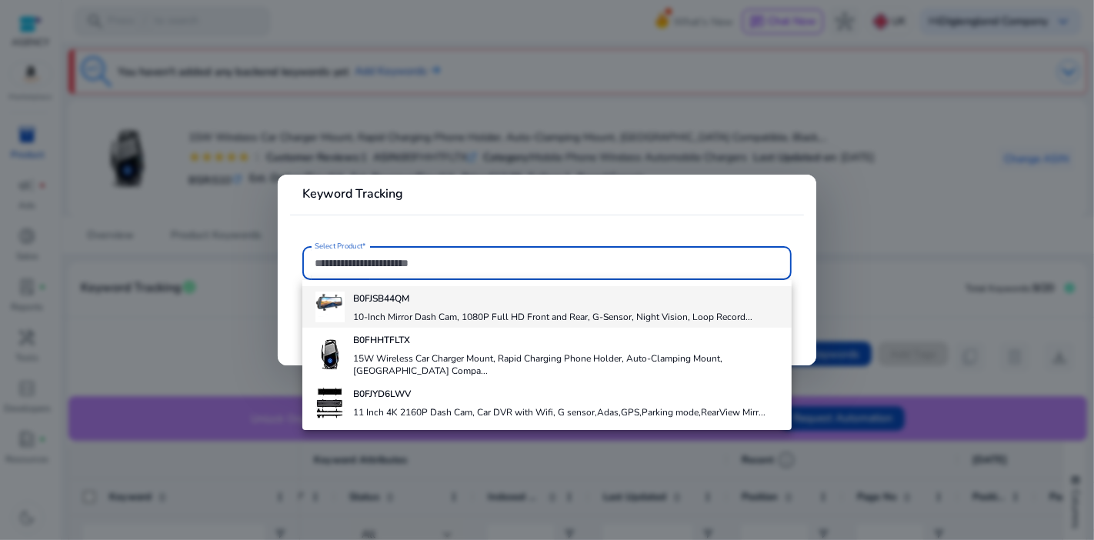
click at [399, 306] on div "B0FJSB44QM 10-Inch Mirror Dash Cam, 1080P Full HD Front and Rear, G-Sensor, Nig…" at bounding box center [552, 307] width 399 height 42
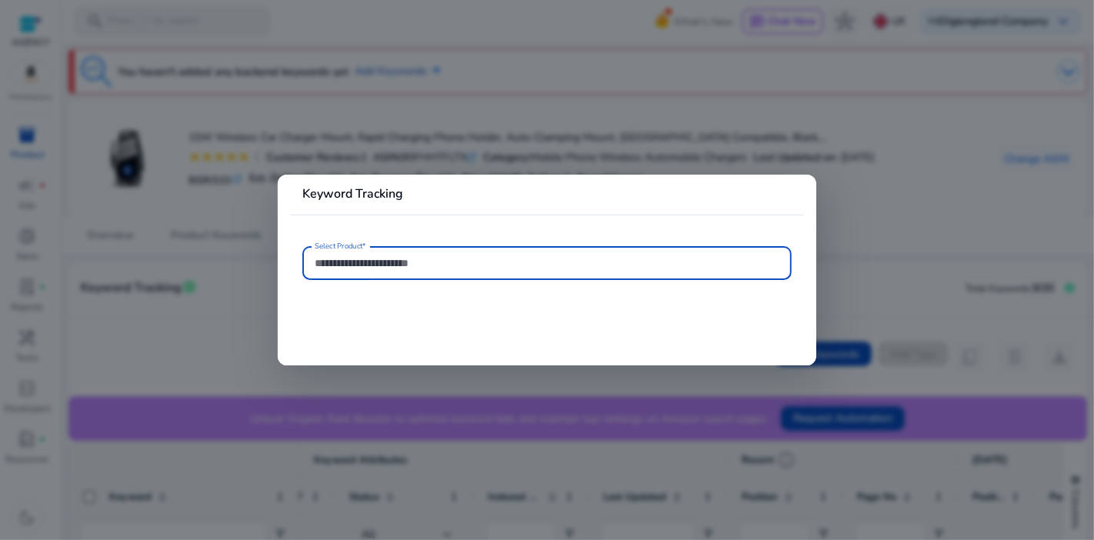
type input "**********"
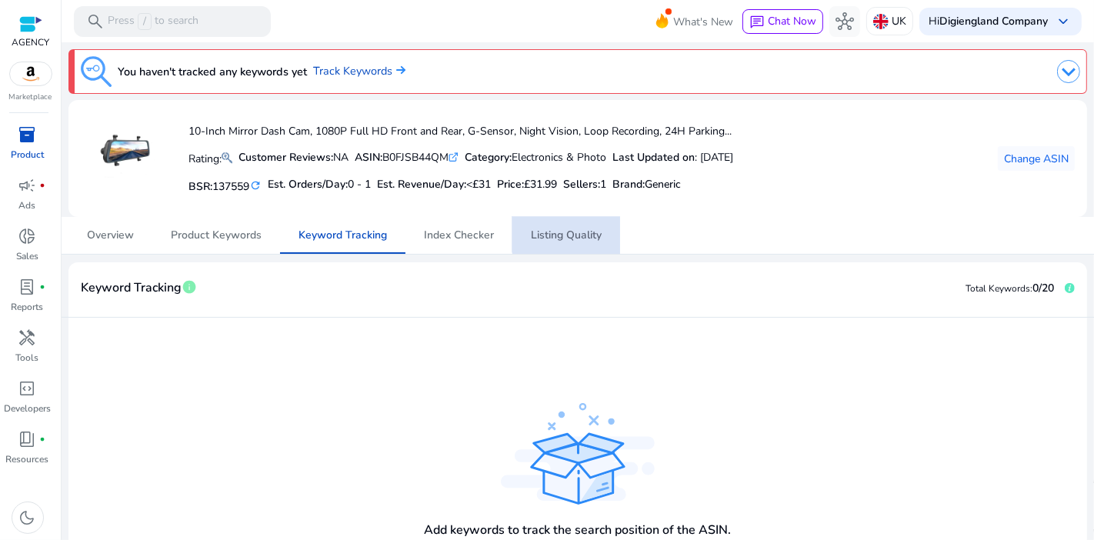
click at [604, 222] on link "Listing Quality" at bounding box center [566, 235] width 108 height 37
